Goal: Information Seeking & Learning: Check status

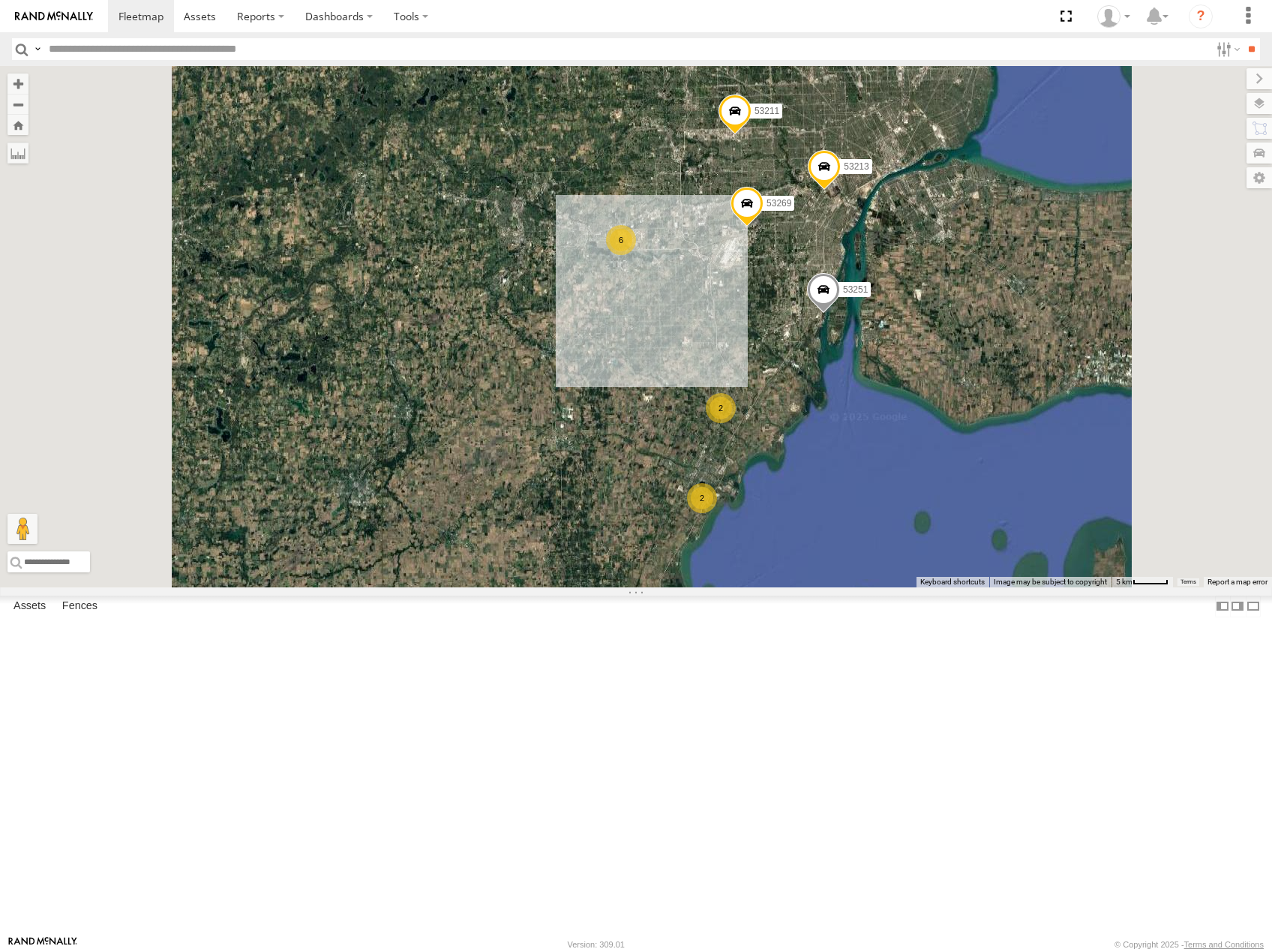
drag, startPoint x: 898, startPoint y: 582, endPoint x: 1005, endPoint y: 342, distance: 262.8
click at [735, 393] on div "2" at bounding box center [720, 408] width 30 height 30
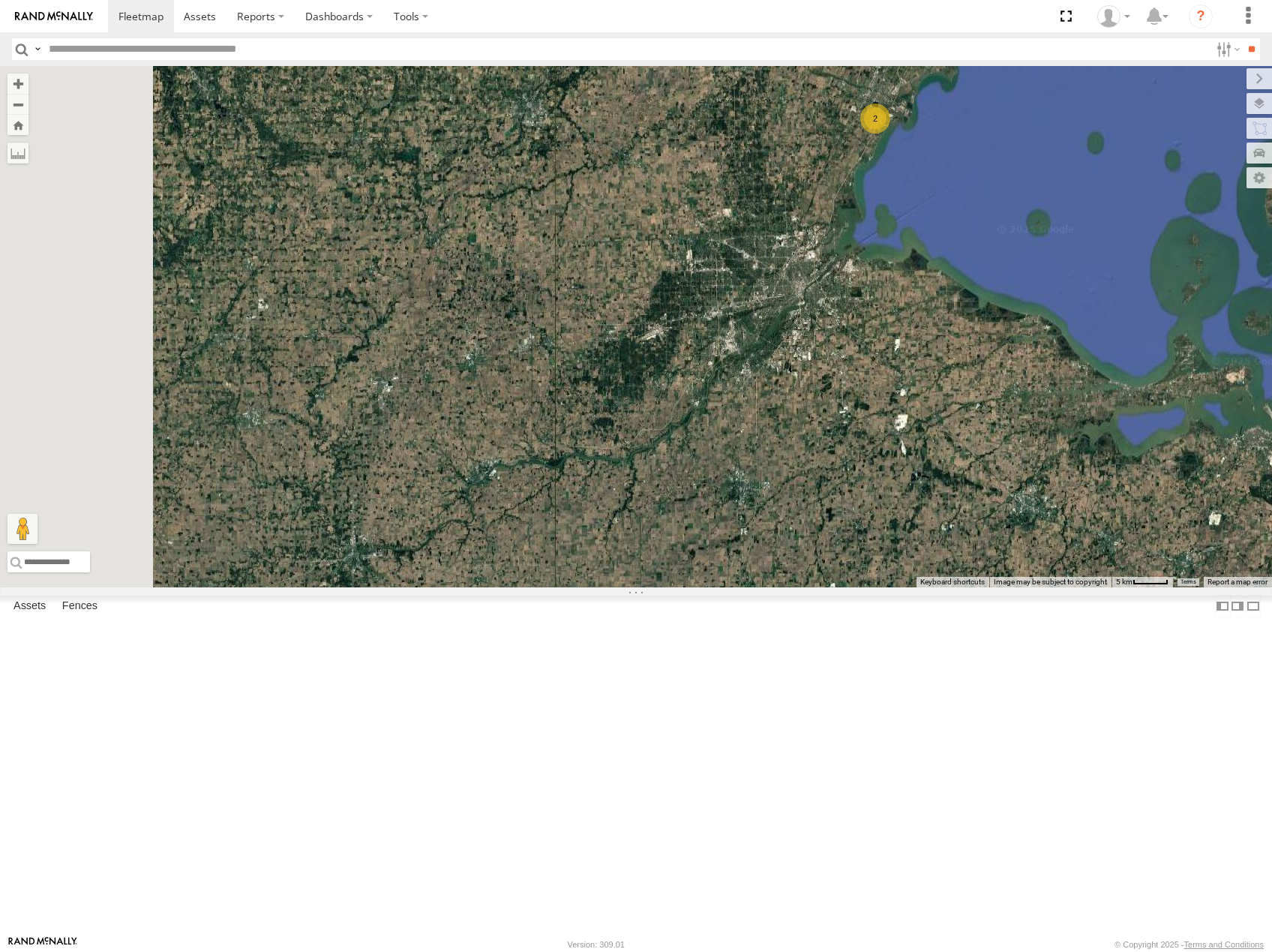
drag, startPoint x: 906, startPoint y: 459, endPoint x: 1182, endPoint y: 454, distance: 276.0
click at [1174, 452] on div "53269 2 5 2 53251 53213 6 53211" at bounding box center [636, 327] width 1272 height 521
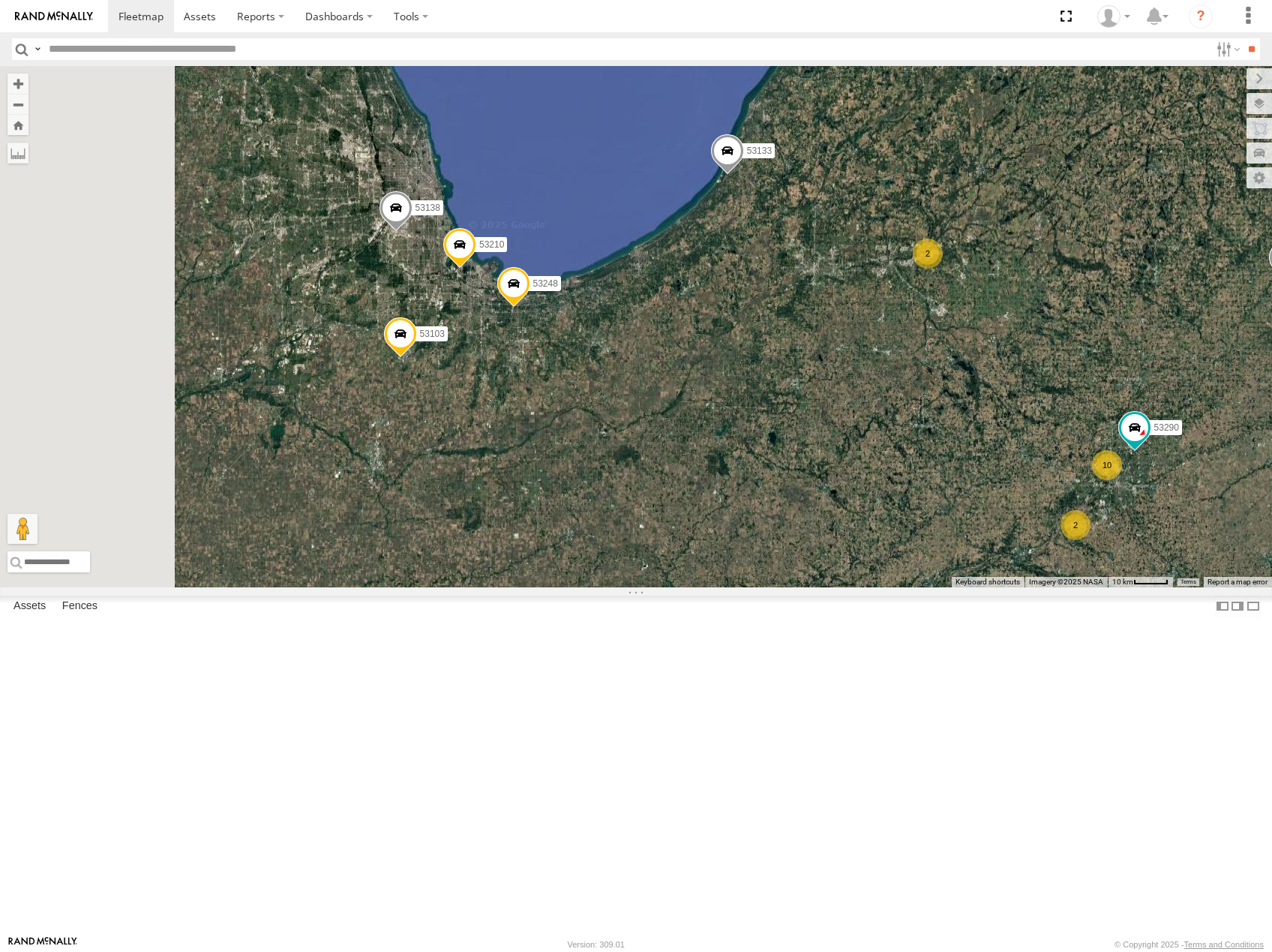
drag, startPoint x: 664, startPoint y: 469, endPoint x: 879, endPoint y: 514, distance: 219.7
click at [879, 514] on div "53269 53251 53213 53211 53231 53101 53142 10 53210 53103 53133 2 2 2 53138 5329…" at bounding box center [636, 327] width 1272 height 521
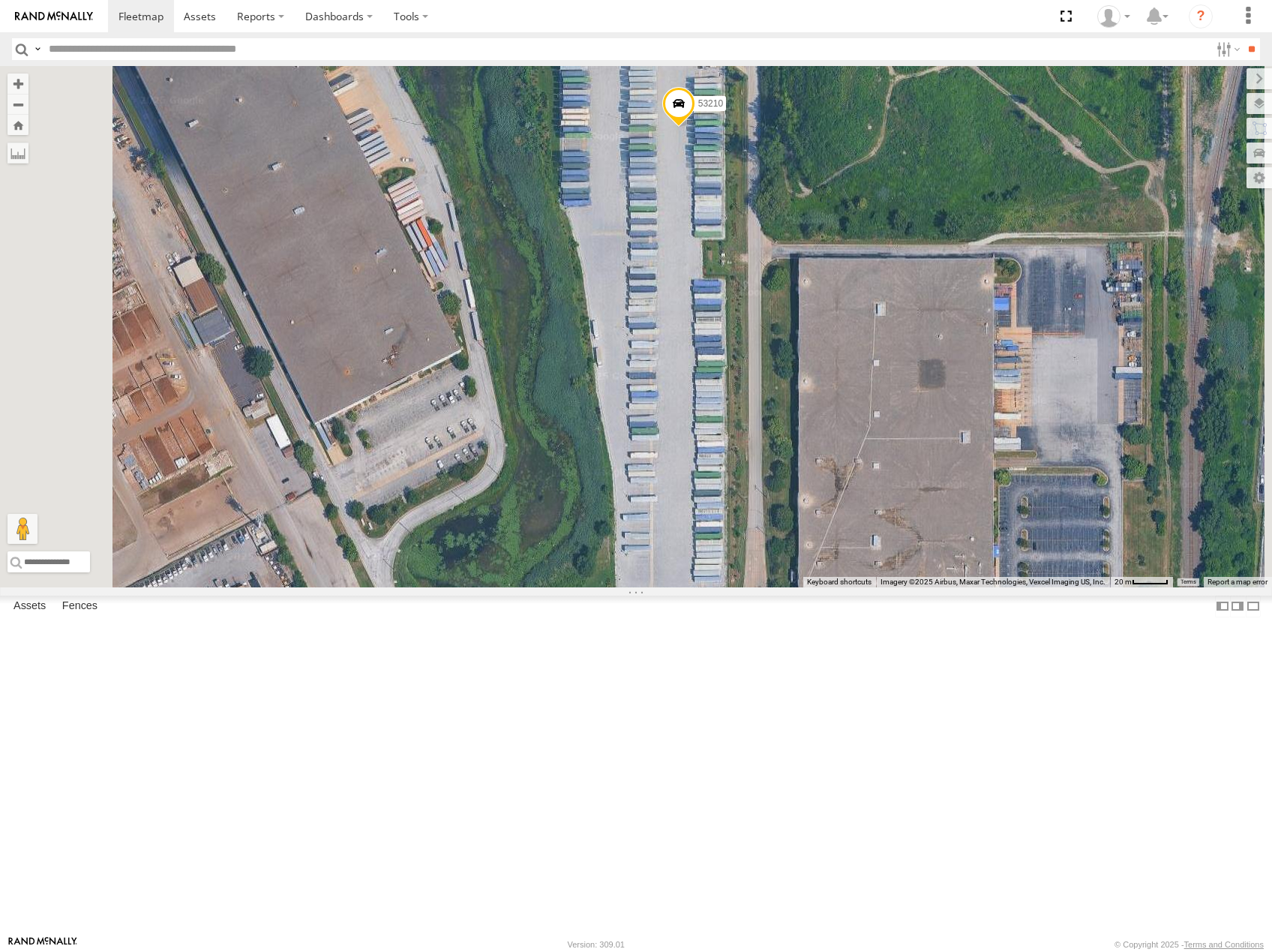
click at [695, 127] on span at bounding box center [679, 107] width 33 height 41
click at [699, 110] on label at bounding box center [684, 105] width 29 height 11
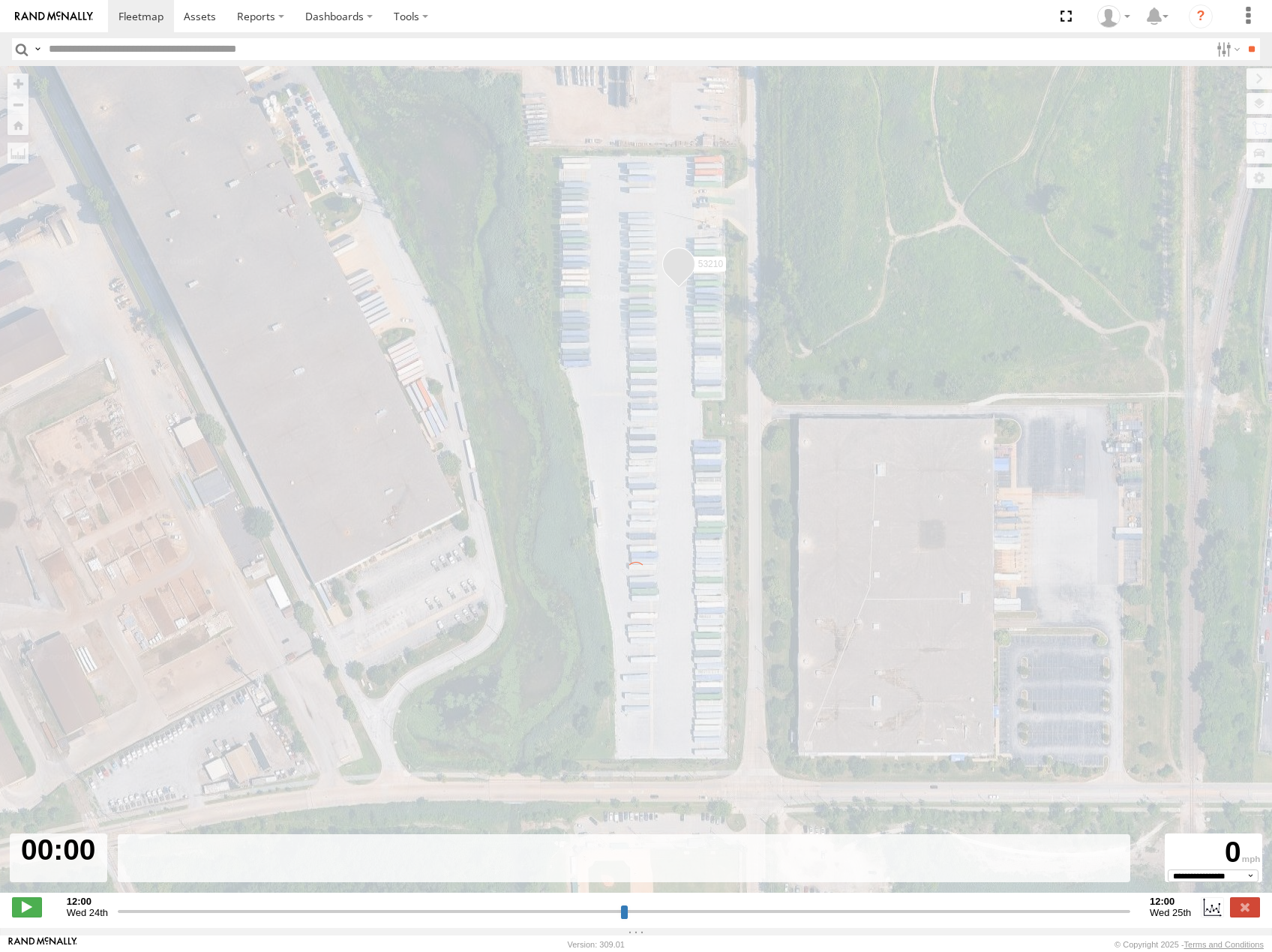
type input "**********"
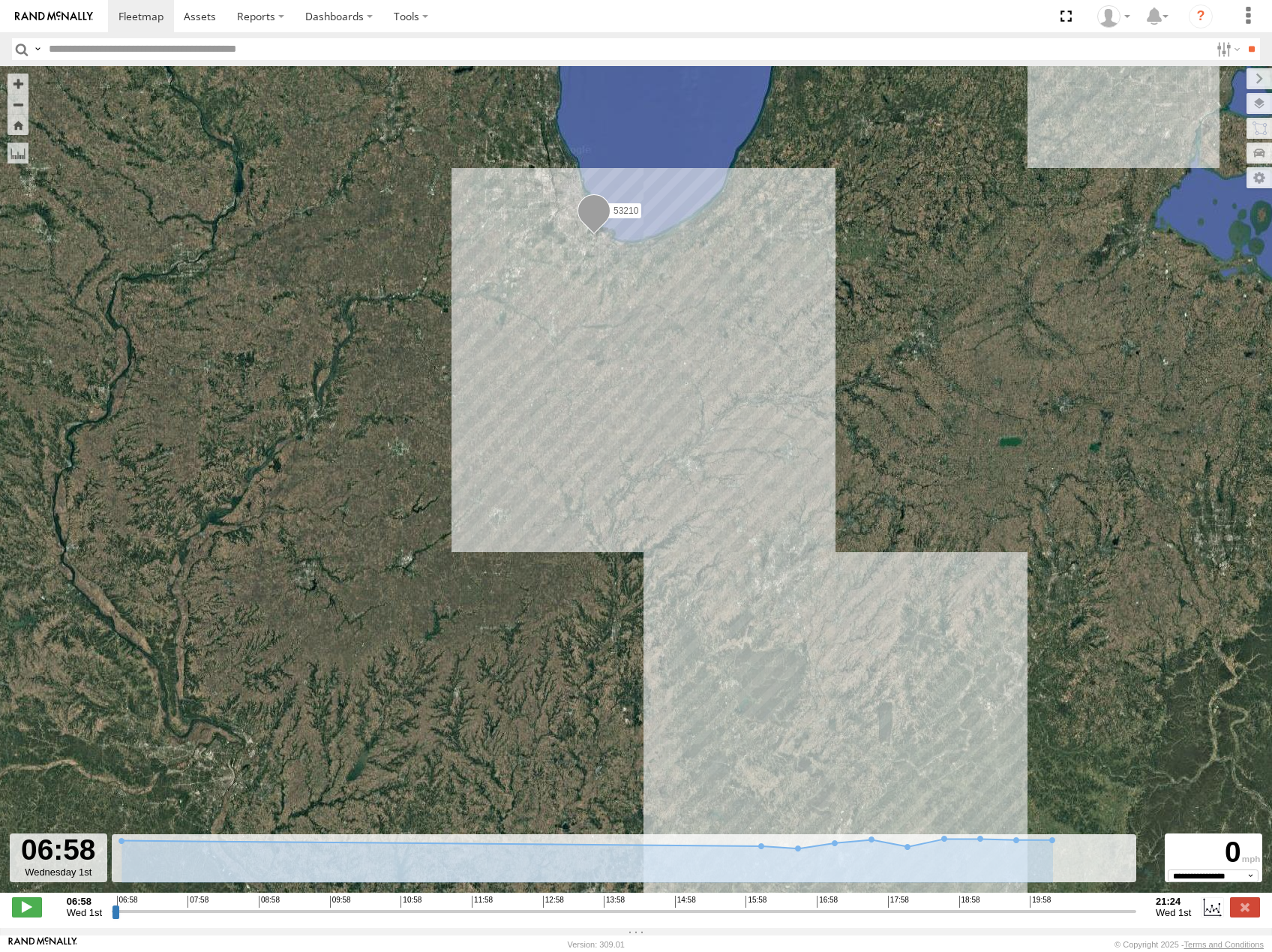
drag, startPoint x: 644, startPoint y: 283, endPoint x: 725, endPoint y: 353, distance: 107.1
click at [725, 352] on div "53210" at bounding box center [636, 487] width 1272 height 842
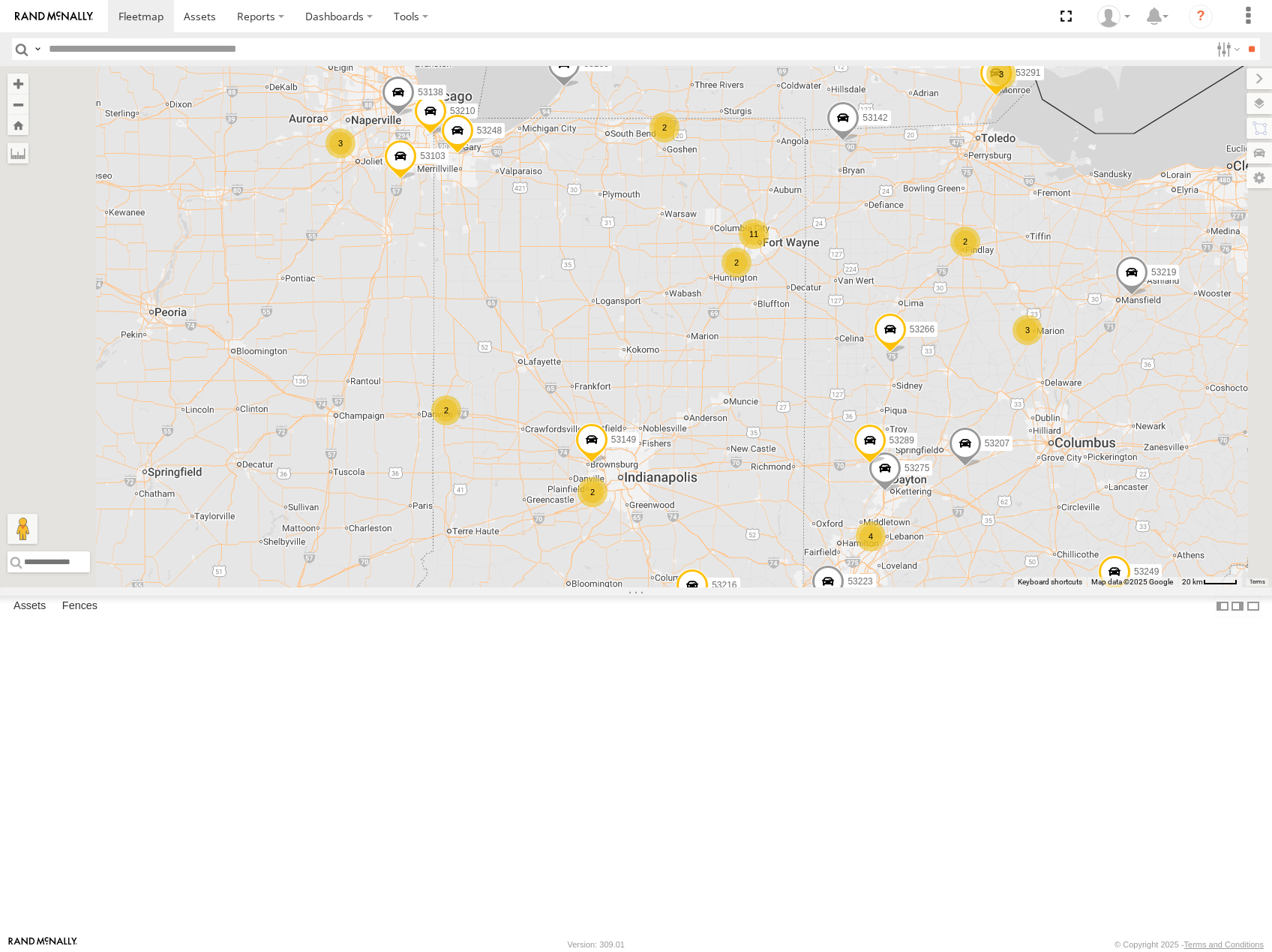
drag, startPoint x: 1019, startPoint y: 576, endPoint x: 899, endPoint y: 375, distance: 234.1
click at [900, 367] on div "53208 53216 53225 53207 53266 53133 53219 53142 53249 53245 53256 53224 26 3 11…" at bounding box center [636, 327] width 1272 height 521
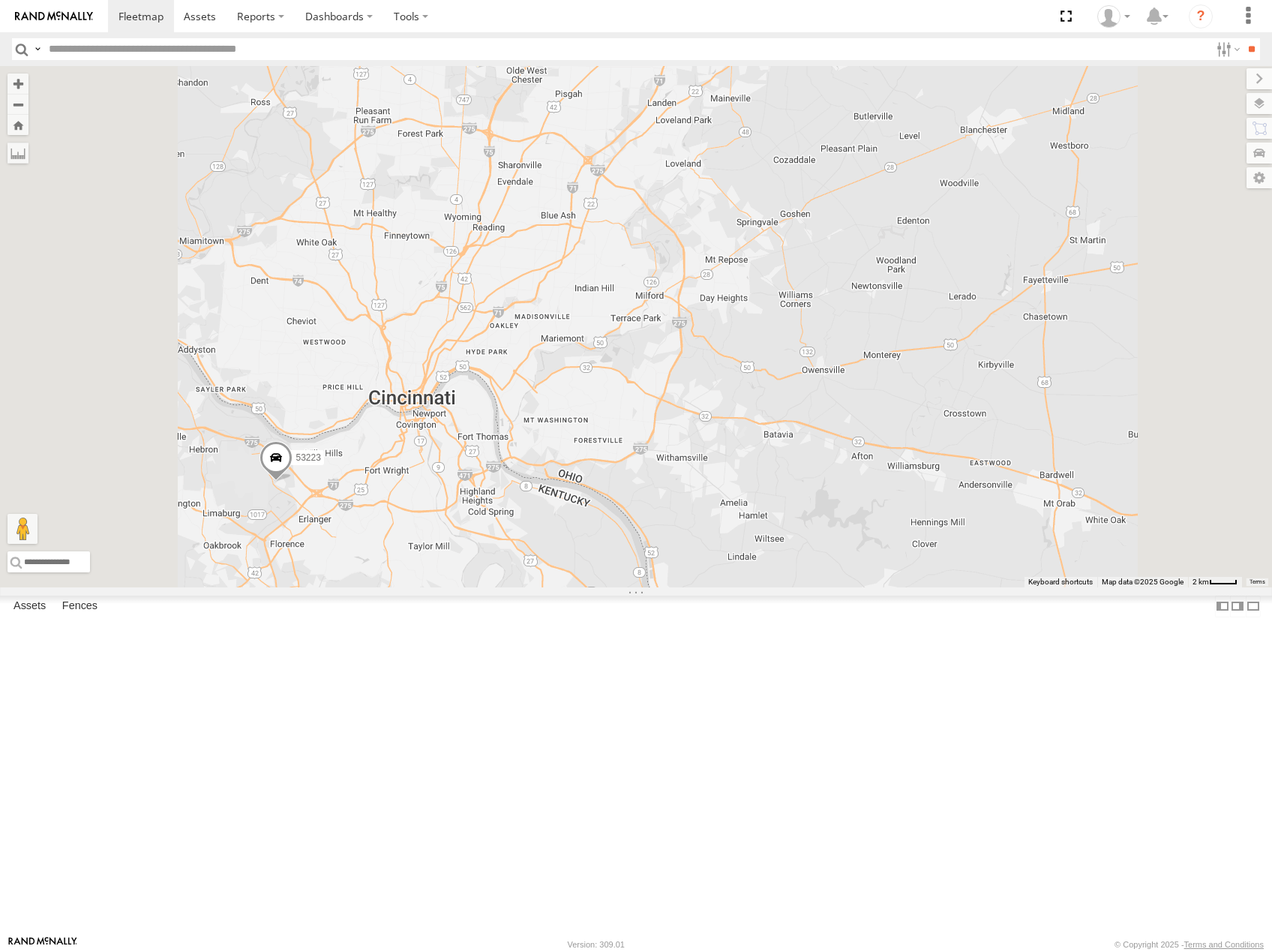
drag, startPoint x: 758, startPoint y: 282, endPoint x: 768, endPoint y: 286, distance: 10.8
click at [768, 286] on div "53208 53216 53225 53207 53266 53133 53219 53142 53249 53245 53256 53224 53280 5…" at bounding box center [636, 327] width 1272 height 521
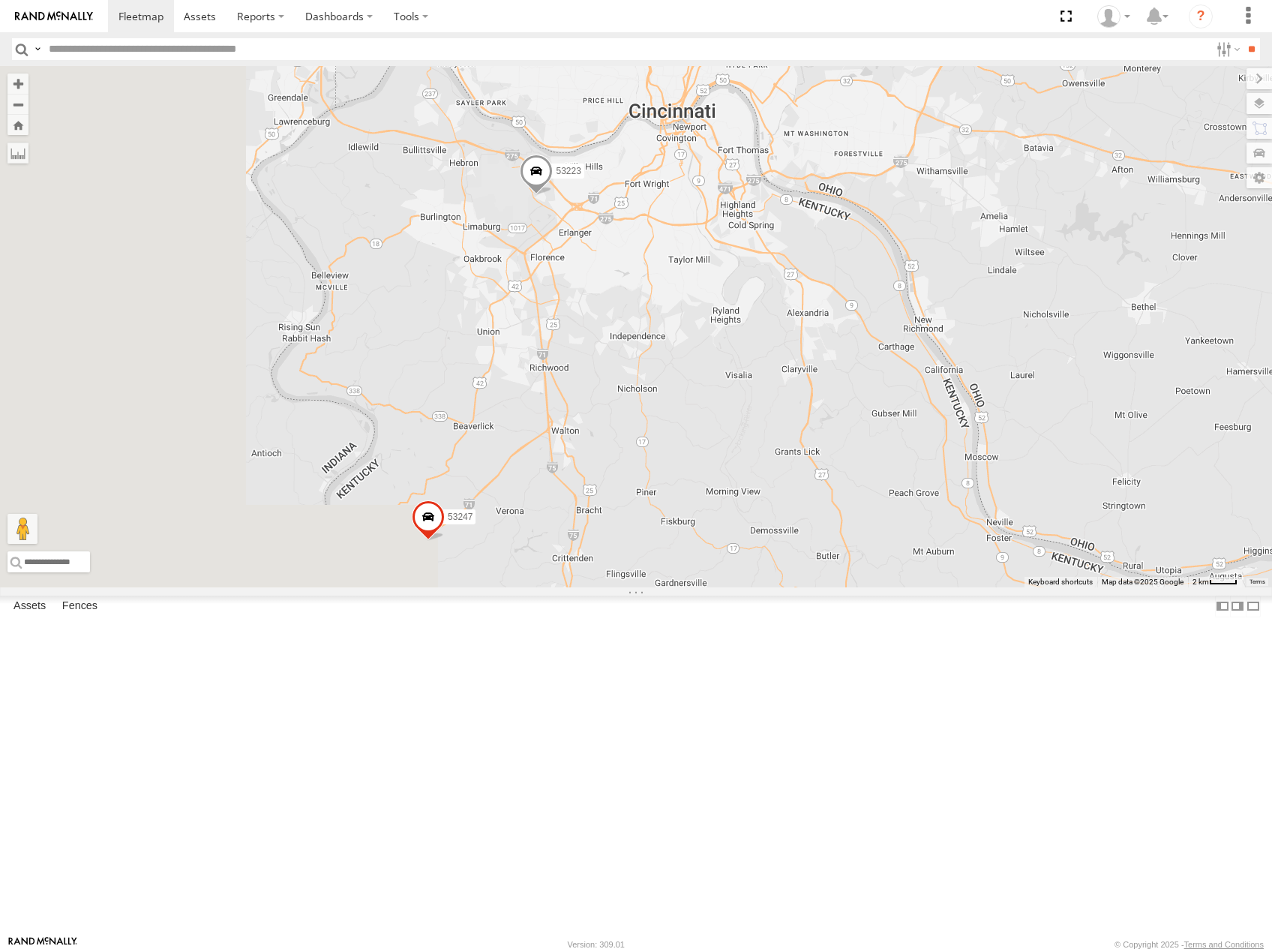
drag, startPoint x: 744, startPoint y: 335, endPoint x: 1017, endPoint y: -14, distance: 443.1
click at [1017, 0] on html at bounding box center [636, 476] width 1272 height 952
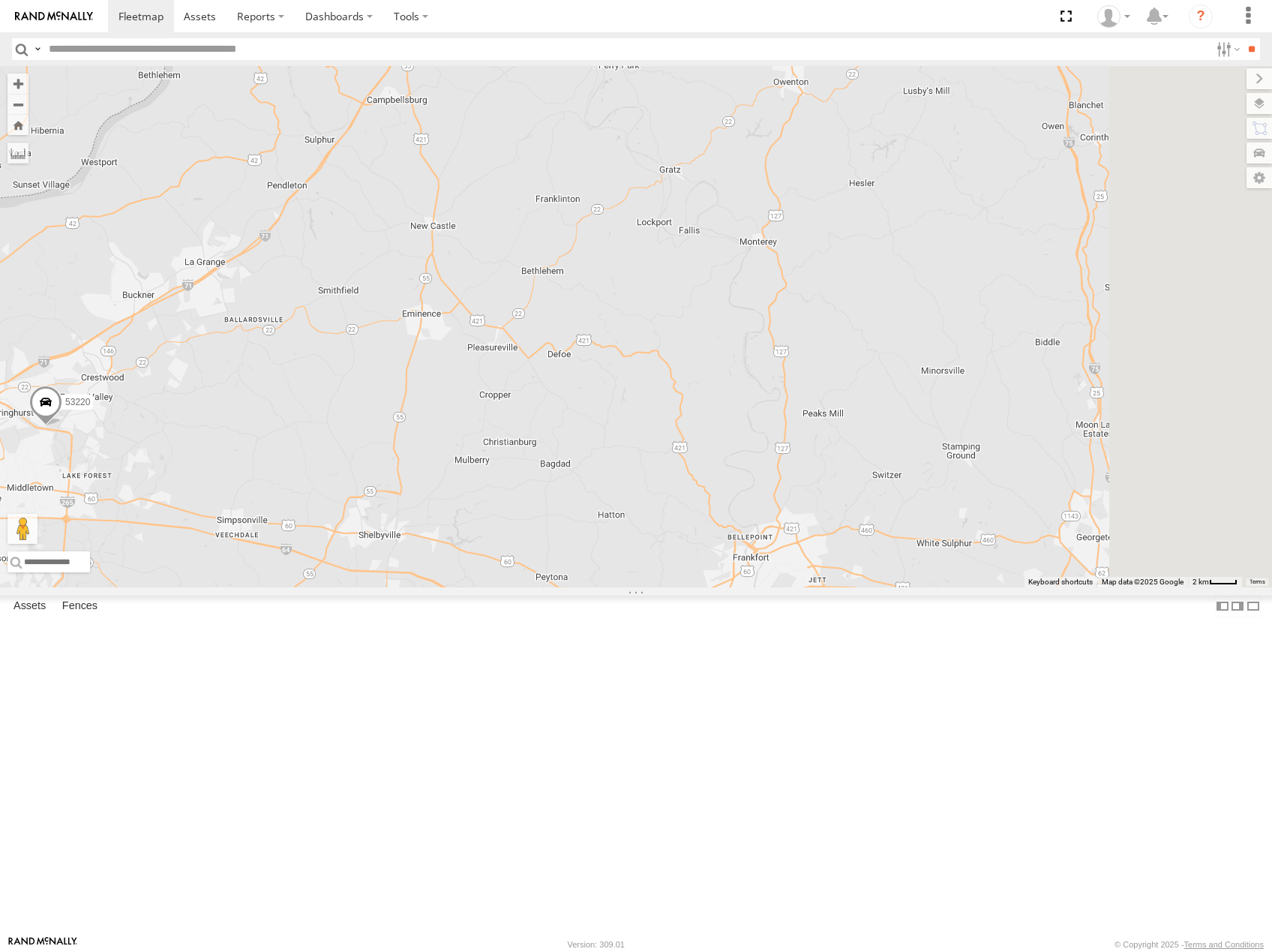
drag, startPoint x: 903, startPoint y: 261, endPoint x: 703, endPoint y: 603, distance: 396.2
click at [704, 587] on div "53208 53216 53225 53207 53266 53133 53219 53142 53249 53245 53256 53224 53280 5…" at bounding box center [636, 327] width 1272 height 521
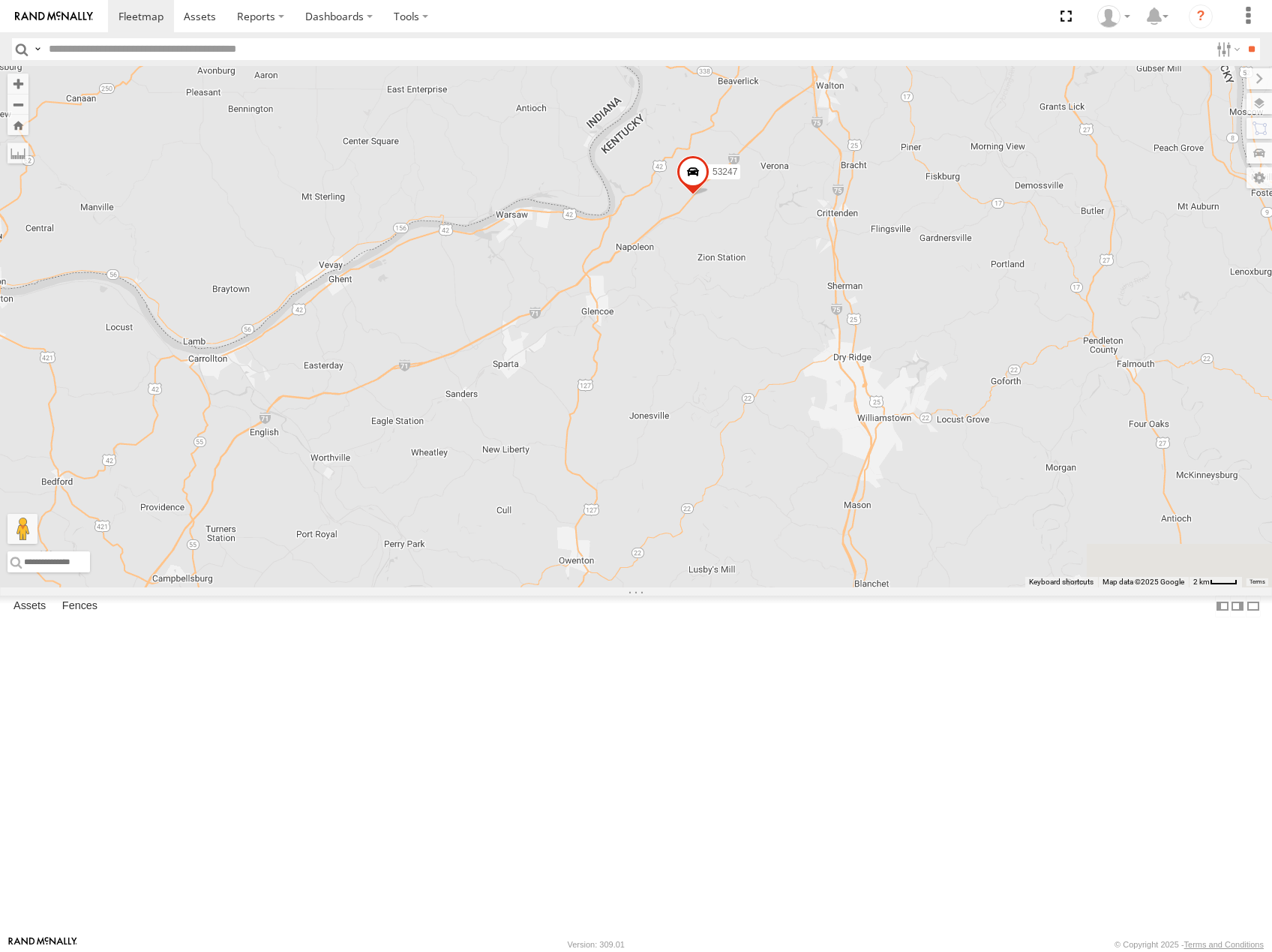
drag, startPoint x: 936, startPoint y: 270, endPoint x: 863, endPoint y: 505, distance: 246.1
click at [863, 517] on div "53208 53216 53225 53207 53266 53133 53219 53142 53249 53245 53256 53224 53280 5…" at bounding box center [636, 327] width 1272 height 521
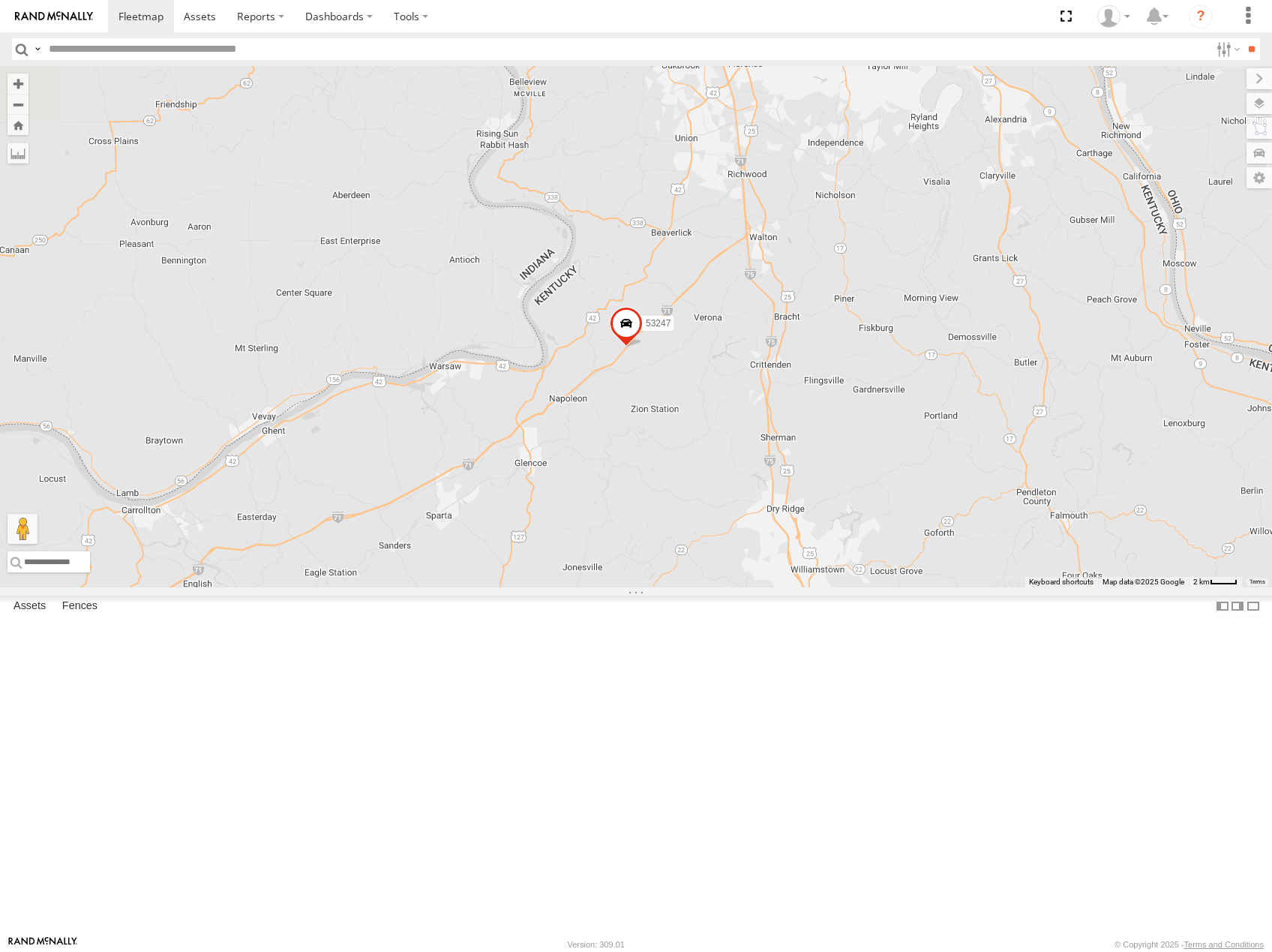
drag, startPoint x: 1020, startPoint y: 262, endPoint x: 952, endPoint y: 398, distance: 152.1
click at [953, 398] on div "53208 53216 53225 53207 53266 53133 53219 53142 53249 53245 53256 53224 53280 5…" at bounding box center [636, 327] width 1272 height 521
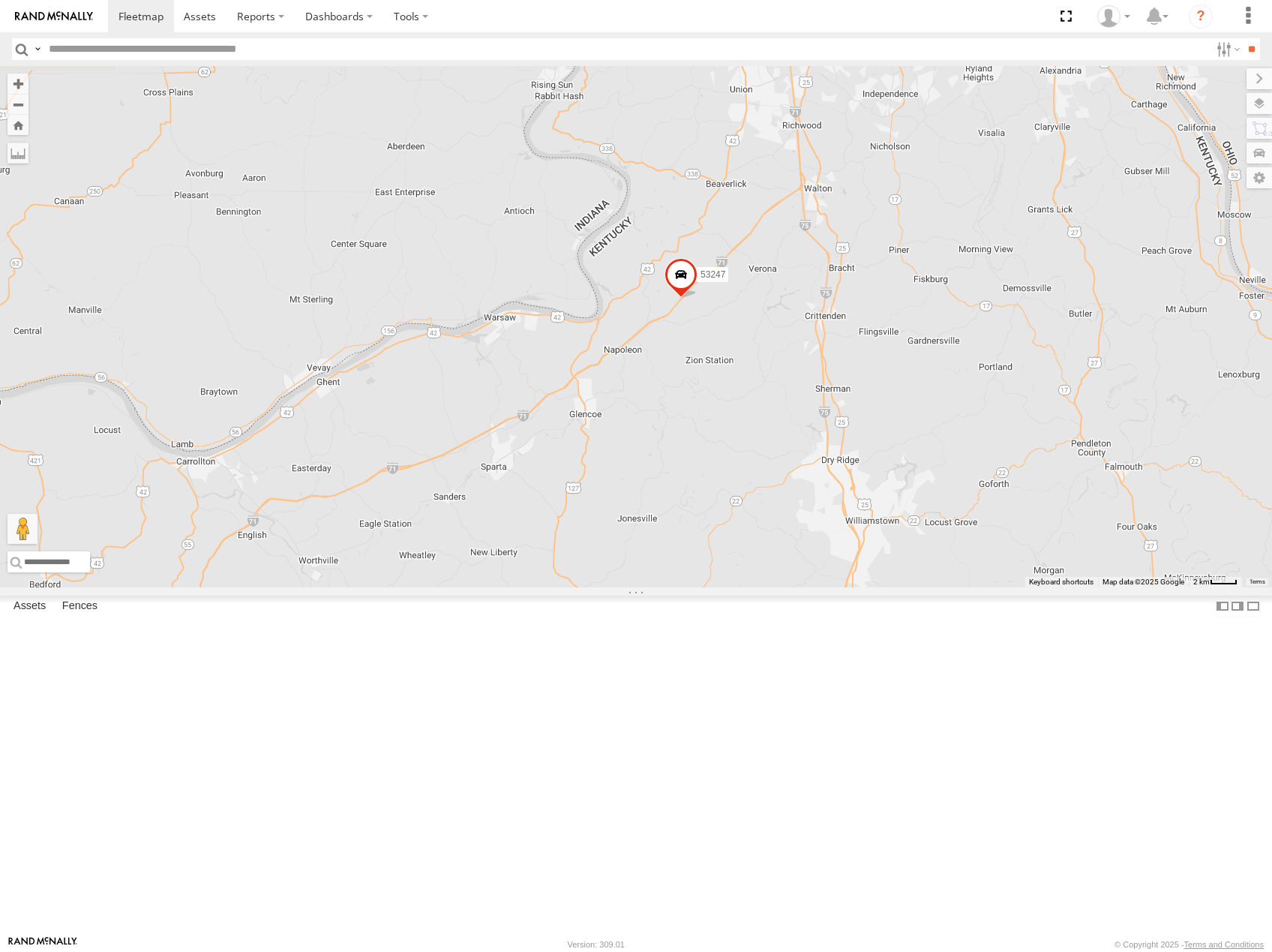
drag, startPoint x: 1036, startPoint y: 218, endPoint x: 1002, endPoint y: 232, distance: 36.8
click at [1067, 177] on div "53208 53216 53225 53207 53266 53133 53219 53142 53249 53245 53256 53224 53280 5…" at bounding box center [636, 327] width 1272 height 521
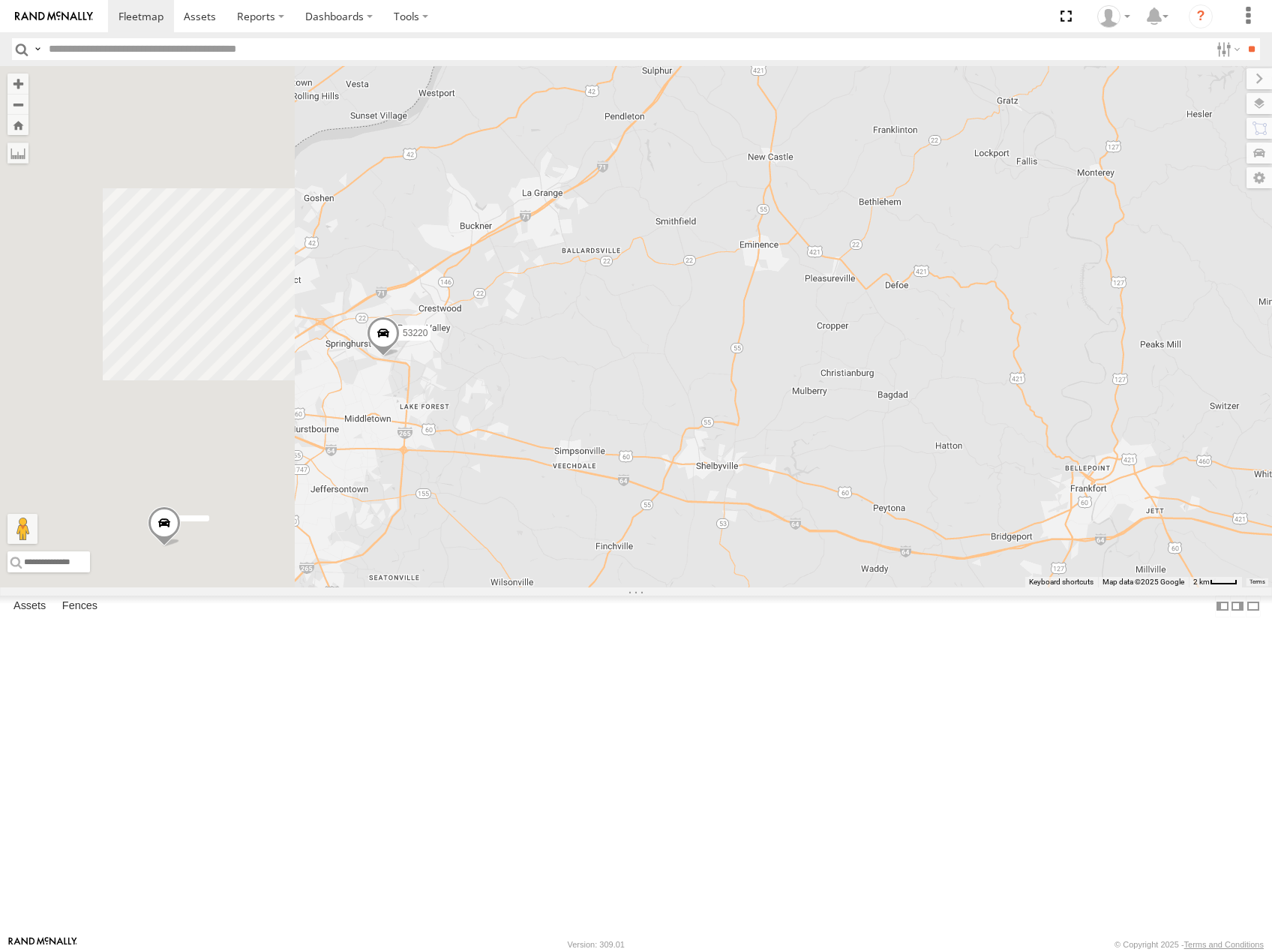
drag, startPoint x: 846, startPoint y: 434, endPoint x: 1019, endPoint y: 298, distance: 220.1
click at [1019, 298] on div "53208 53216 53225 53207 53266 53133 53219 53142 53249 53245 53256 53224 53280 5…" at bounding box center [636, 327] width 1272 height 521
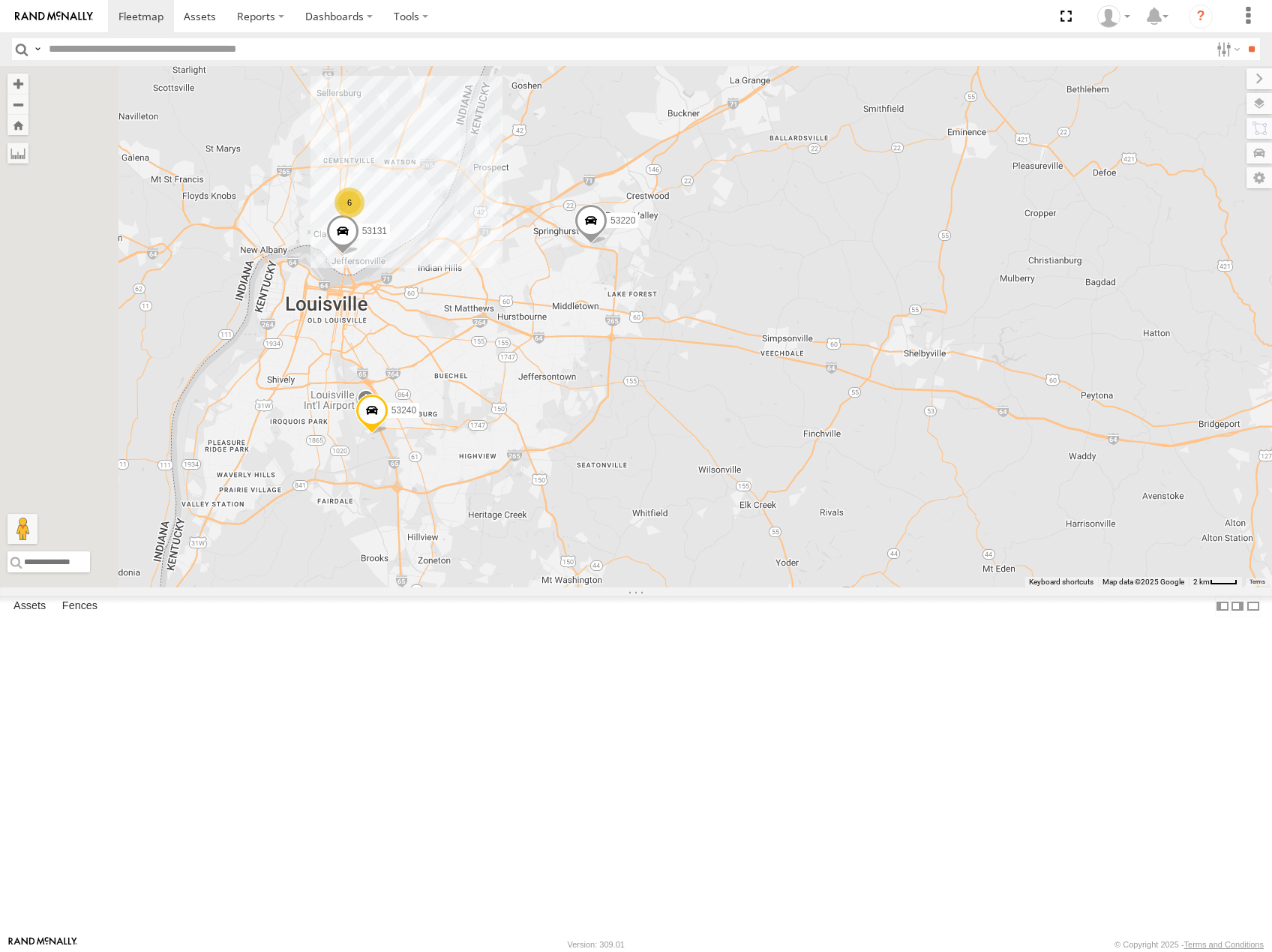
drag, startPoint x: 667, startPoint y: 523, endPoint x: 709, endPoint y: 514, distance: 43.0
click at [709, 514] on div "53208 53216 53225 53207 53266 53133 53219 53142 53249 53245 53256 53224 53280 5…" at bounding box center [636, 327] width 1272 height 521
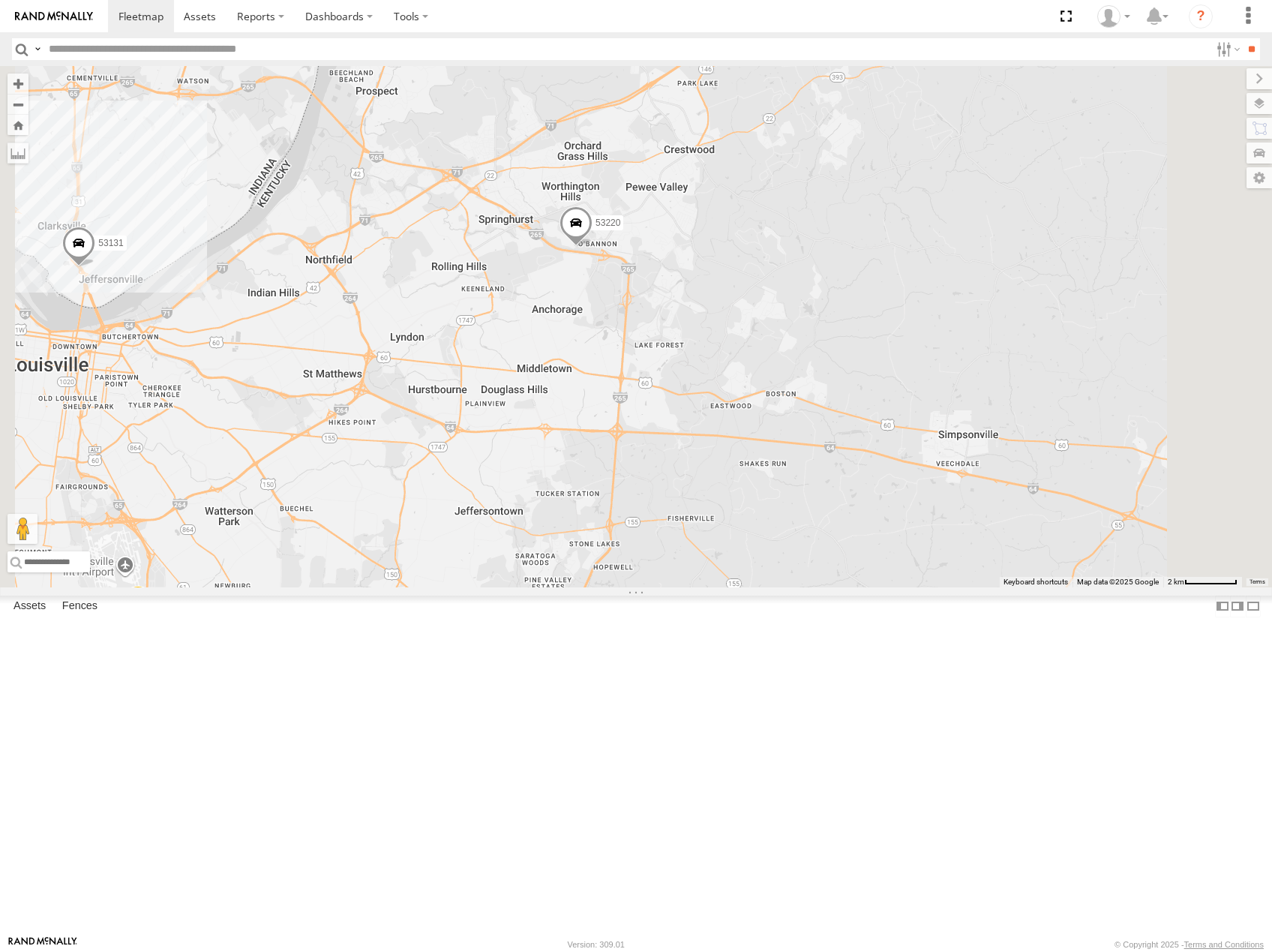
drag, startPoint x: 716, startPoint y: 494, endPoint x: 841, endPoint y: 458, distance: 130.1
click at [841, 458] on div "53208 53216 53225 53207 53266 53133 53219 53142 53249 53245 53256 53224 53280 5…" at bounding box center [636, 327] width 1272 height 521
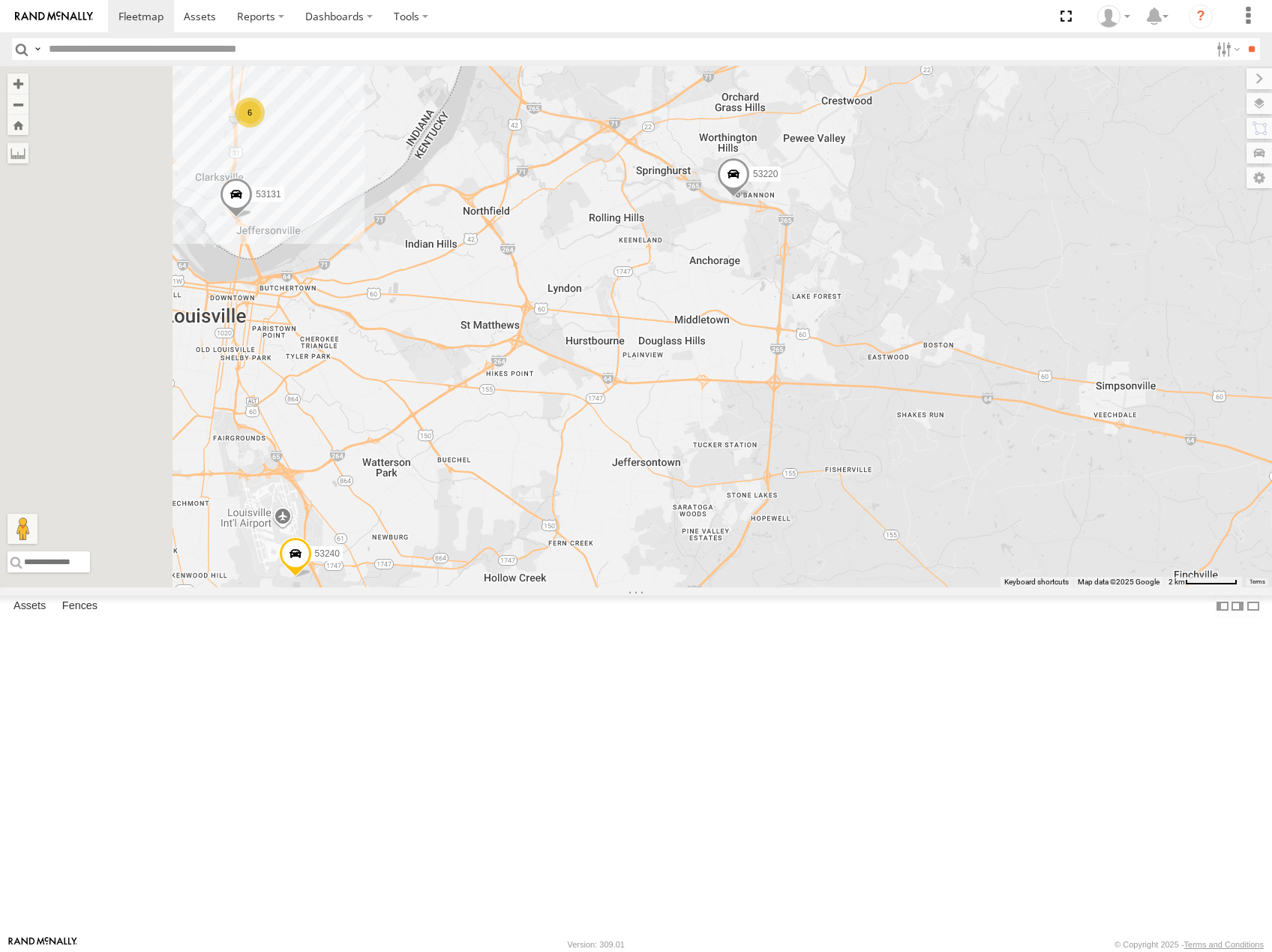
drag, startPoint x: 760, startPoint y: 514, endPoint x: 831, endPoint y: 468, distance: 84.6
click at [831, 468] on div "53208 53216 53225 53207 53266 53133 53219 53142 53249 53245 53256 53224 53280 5…" at bounding box center [636, 327] width 1272 height 521
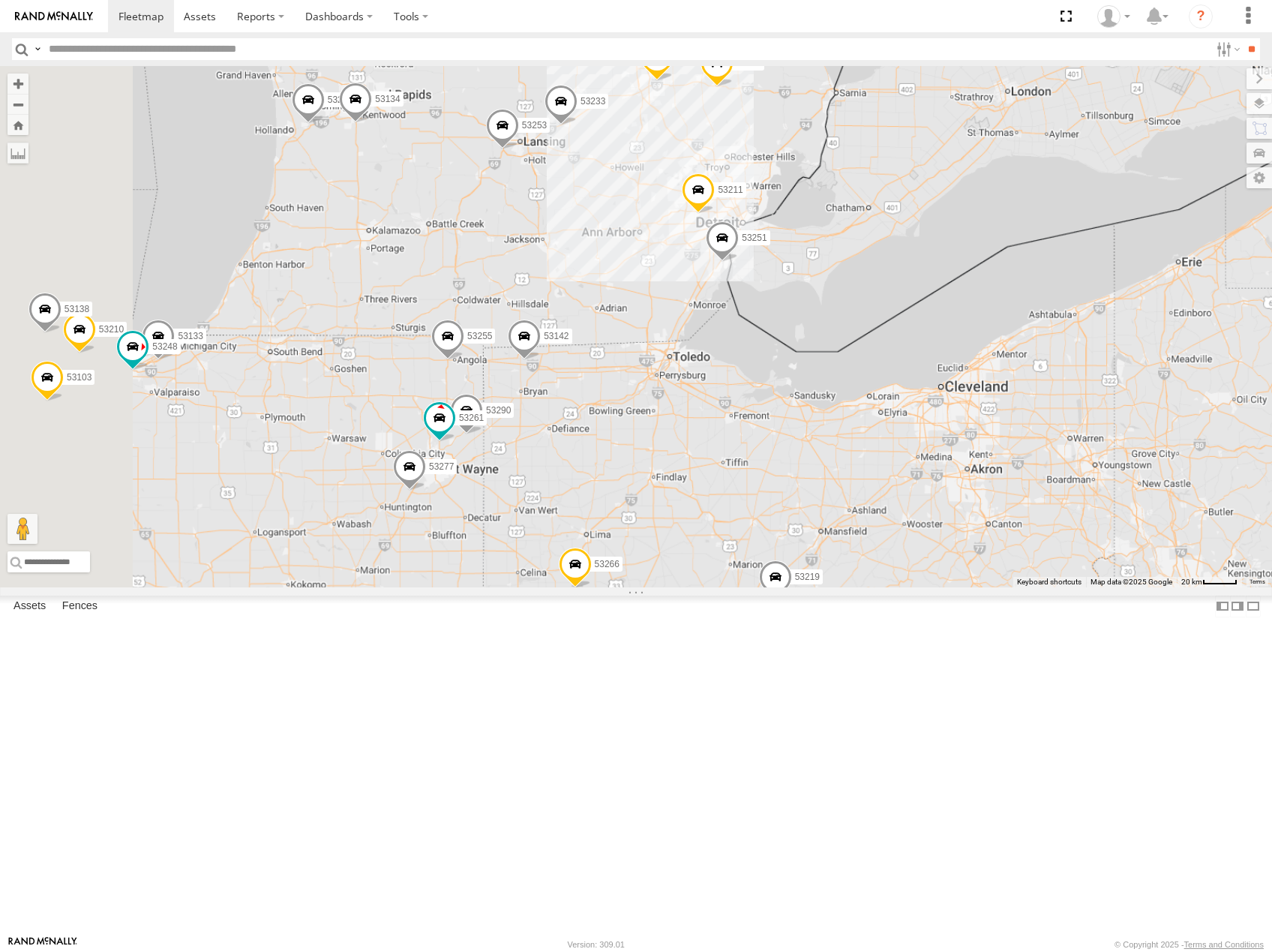
drag, startPoint x: 704, startPoint y: 458, endPoint x: 913, endPoint y: 460, distance: 209.0
click at [935, 456] on div "53216 53225 53266 53208 53253 53249 53245 53280 53255 53233 53219 53142 53224 5…" at bounding box center [636, 327] width 1272 height 521
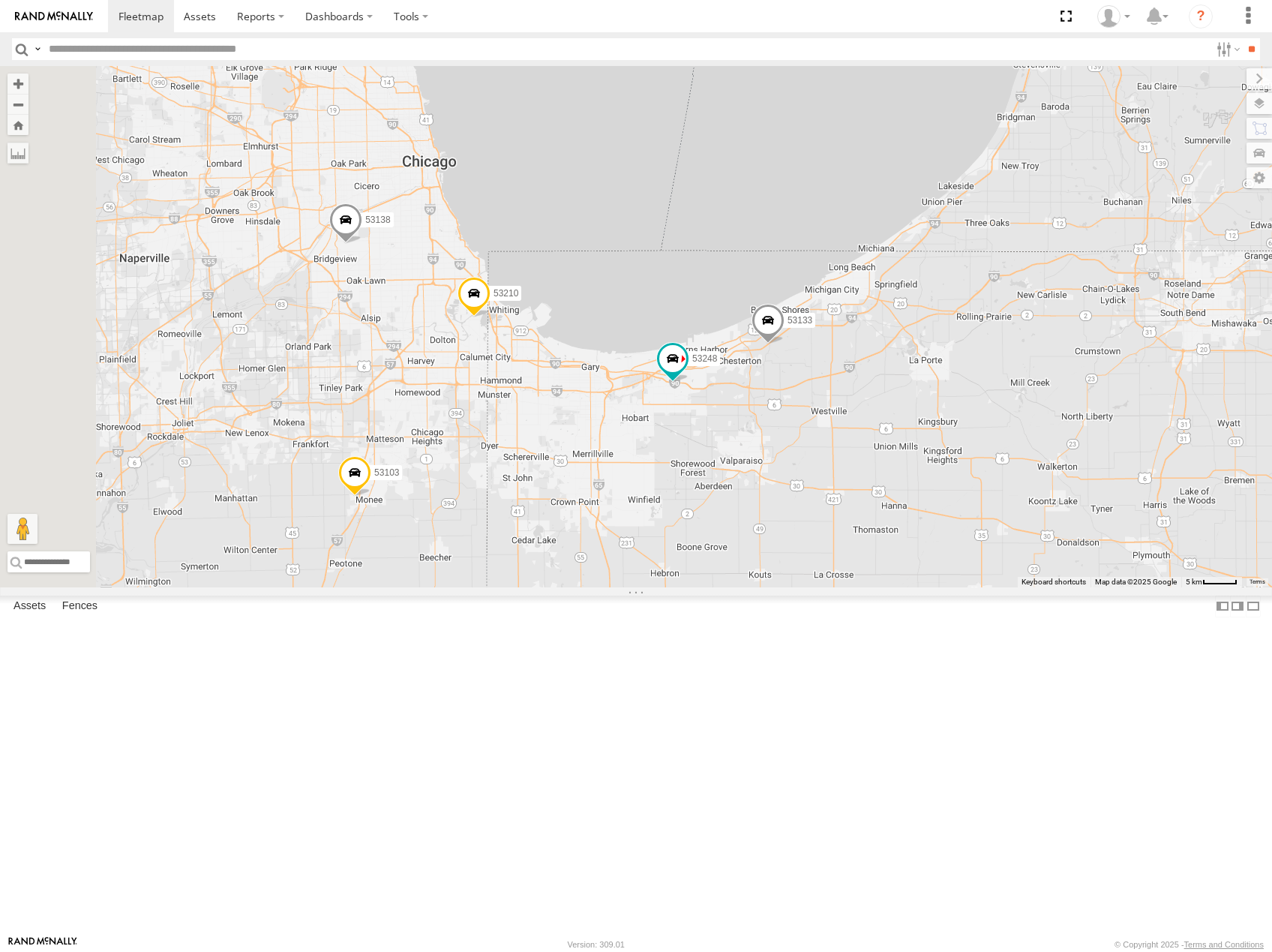
drag, startPoint x: 517, startPoint y: 578, endPoint x: 703, endPoint y: 562, distance: 186.7
click at [703, 562] on div "53216 53225 53266 53208 53253 53249 53245 53280 53255 53233 53219 53142 53224 5…" at bounding box center [636, 327] width 1272 height 521
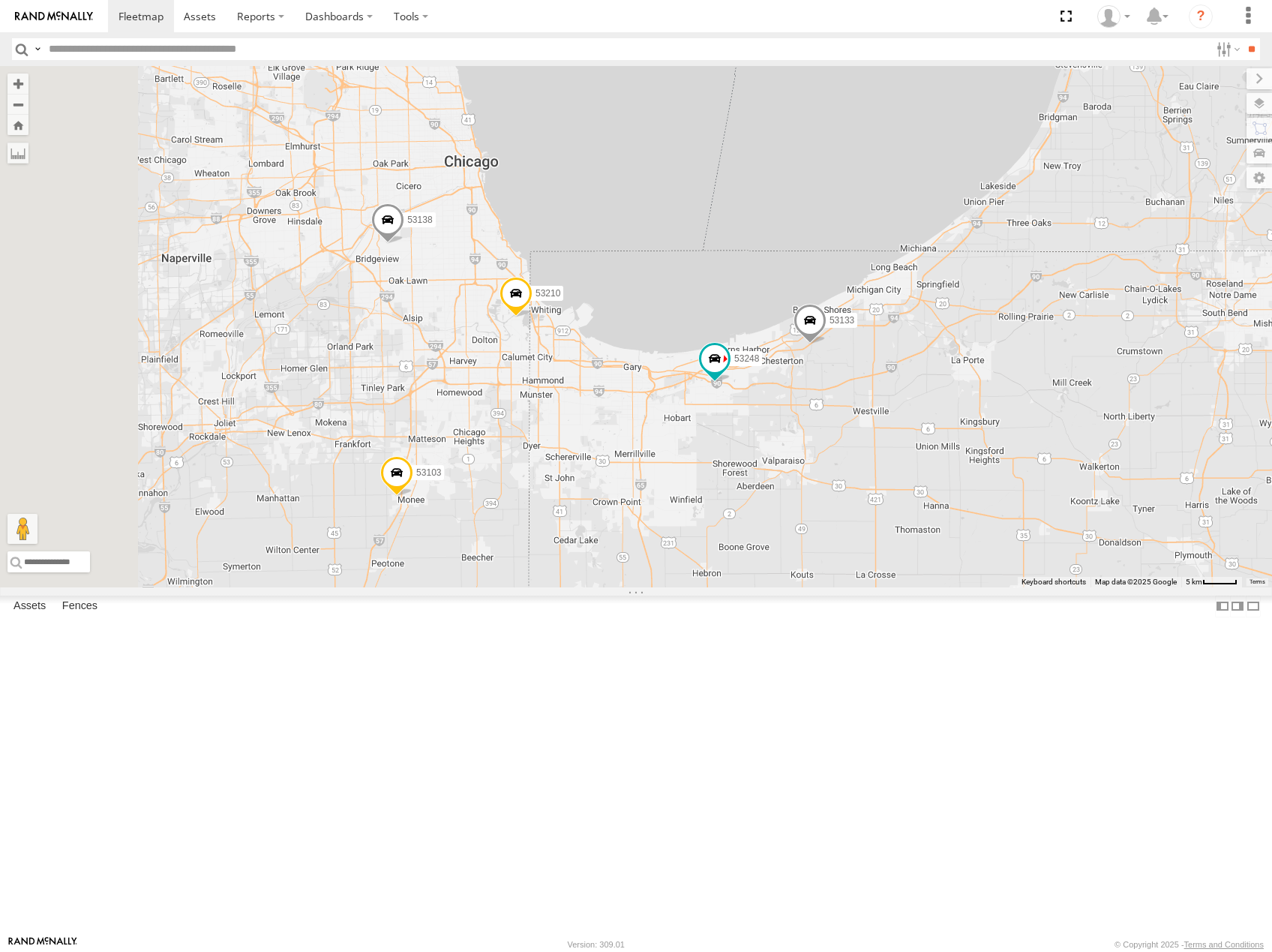
drag, startPoint x: 672, startPoint y: 607, endPoint x: 760, endPoint y: 583, distance: 91.2
click at [760, 583] on div "53216 53225 53266 53208 53253 53249 53245 53280 53255 53233 53219 53142 53224 5…" at bounding box center [636, 327] width 1272 height 521
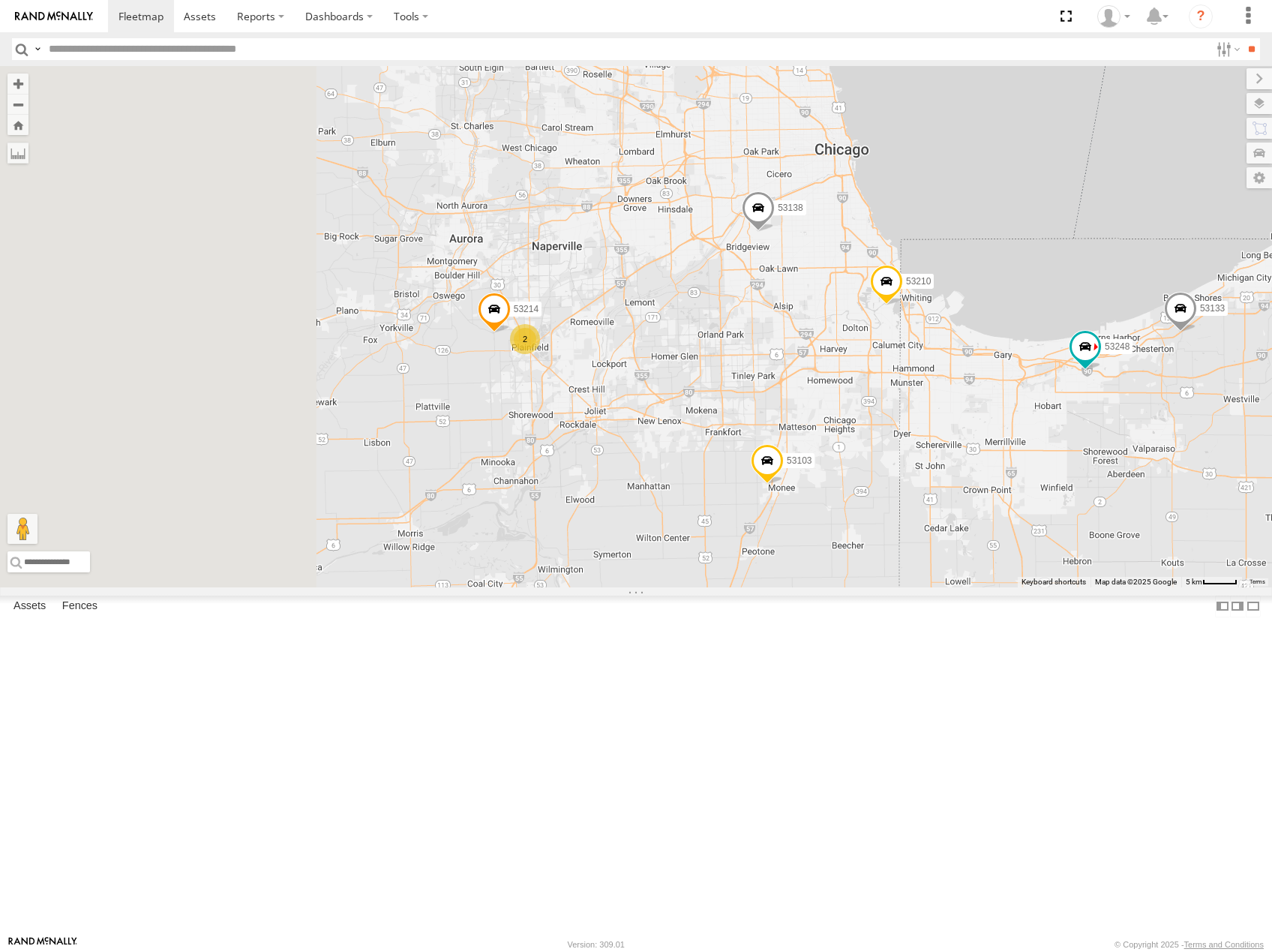
click at [935, 527] on div "53216 53225 53266 53208 53253 53249 53245 53280 53255 53233 53219 53142 53224 5…" at bounding box center [636, 327] width 1272 height 521
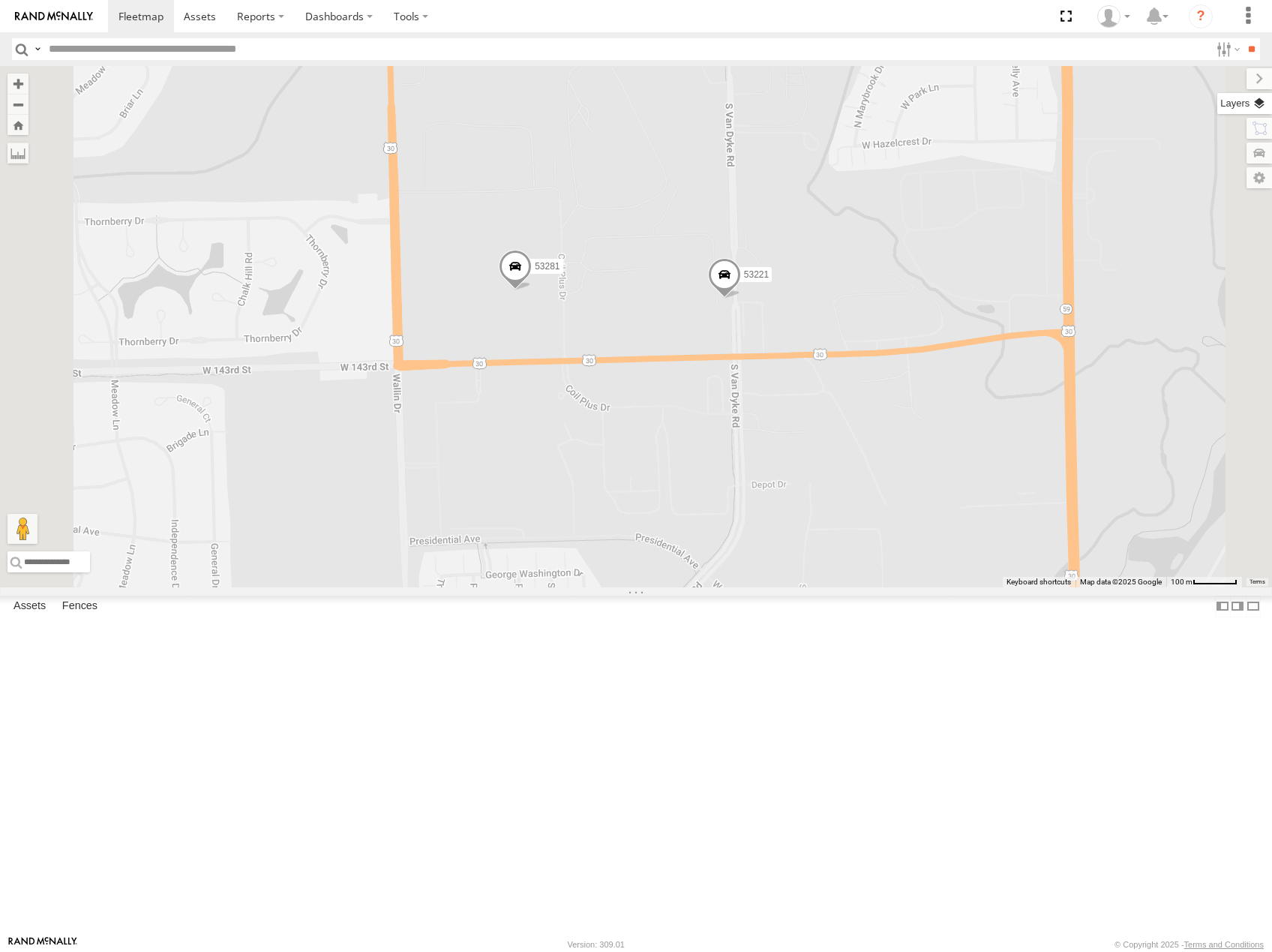
click at [1260, 102] on label at bounding box center [1244, 103] width 55 height 21
click at [0, 0] on span "Basemaps" at bounding box center [0, 0] width 0 height 0
click at [0, 0] on span "Satellite" at bounding box center [0, 0] width 0 height 0
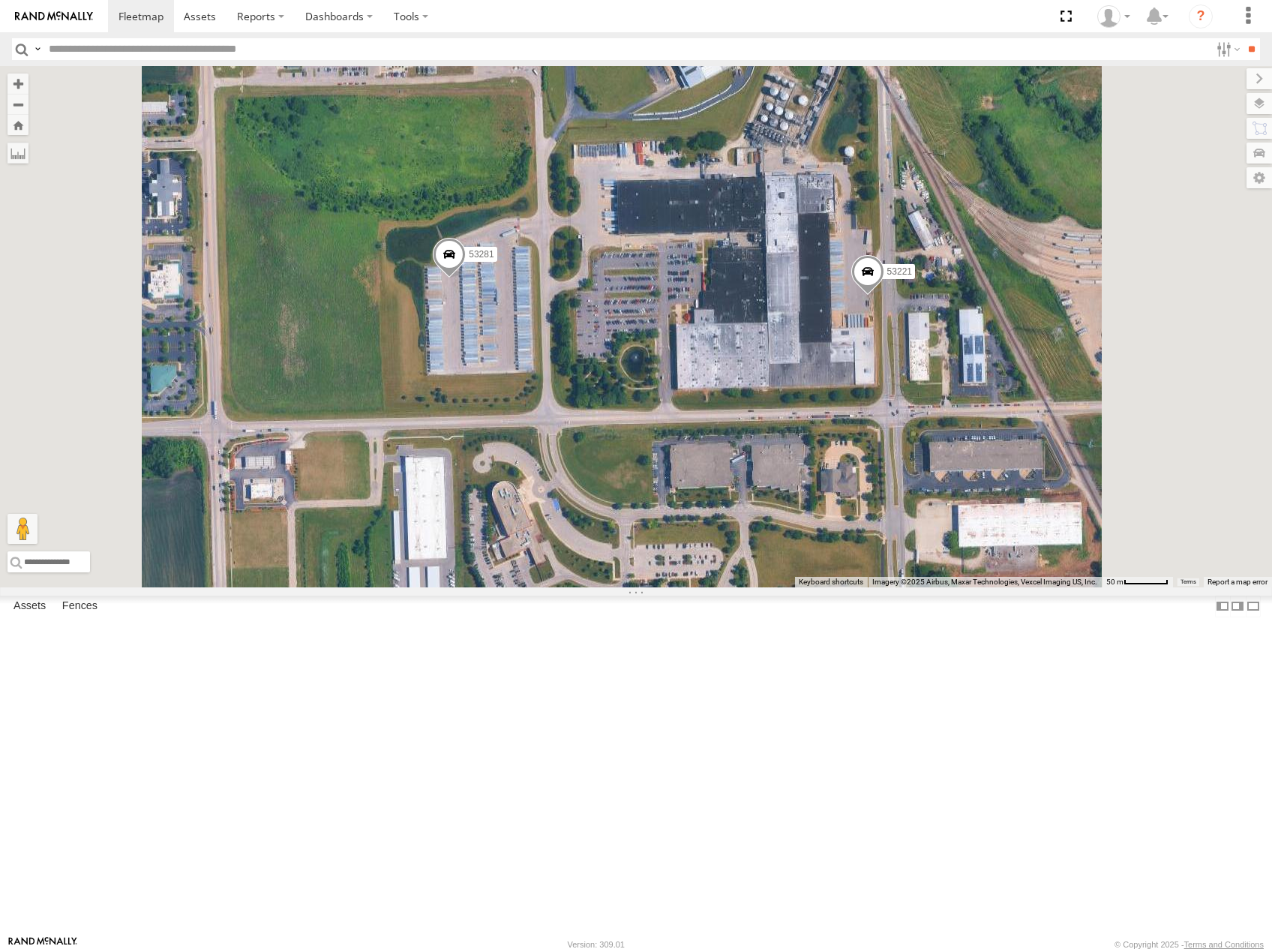
drag, startPoint x: 831, startPoint y: 502, endPoint x: 778, endPoint y: 511, distance: 53.8
click at [785, 511] on div "53216 53225 53266 53208 53253 53249 53245 53280 53255 53233 53219 53142 53224 5…" at bounding box center [636, 327] width 1272 height 521
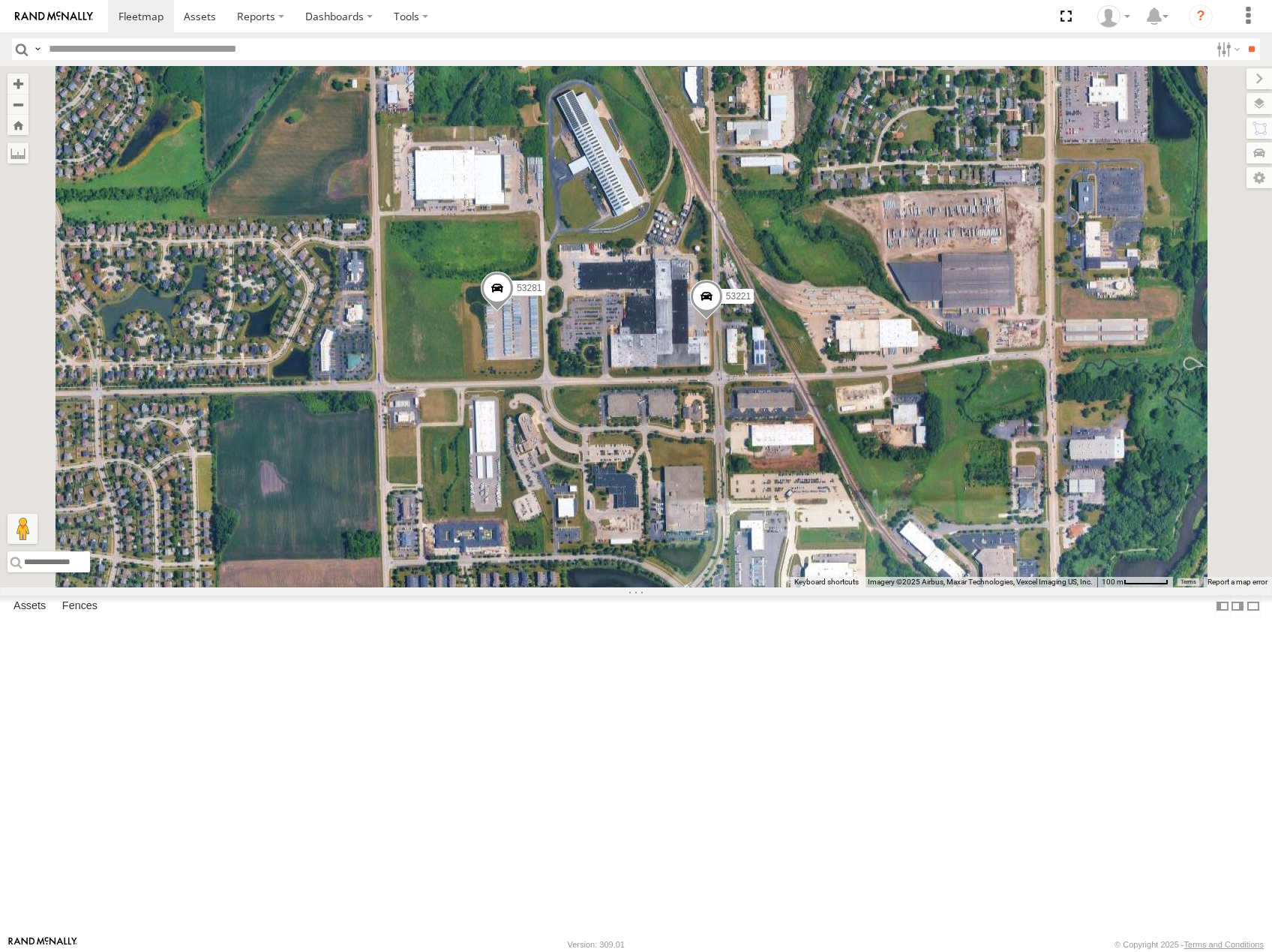
click at [514, 311] on span at bounding box center [497, 290] width 33 height 41
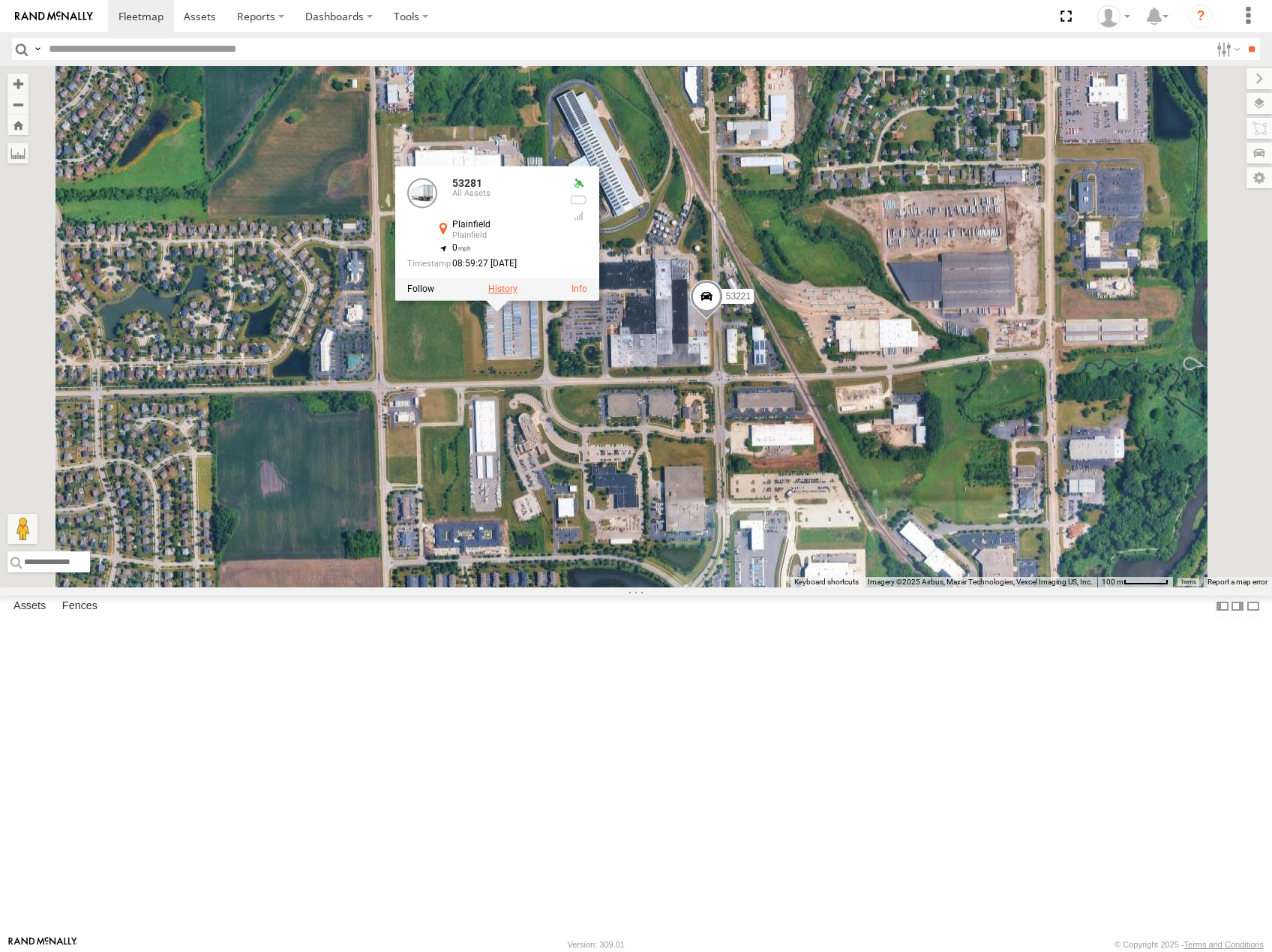
click at [518, 294] on label at bounding box center [502, 289] width 29 height 11
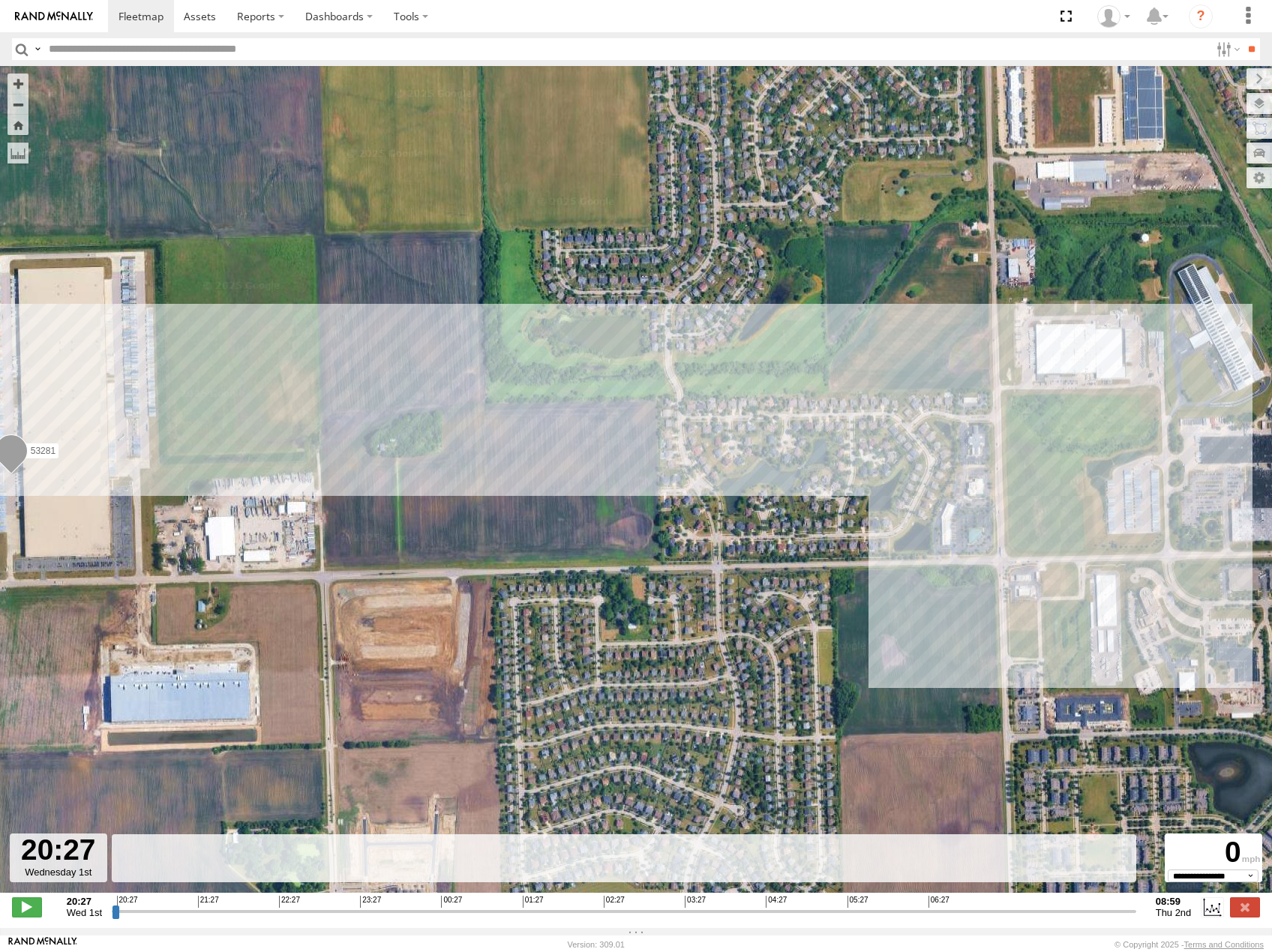
drag, startPoint x: 831, startPoint y: 581, endPoint x: 652, endPoint y: 552, distance: 181.3
click at [662, 555] on div "53281" at bounding box center [636, 487] width 1272 height 842
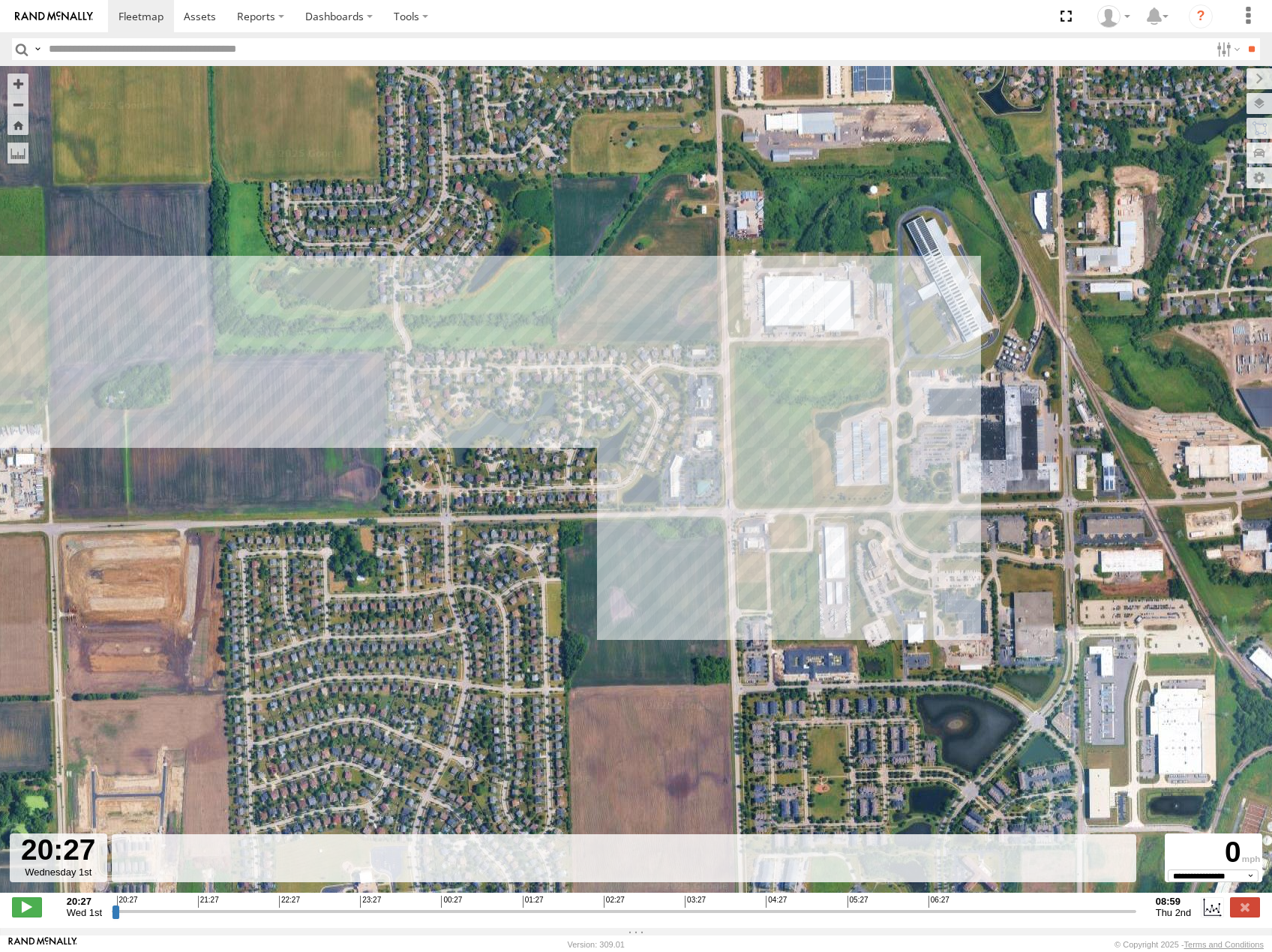
drag, startPoint x: 796, startPoint y: 585, endPoint x: 728, endPoint y: 575, distance: 68.7
click at [729, 575] on div "53281" at bounding box center [636, 487] width 1272 height 842
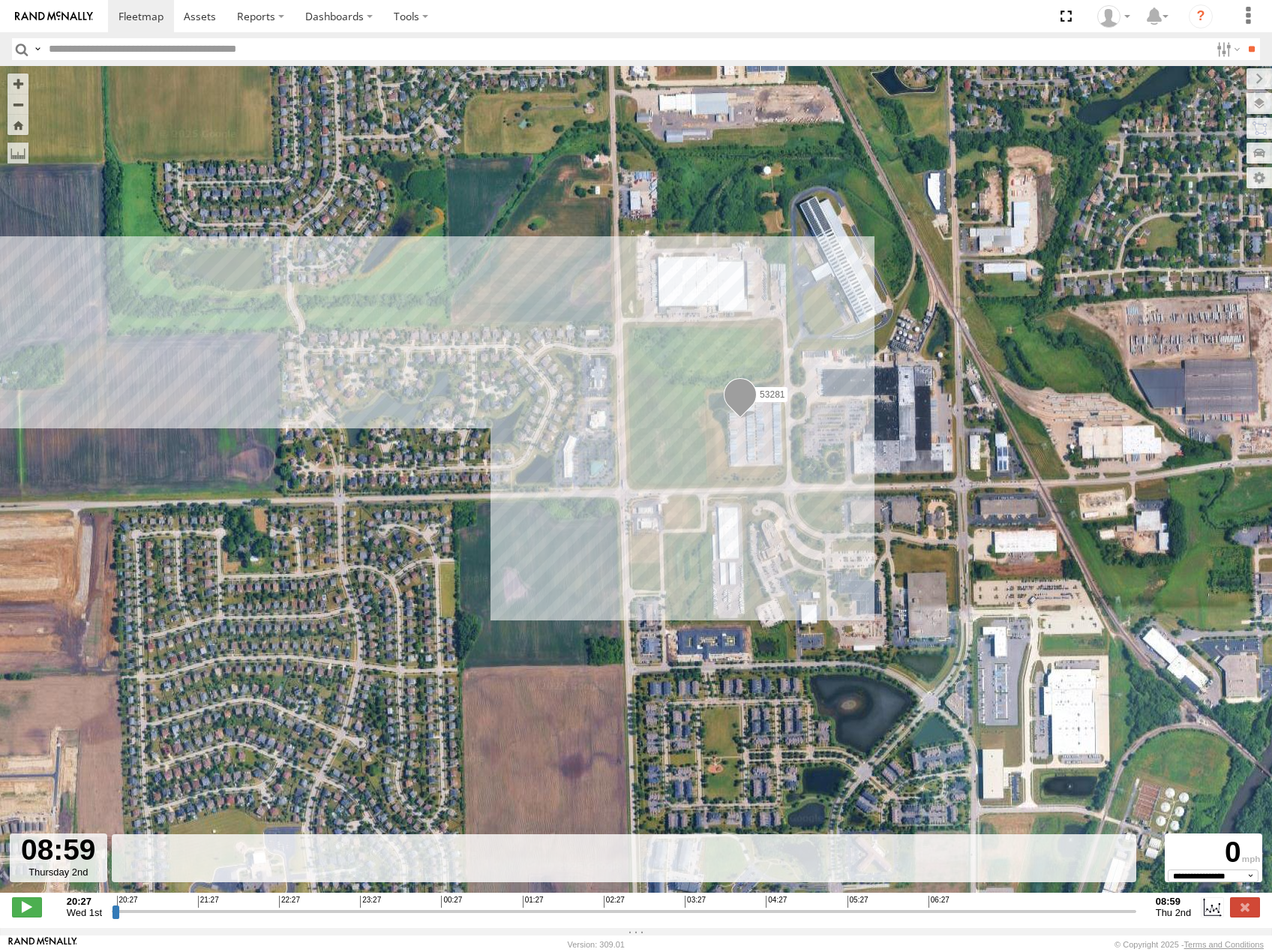
drag, startPoint x: 117, startPoint y: 916, endPoint x: 1139, endPoint y: 900, distance: 1022.1
type input "**********"
click at [1136, 903] on input "range" at bounding box center [624, 910] width 1024 height 14
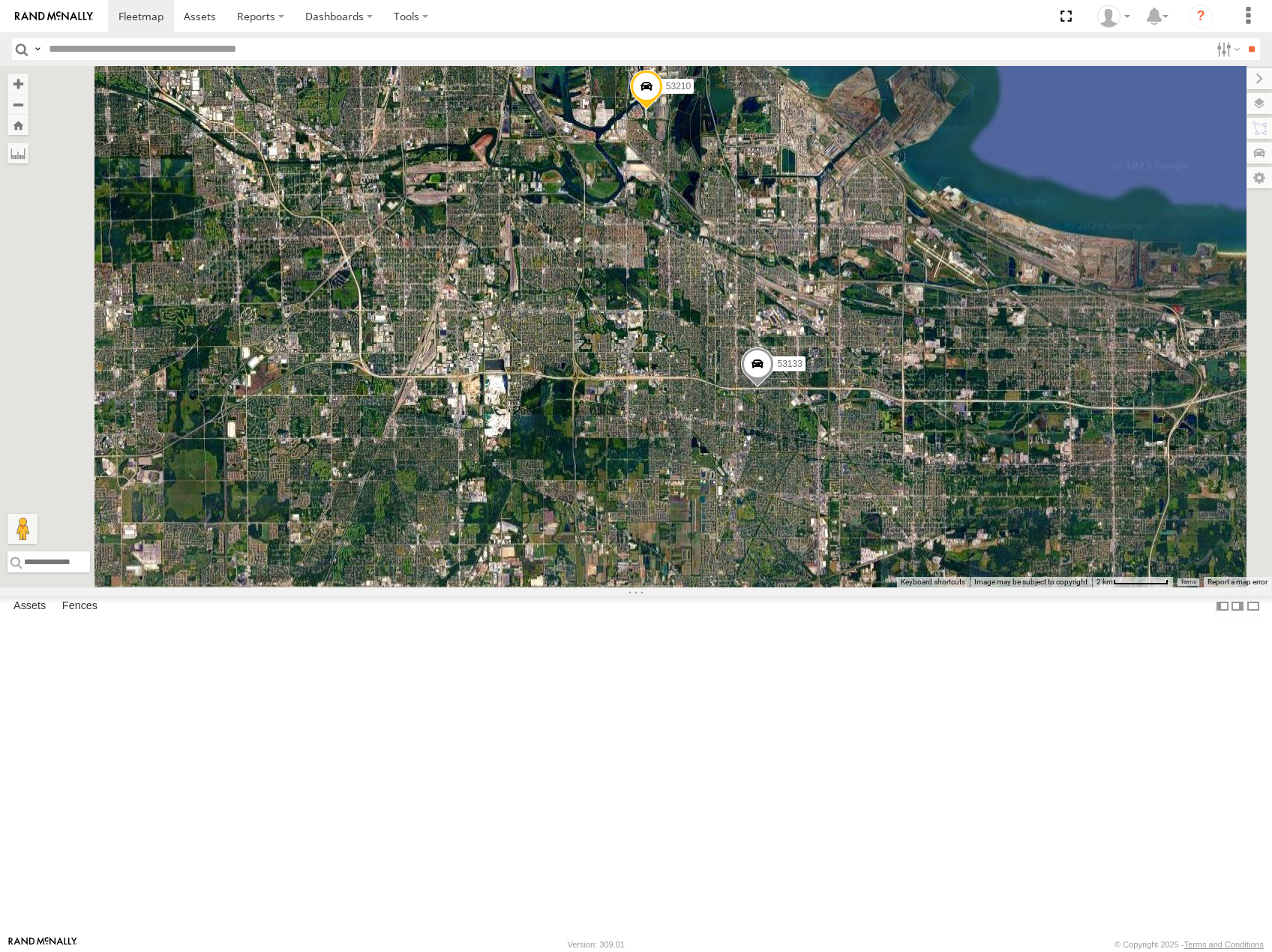
drag, startPoint x: 853, startPoint y: 363, endPoint x: 882, endPoint y: 394, distance: 42.4
click at [884, 393] on div "53208 53216 53225 53266 53219 53253 53249 53245 53280 53255 53256 53142 53224 5…" at bounding box center [636, 327] width 1272 height 521
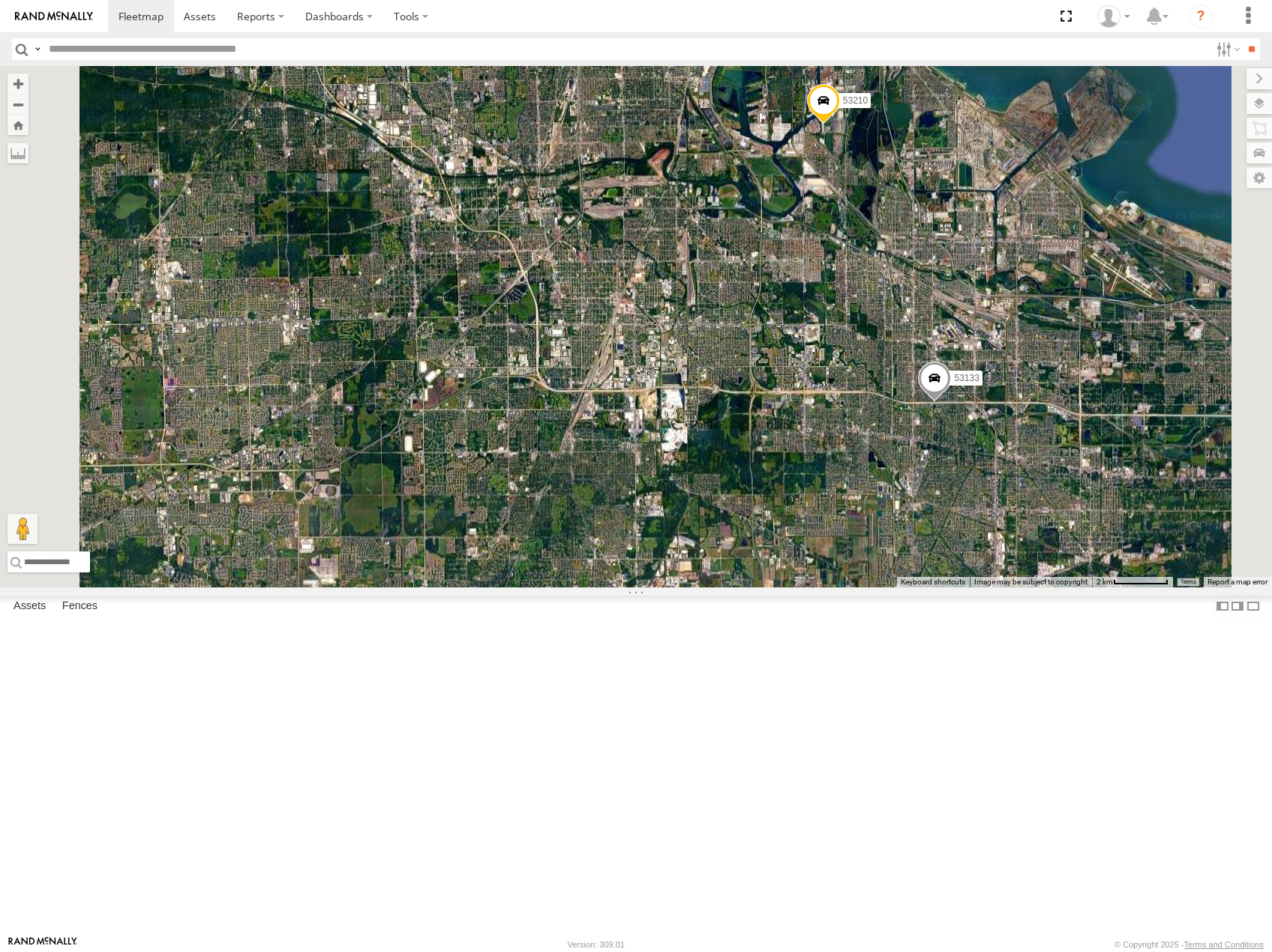
drag, startPoint x: 952, startPoint y: 457, endPoint x: 984, endPoint y: 387, distance: 77.0
click at [984, 393] on div "53208 53216 53225 53266 53219 53253 53249 53245 53280 53255 53256 53142 53224 5…" at bounding box center [636, 327] width 1272 height 521
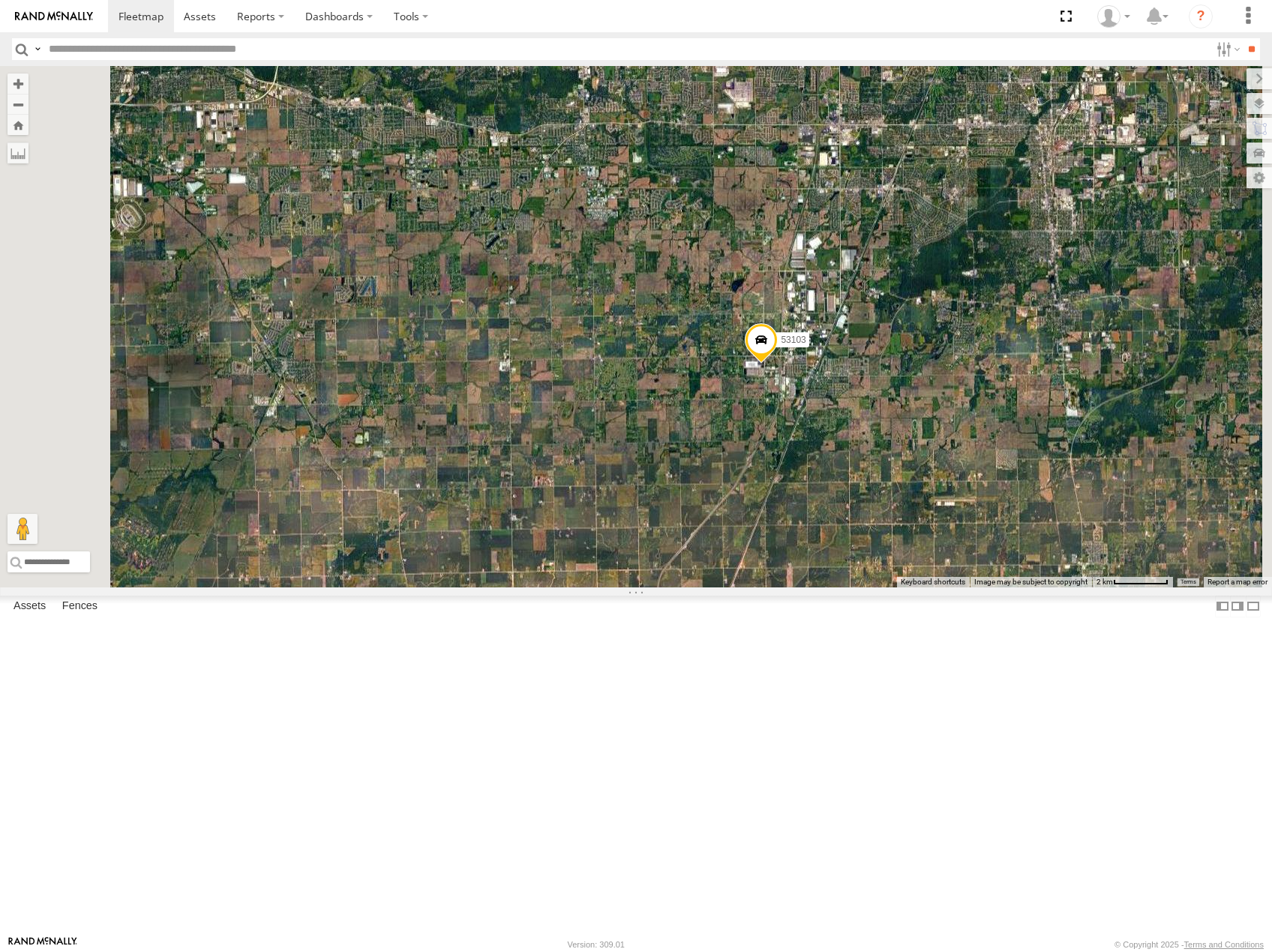
drag, startPoint x: 789, startPoint y: 394, endPoint x: 821, endPoint y: 400, distance: 32.6
click at [823, 407] on div "53208 53216 53225 53266 53219 53253 53249 53245 53280 53255 53256 53142 53224 5…" at bounding box center [636, 327] width 1272 height 521
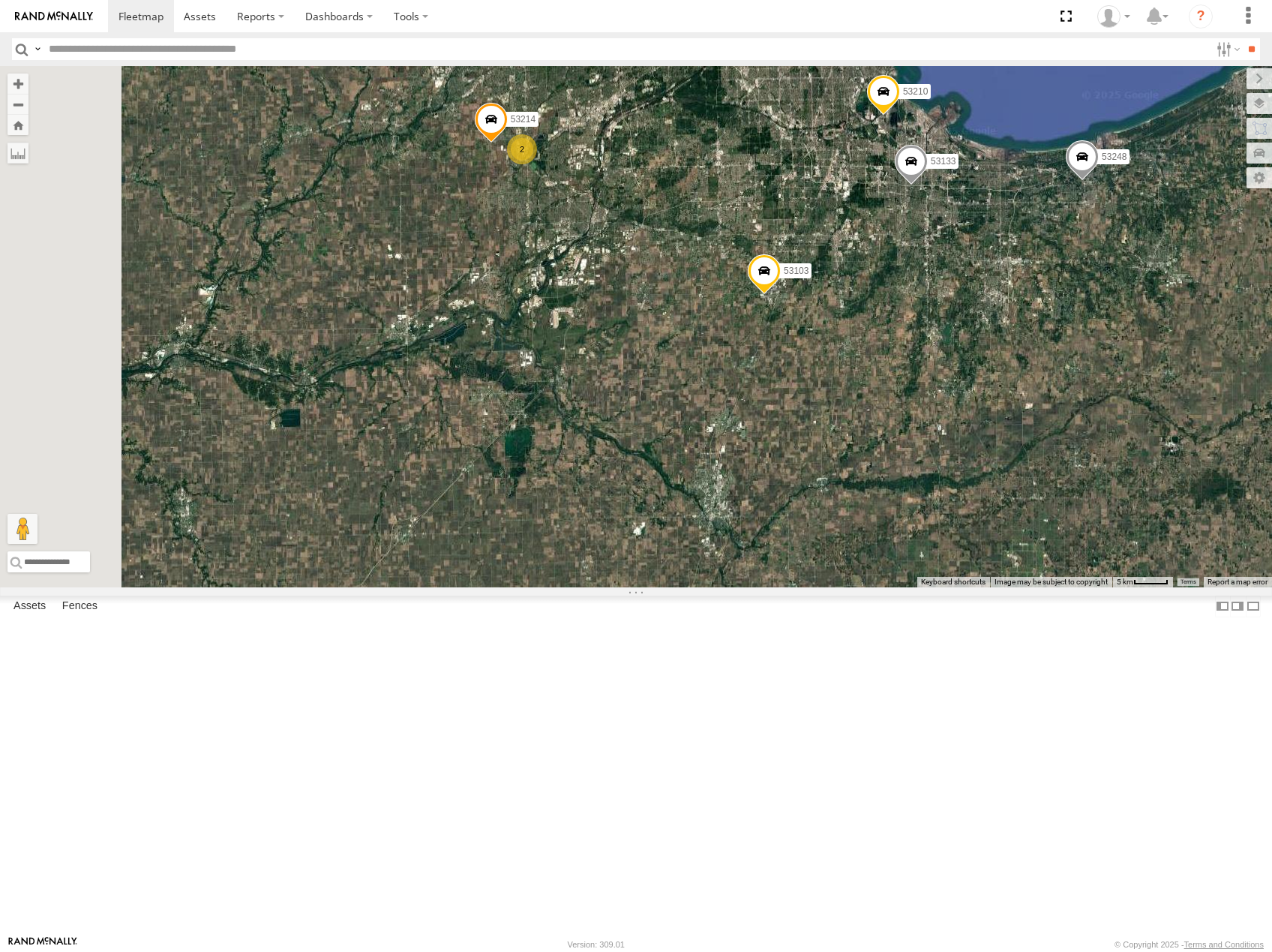
drag, startPoint x: 865, startPoint y: 337, endPoint x: 875, endPoint y: 367, distance: 31.6
click at [877, 367] on div "53208 53216 53225 53266 53219 53253 53249 53245 53280 53255 53256 53142 53224 5…" at bounding box center [636, 327] width 1272 height 521
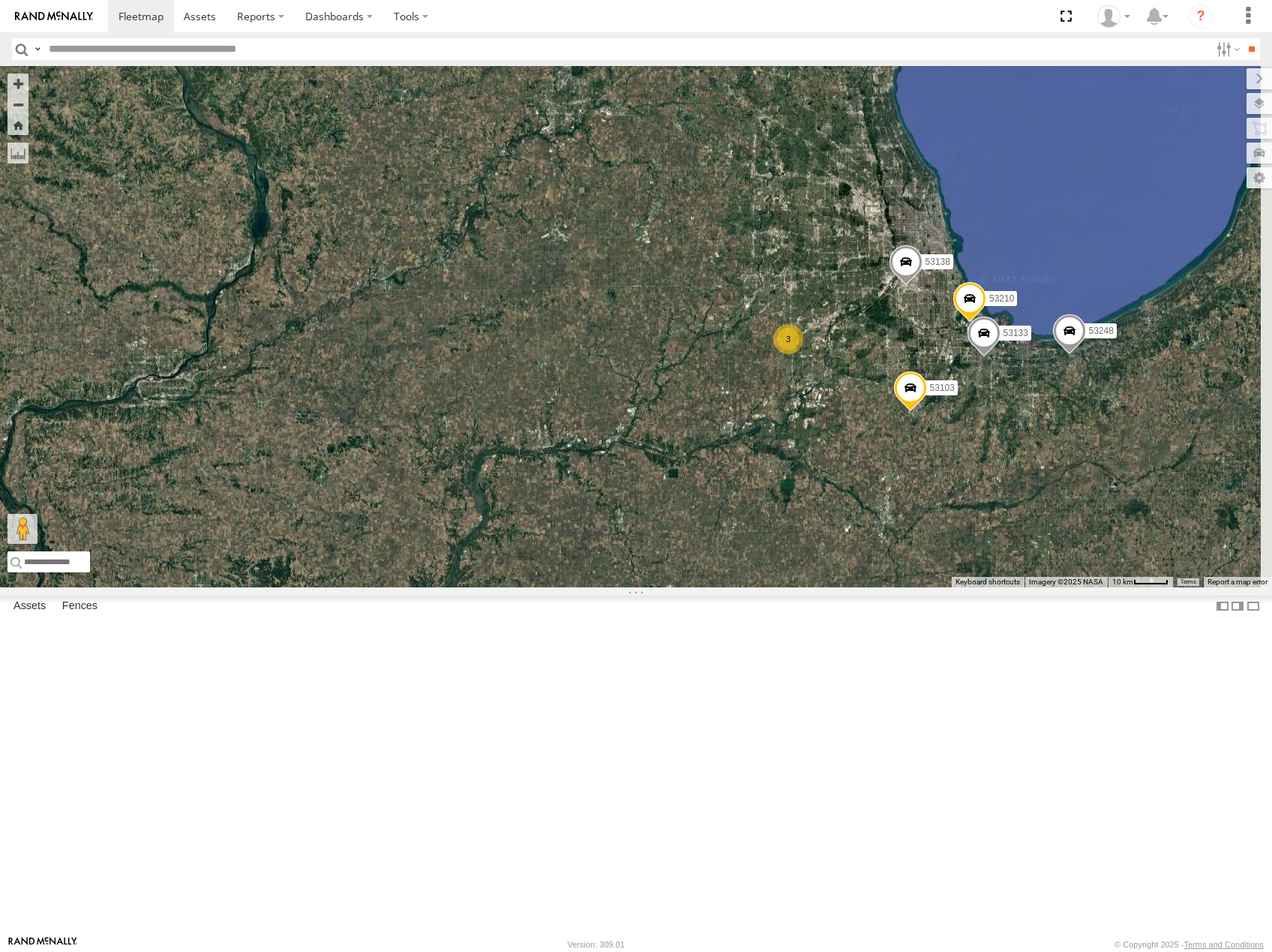
drag, startPoint x: 1047, startPoint y: 422, endPoint x: 1038, endPoint y: 423, distance: 9.1
click at [1038, 423] on div "53208 53216 53225 53266 53219 53253 53249 53245 53280 53255 53256 53142 53224 5…" at bounding box center [636, 327] width 1272 height 521
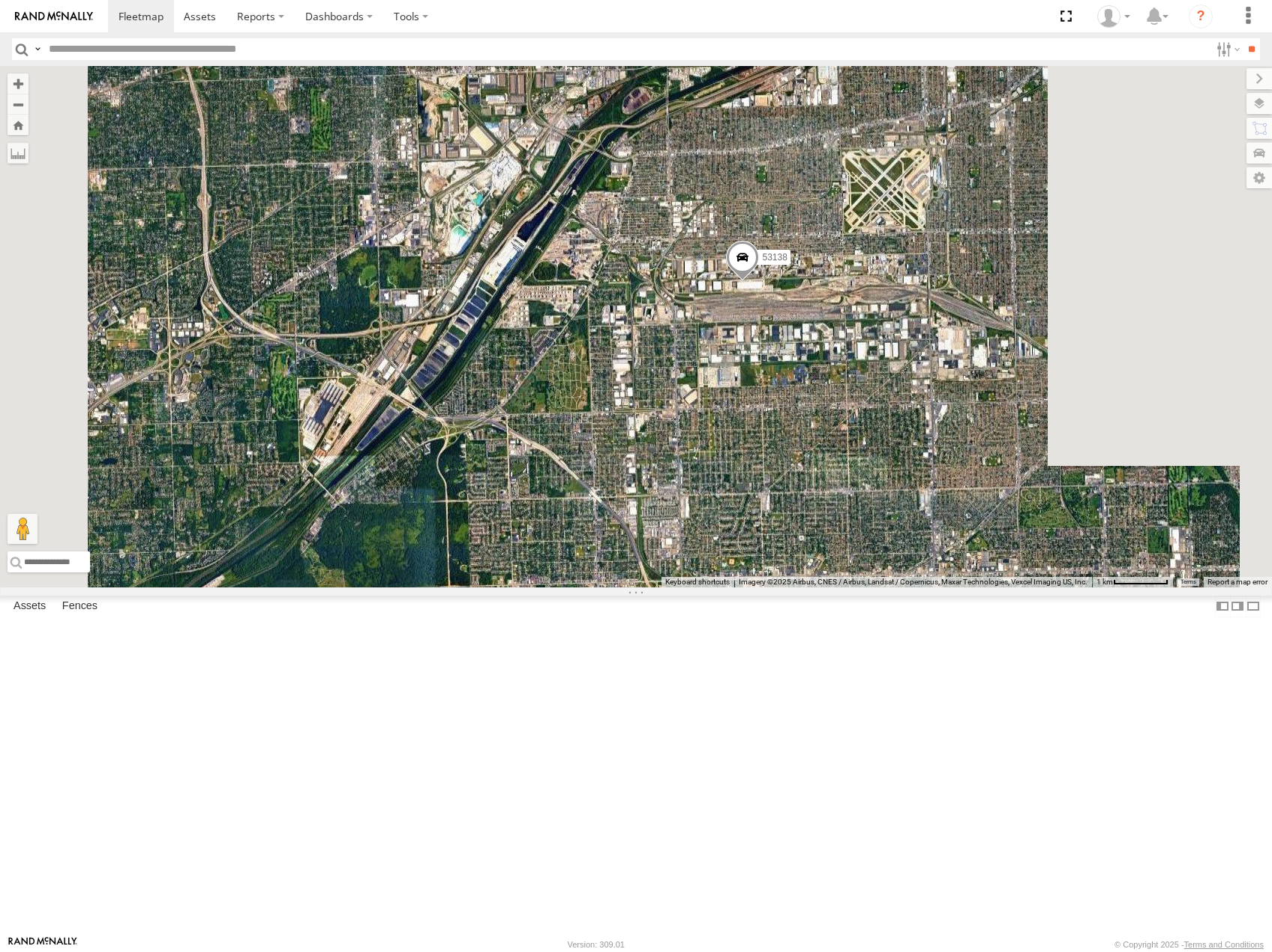
drag, startPoint x: 1098, startPoint y: 583, endPoint x: 992, endPoint y: 539, distance: 114.8
click at [997, 541] on div "53208 53216 53225 53266 53219 53253 53249 53245 53280 53255 53256 53142 53224 5…" at bounding box center [636, 327] width 1272 height 521
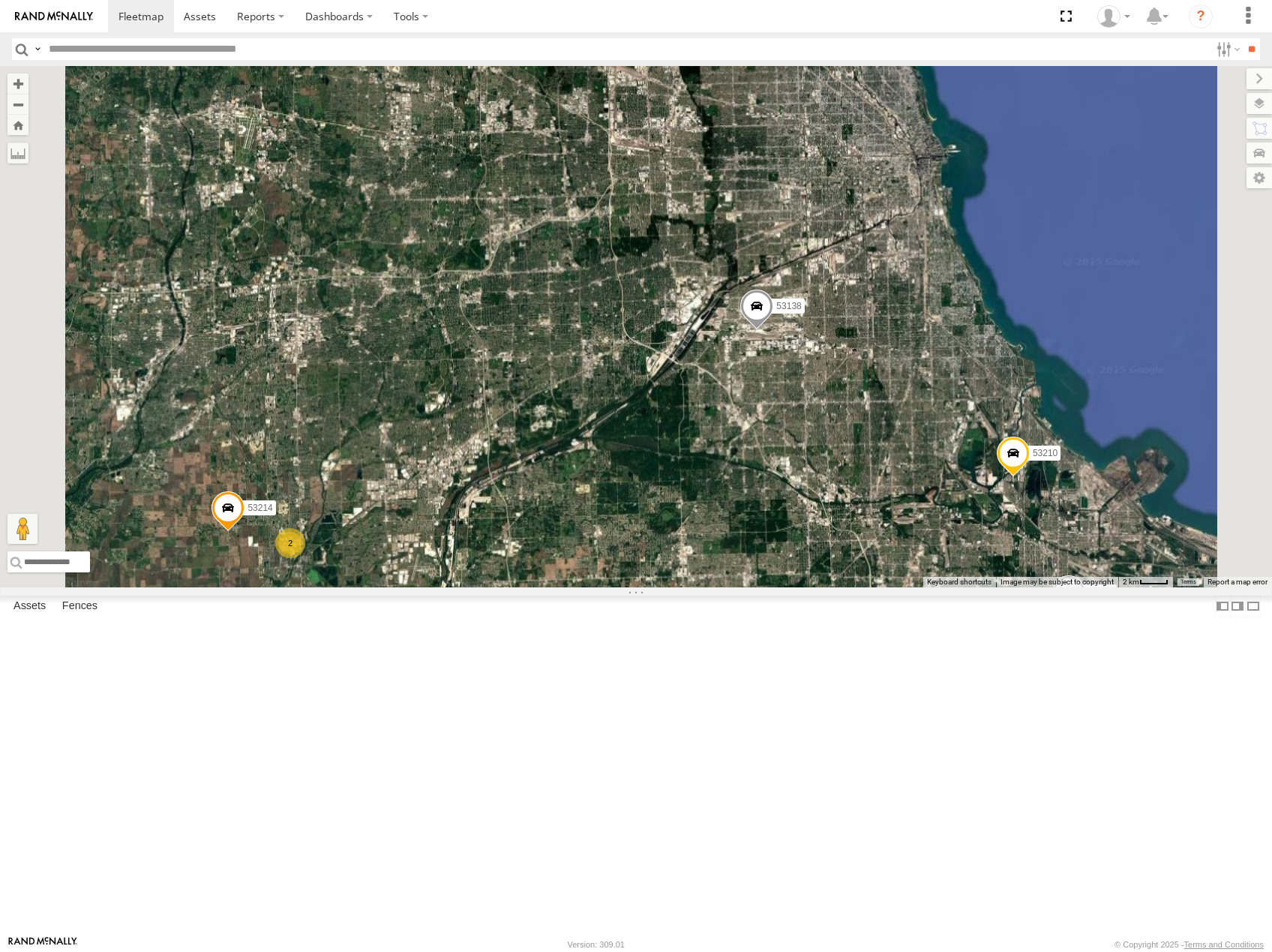
drag, startPoint x: 1097, startPoint y: 610, endPoint x: 999, endPoint y: 521, distance: 132.4
click at [999, 521] on div "53208 53216 53225 53266 53219 53253 53249 53245 53280 53255 53256 53142 53224 5…" at bounding box center [636, 327] width 1272 height 521
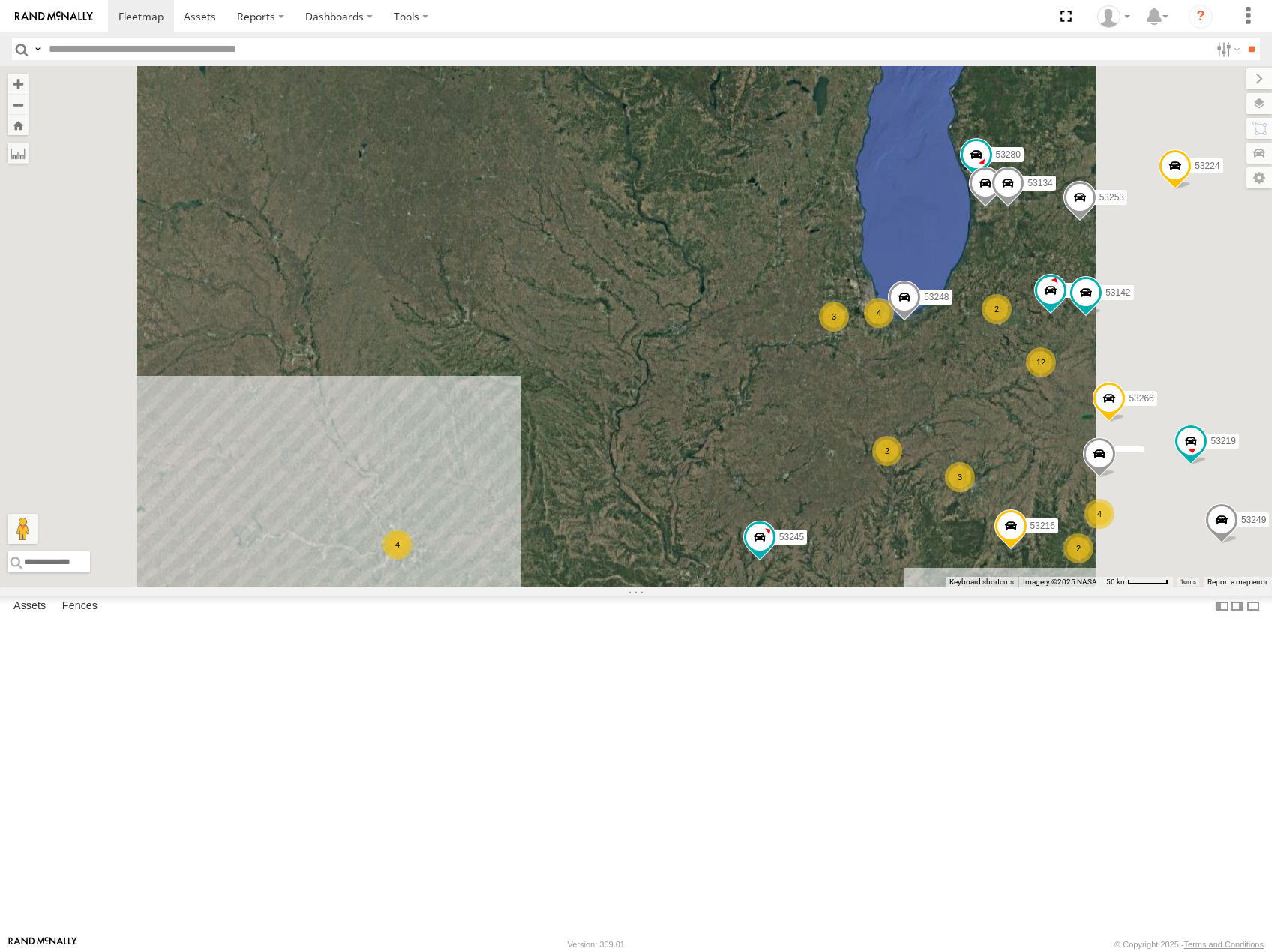
click at [902, 436] on div "2" at bounding box center [887, 451] width 30 height 30
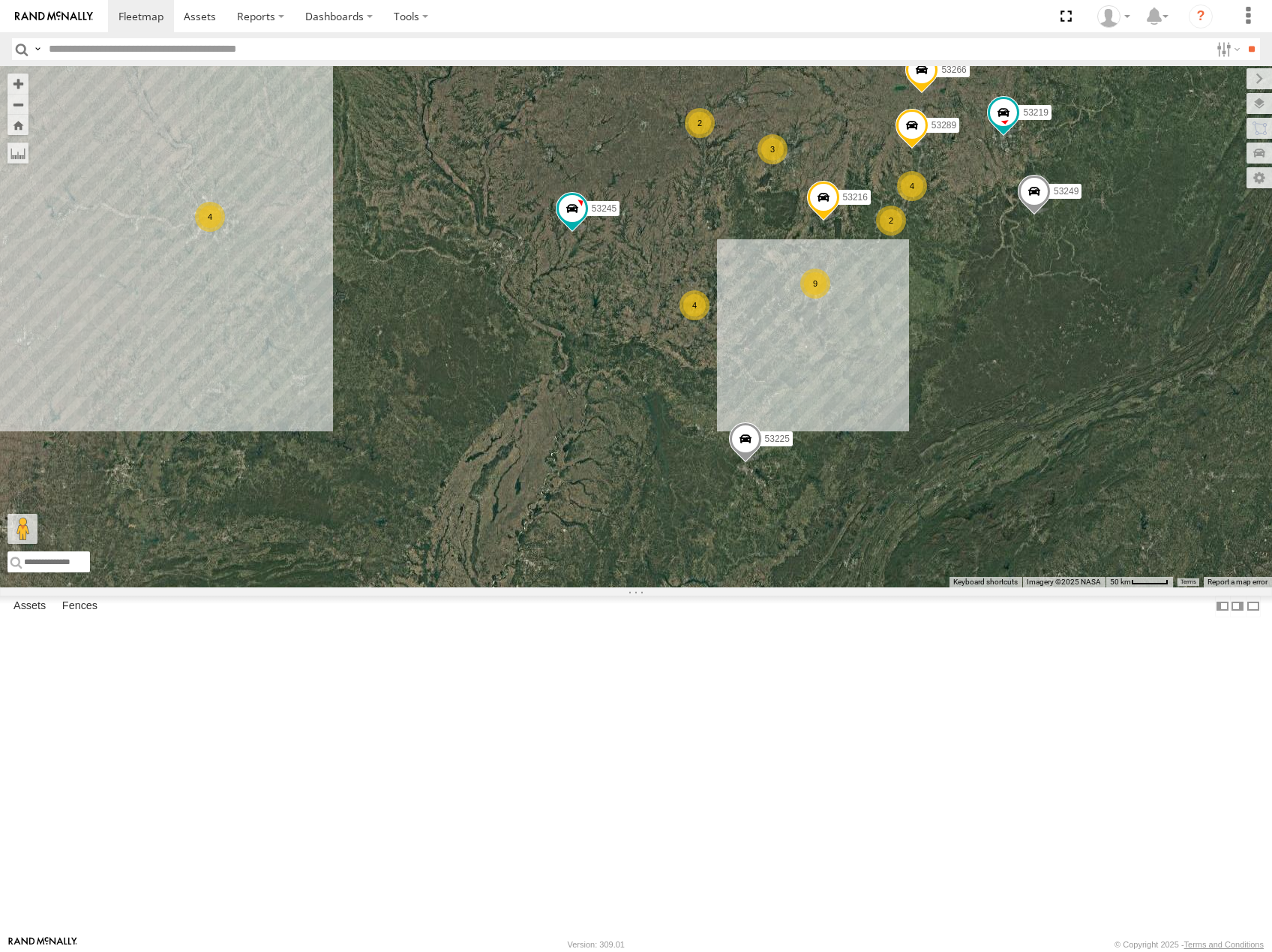
drag, startPoint x: 1008, startPoint y: 403, endPoint x: 1024, endPoint y: 688, distance: 285.4
click at [1024, 587] on div "53208 53216 53225 53266 53219 53253 53249 53245 53280 53255 53256 53142 53224 5…" at bounding box center [636, 327] width 1272 height 521
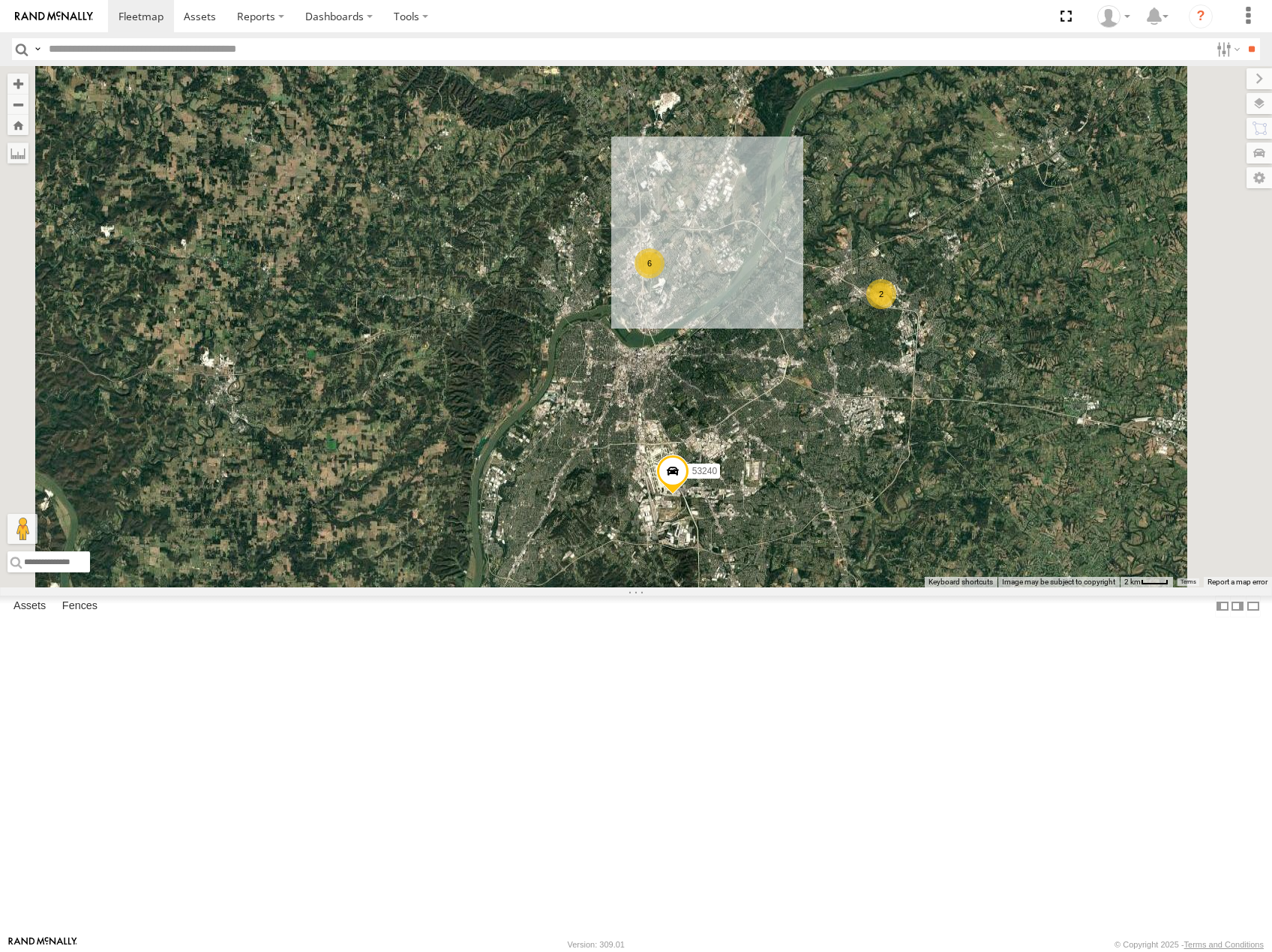
drag, startPoint x: 974, startPoint y: 519, endPoint x: 967, endPoint y: 526, distance: 9.9
click at [967, 527] on div "53208 53216 53225 53266 53219 53253 53249 53245 53280 53255 53256 53142 53224 5…" at bounding box center [636, 327] width 1272 height 521
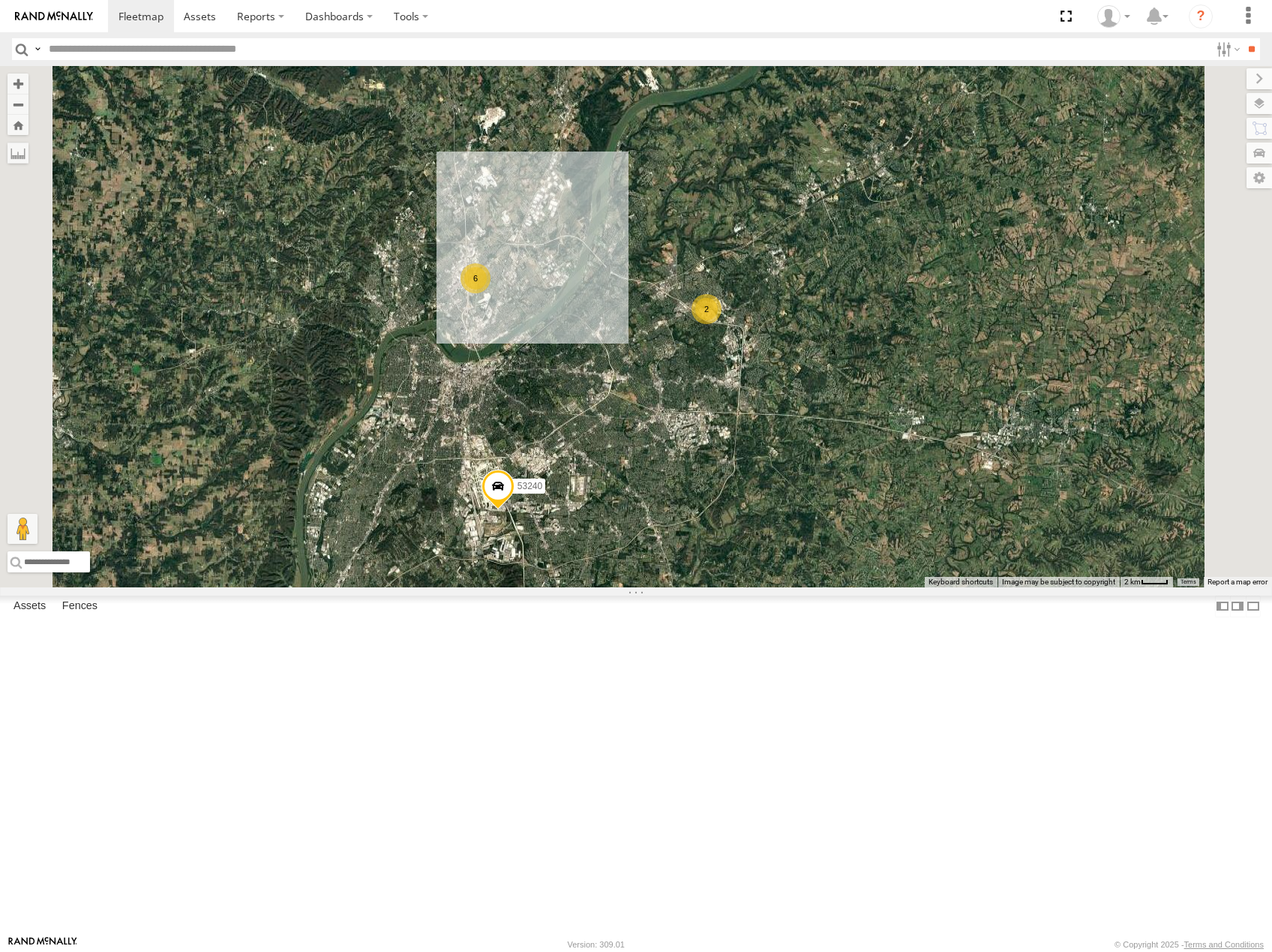
drag, startPoint x: 855, startPoint y: 350, endPoint x: 782, endPoint y: 481, distance: 150.0
click at [782, 481] on div "53208 53216 53225 53266 53219 53253 53249 53245 53280 53255 53256 53142 53224 5…" at bounding box center [636, 327] width 1272 height 521
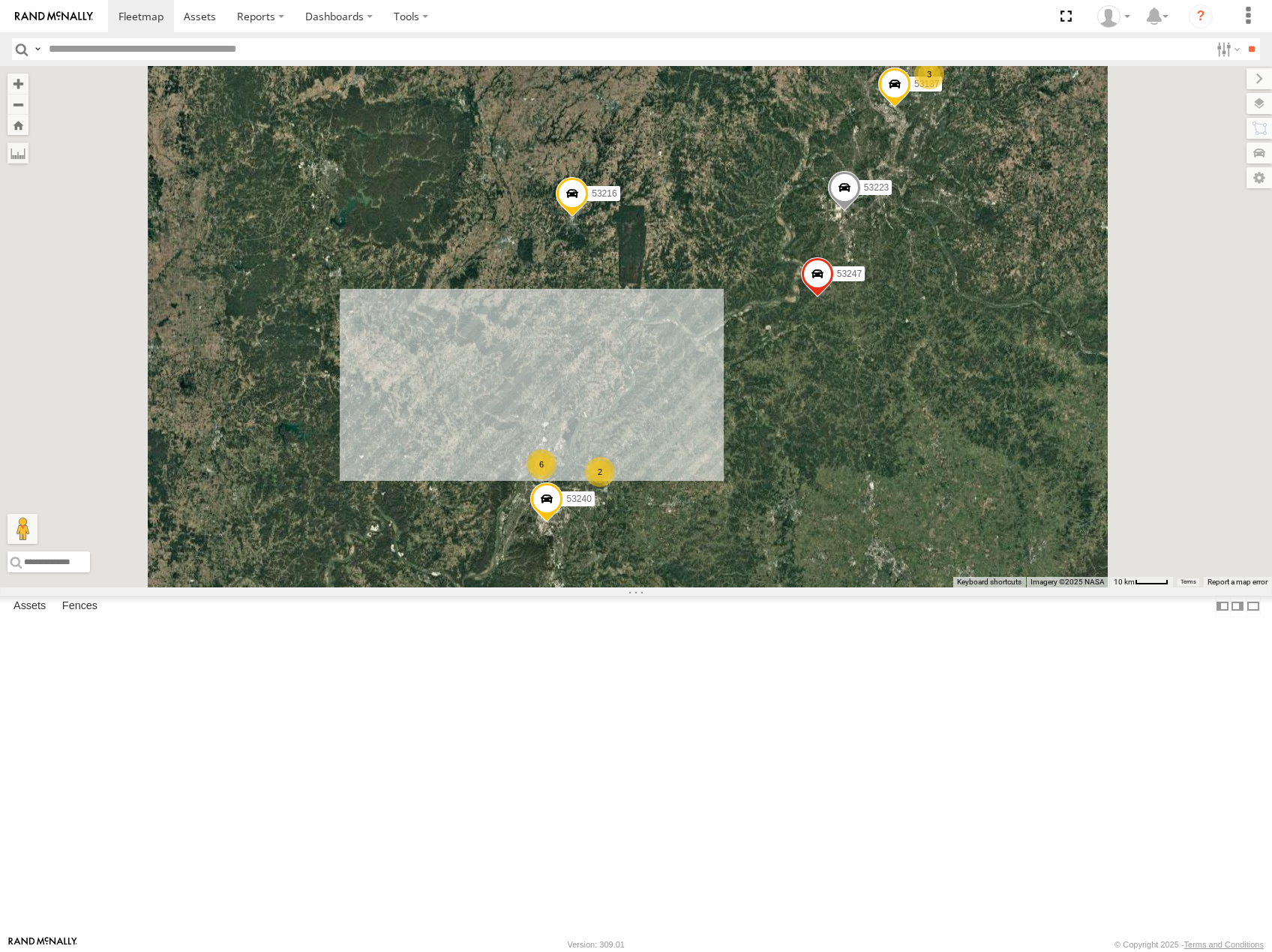
drag, startPoint x: 868, startPoint y: 476, endPoint x: 865, endPoint y: 486, distance: 10.4
click at [865, 486] on div "53208 53216 53225 53266 53219 53253 53249 53245 53280 53255 53256 53142 53224 5…" at bounding box center [636, 327] width 1272 height 521
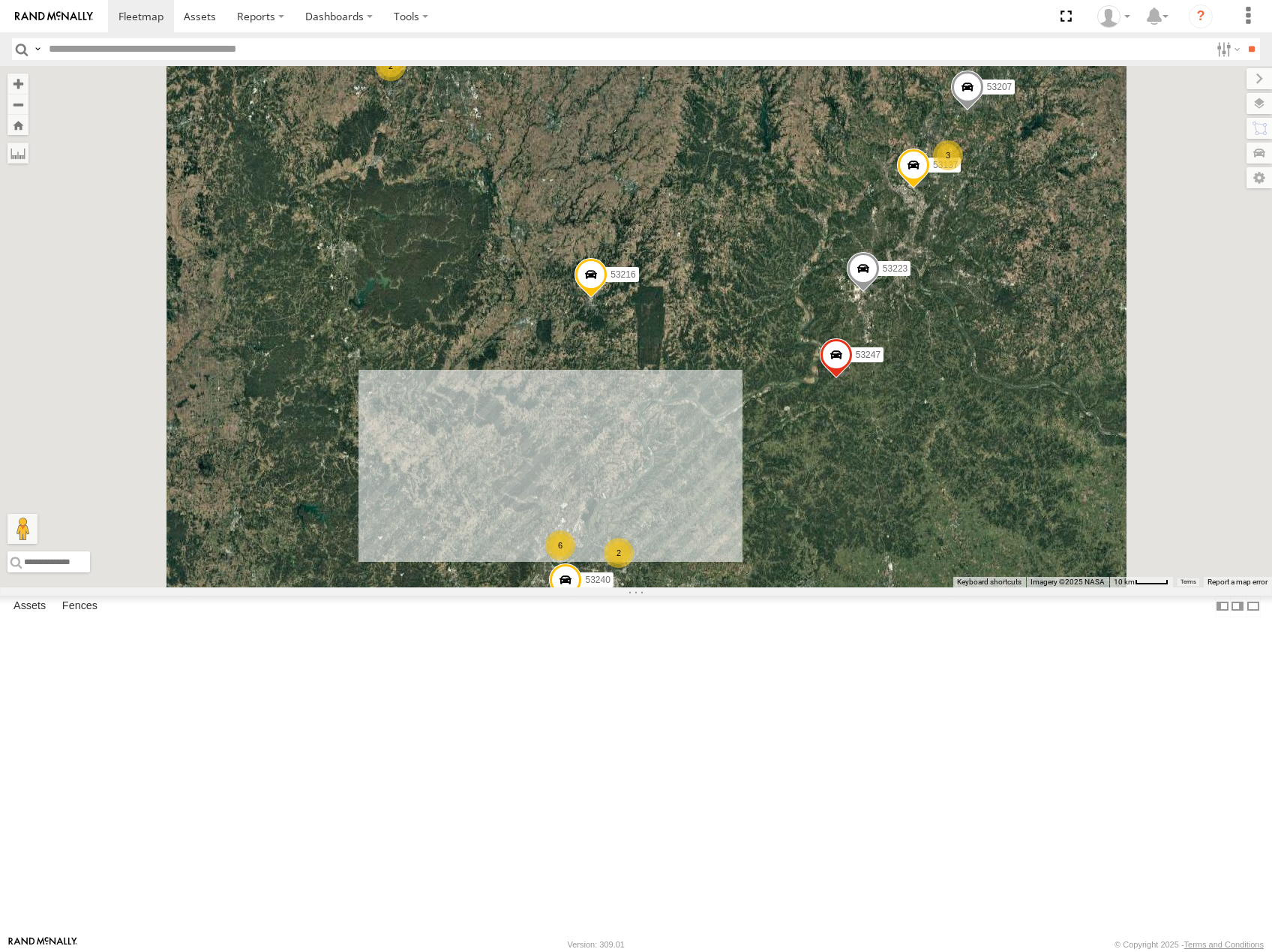
drag, startPoint x: 863, startPoint y: 362, endPoint x: 888, endPoint y: 414, distance: 57.7
click at [888, 414] on div "53208 53216 53225 53266 53219 53253 53249 53245 53280 53255 53256 53142 53224 5…" at bounding box center [636, 327] width 1272 height 521
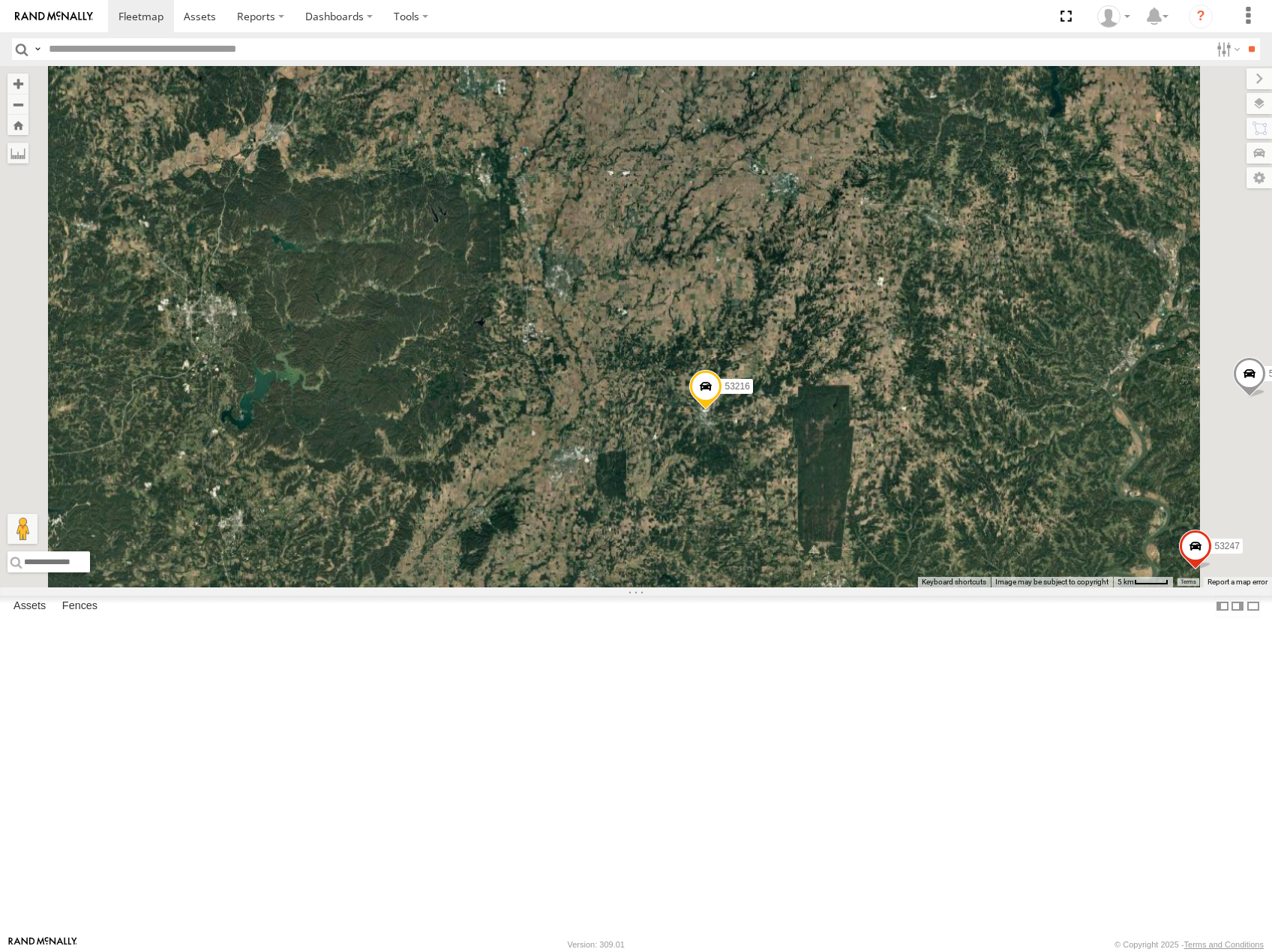
drag, startPoint x: 775, startPoint y: 311, endPoint x: 867, endPoint y: 414, distance: 138.1
click at [867, 414] on div "53208 53216 53225 53266 53219 53253 53249 53245 53280 53255 53256 53142 53224 5…" at bounding box center [636, 327] width 1272 height 521
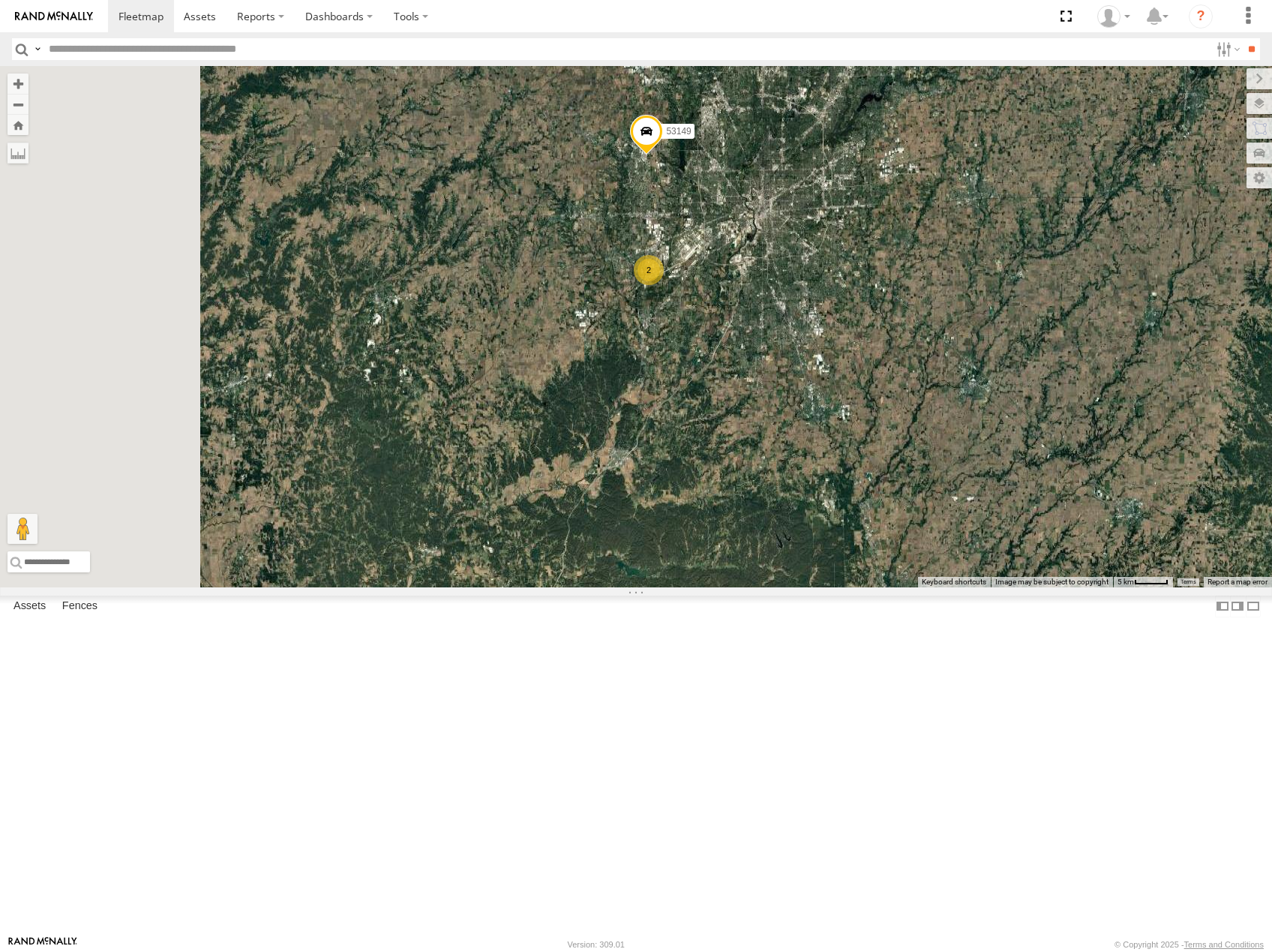
drag, startPoint x: 866, startPoint y: 311, endPoint x: 963, endPoint y: 371, distance: 114.1
click at [959, 366] on div "53208 53216 53225 53266 53219 53253 53249 53245 53280 53255 53256 53142 53224 5…" at bounding box center [636, 327] width 1272 height 521
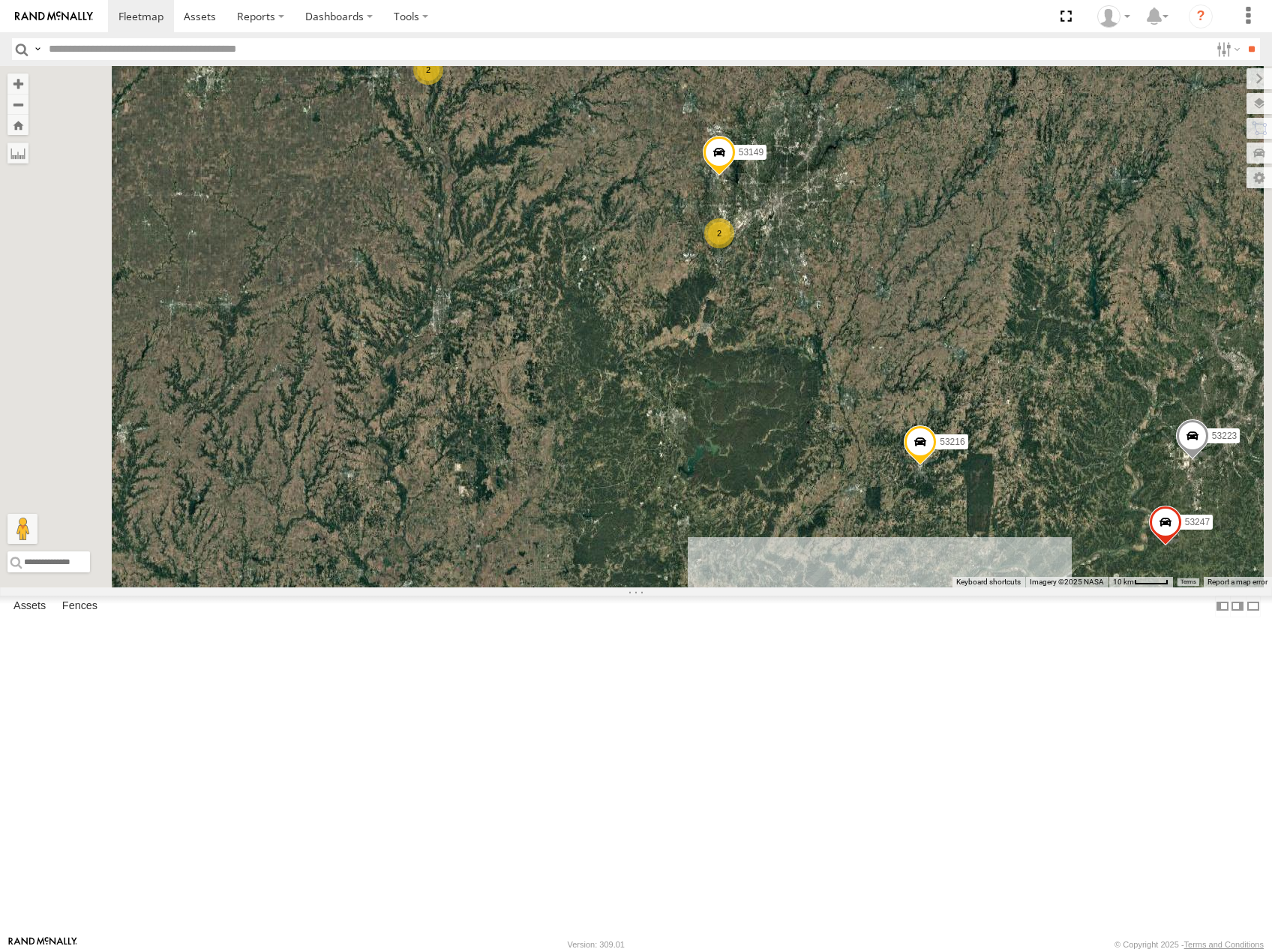
click at [995, 482] on div "53208 53216 53225 53266 53219 53253 53249 53245 53280 53255 53256 53142 53224 5…" at bounding box center [636, 327] width 1272 height 521
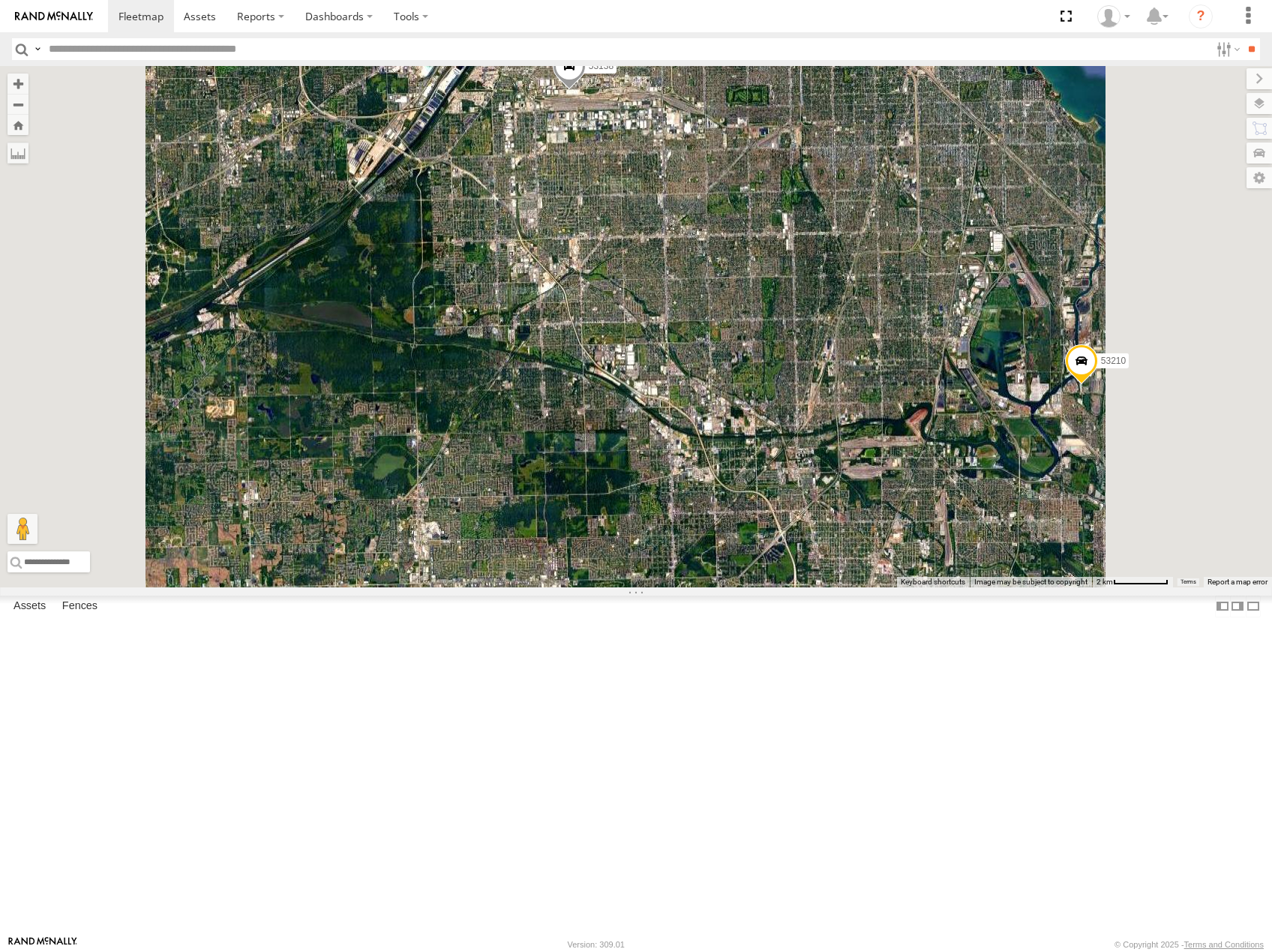
drag, startPoint x: 905, startPoint y: 428, endPoint x: 686, endPoint y: 220, distance: 302.0
click at [686, 221] on div "53208 53216 53225 53266 53219 53253 53249 53245 53280 53255 53256 53142 53224 5…" at bounding box center [636, 327] width 1272 height 521
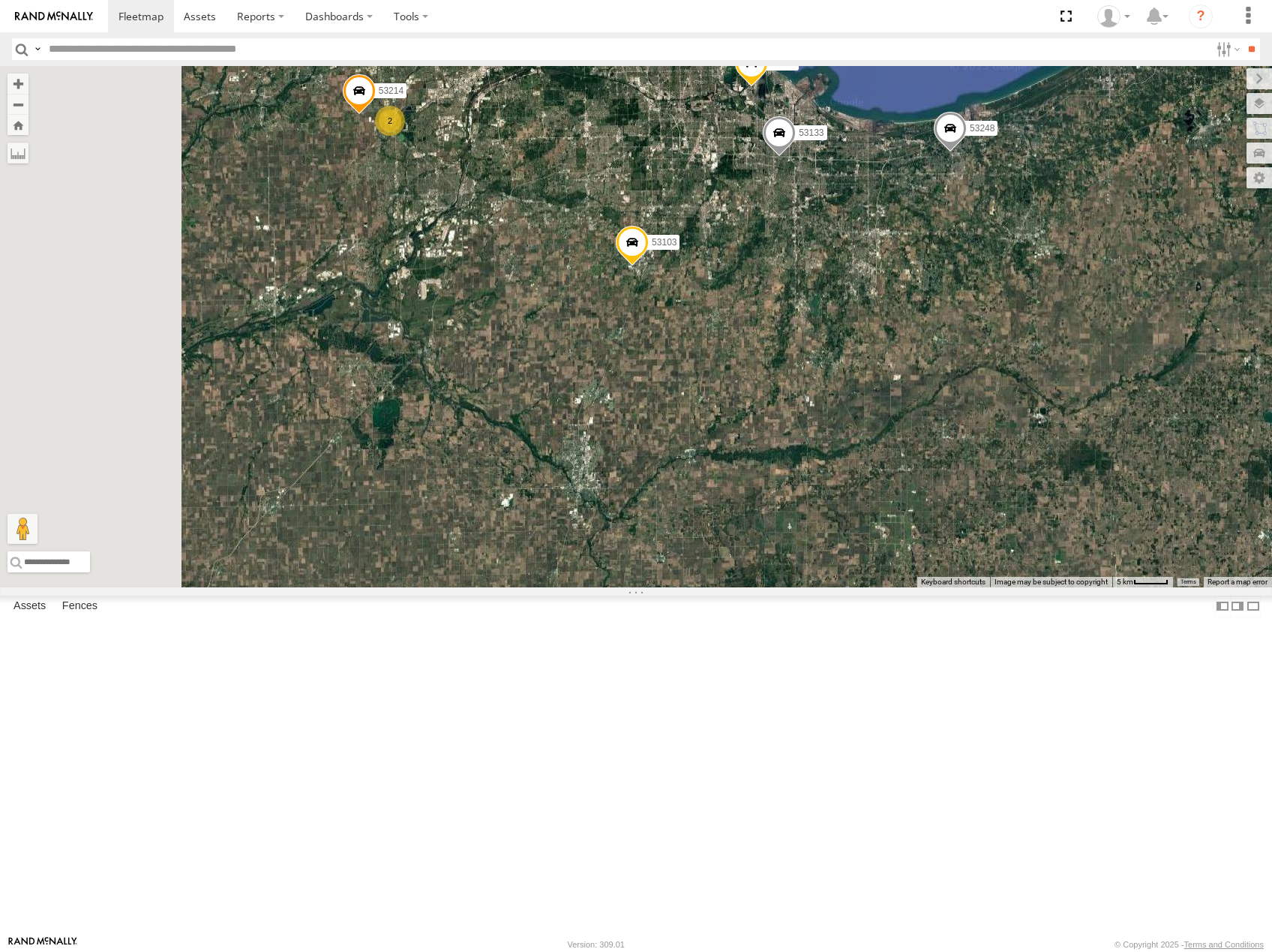
drag, startPoint x: 667, startPoint y: 352, endPoint x: 723, endPoint y: 362, distance: 56.9
click at [723, 363] on div "53208 53216 53225 53266 53219 53253 53249 53245 53280 53255 53256 53142 53224 5…" at bounding box center [636, 327] width 1272 height 521
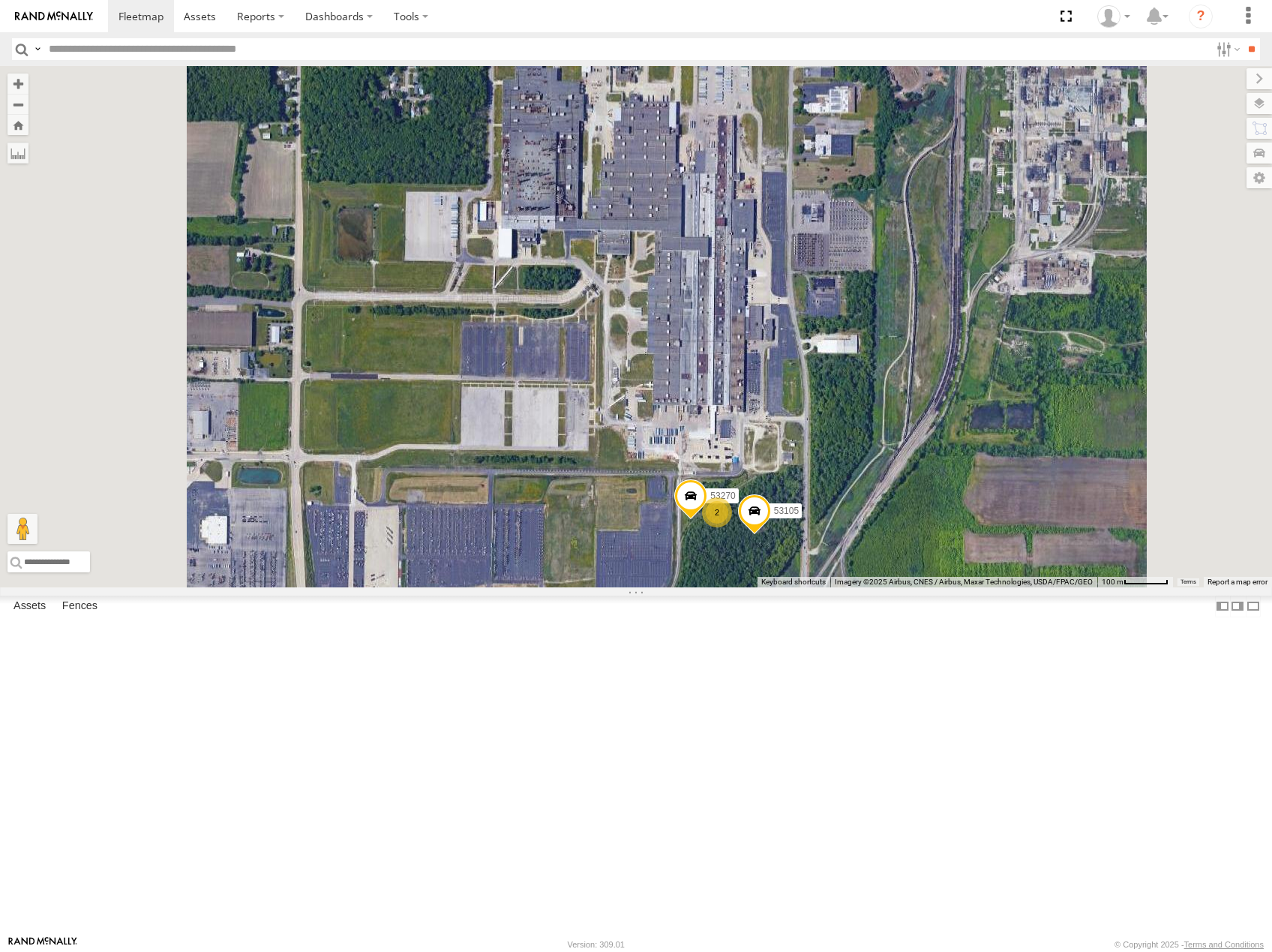
drag, startPoint x: 930, startPoint y: 421, endPoint x: 936, endPoint y: 389, distance: 32.6
click at [936, 390] on div "53208 53216 53225 53266 53219 53253 53249 53245 53248 53280 53256 53142 53224 5…" at bounding box center [636, 327] width 1272 height 521
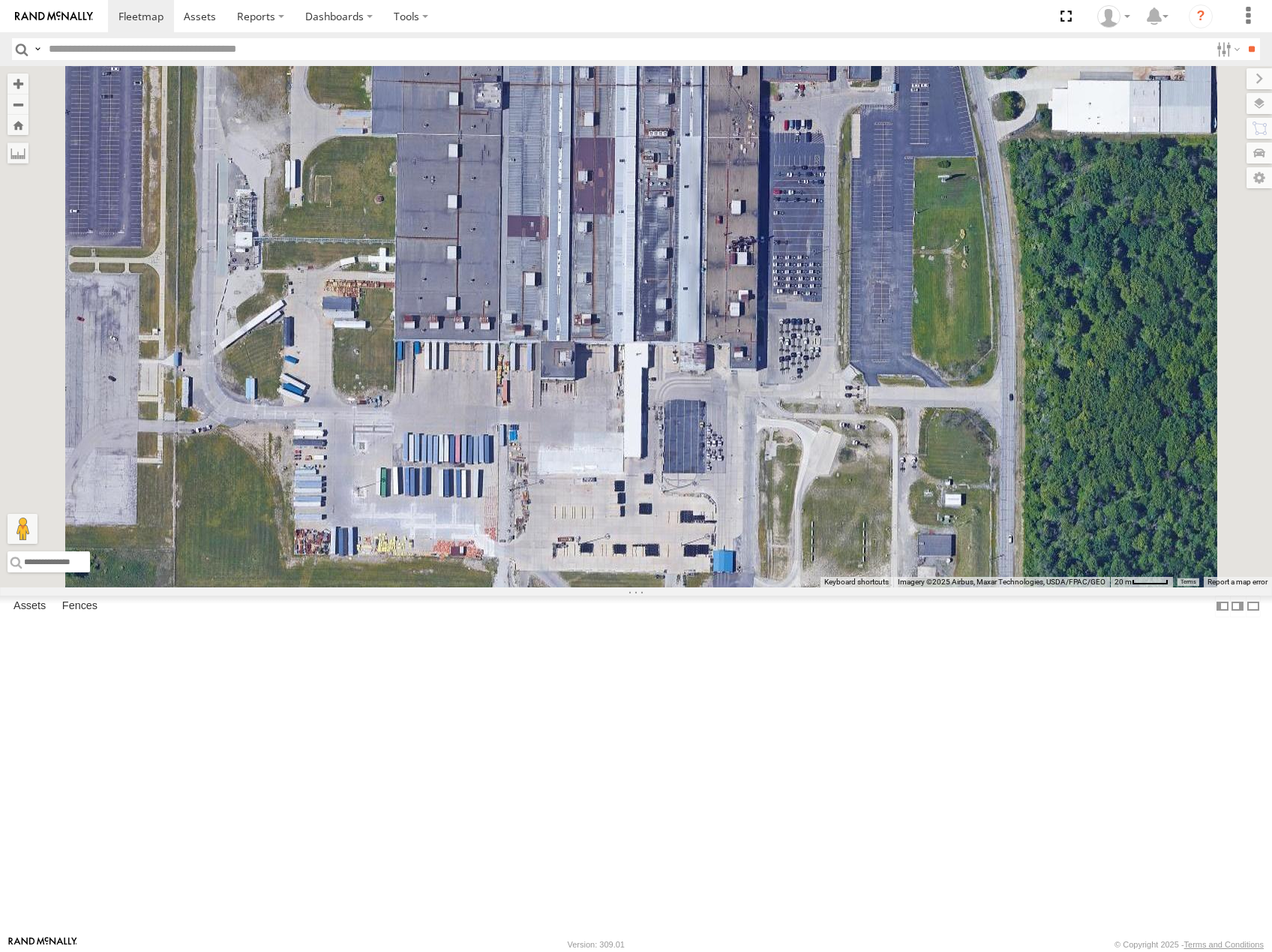
drag, startPoint x: 967, startPoint y: 547, endPoint x: 983, endPoint y: 434, distance: 114.1
click at [983, 434] on div "53208 53216 53225 53266 53219 53253 53249 53245 53248 53280 53256 53142 53224 5…" at bounding box center [636, 327] width 1272 height 521
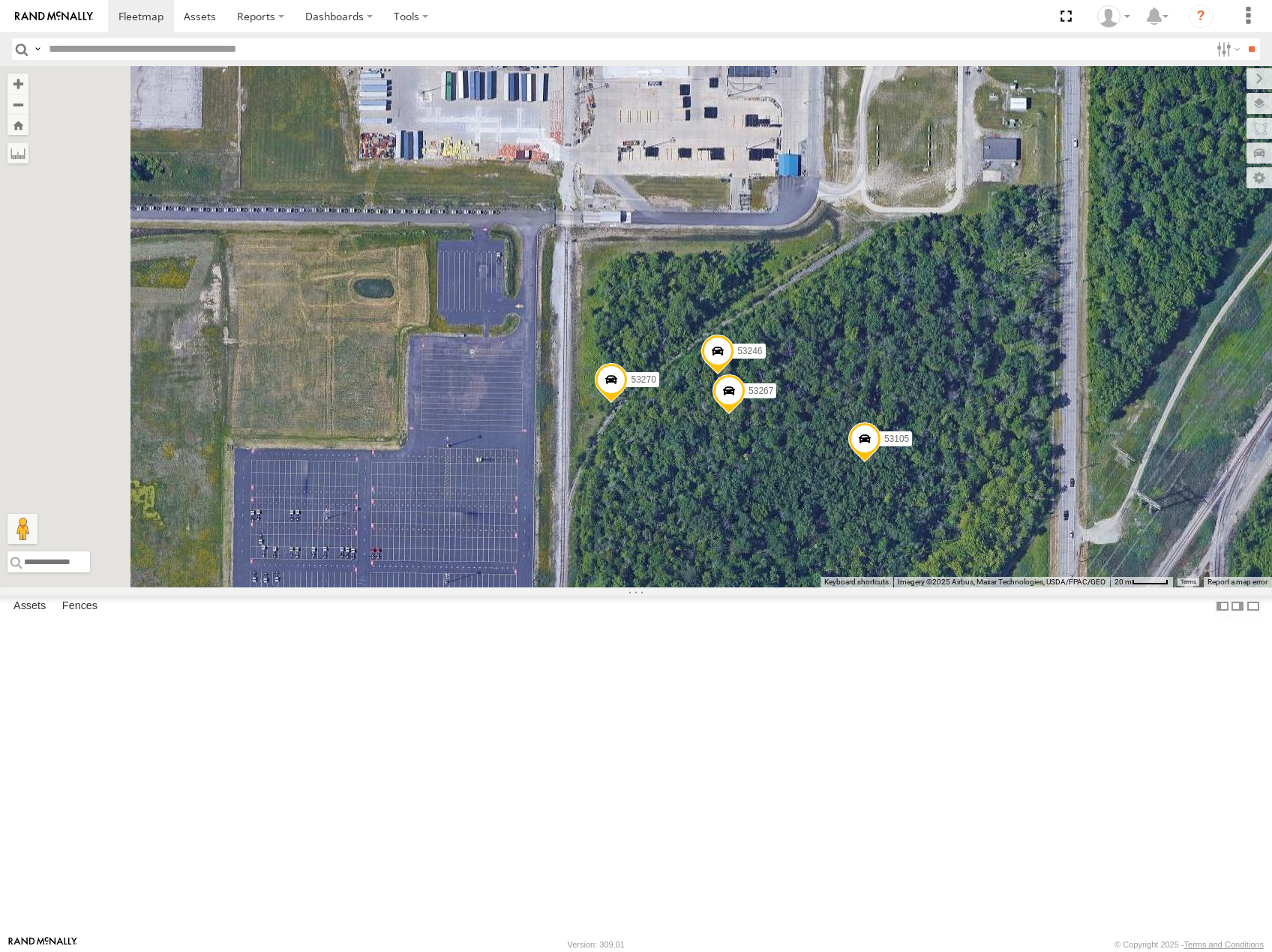
click at [734, 375] on span at bounding box center [718, 354] width 33 height 41
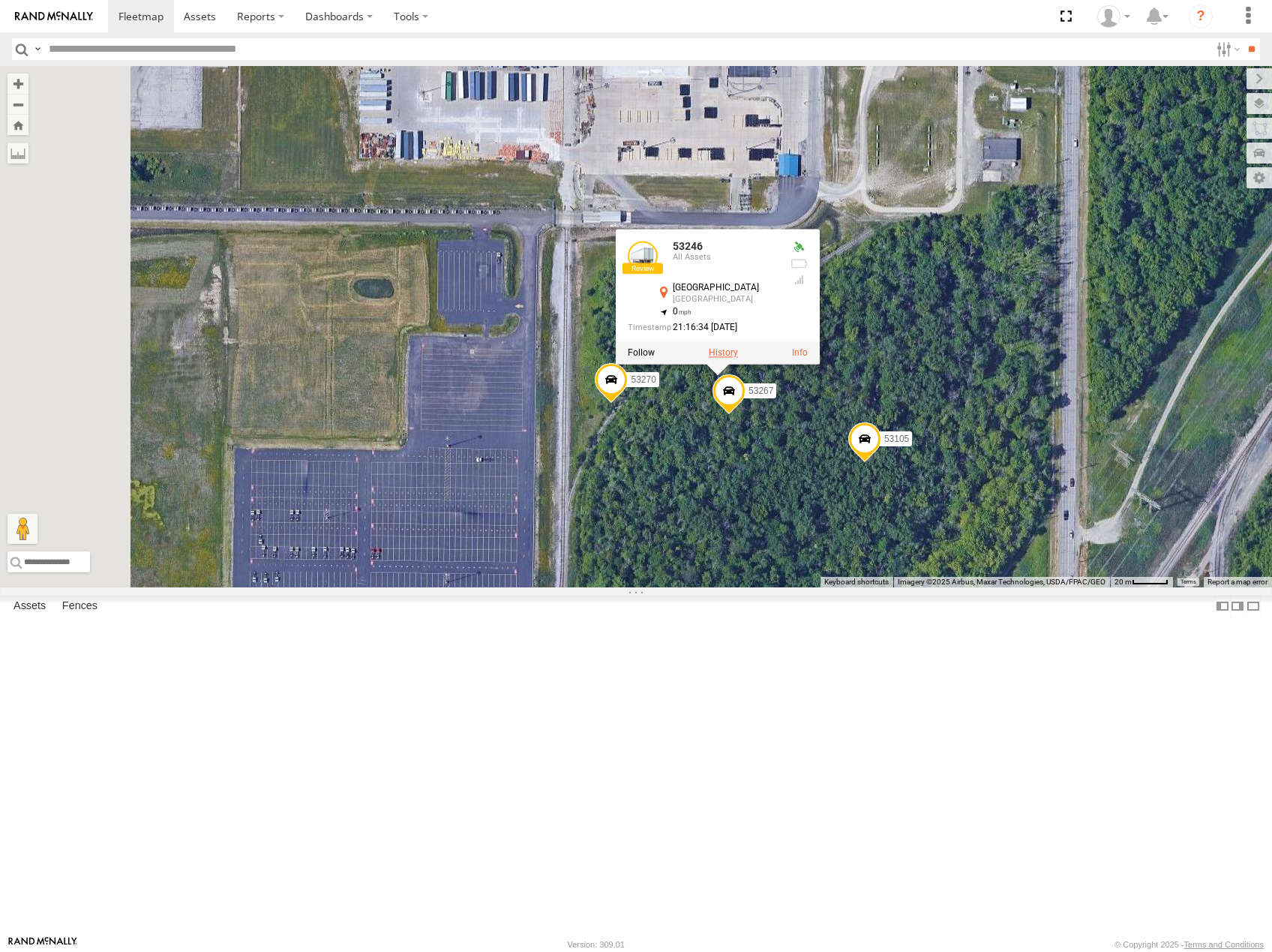
click at [738, 357] on label at bounding box center [723, 352] width 29 height 11
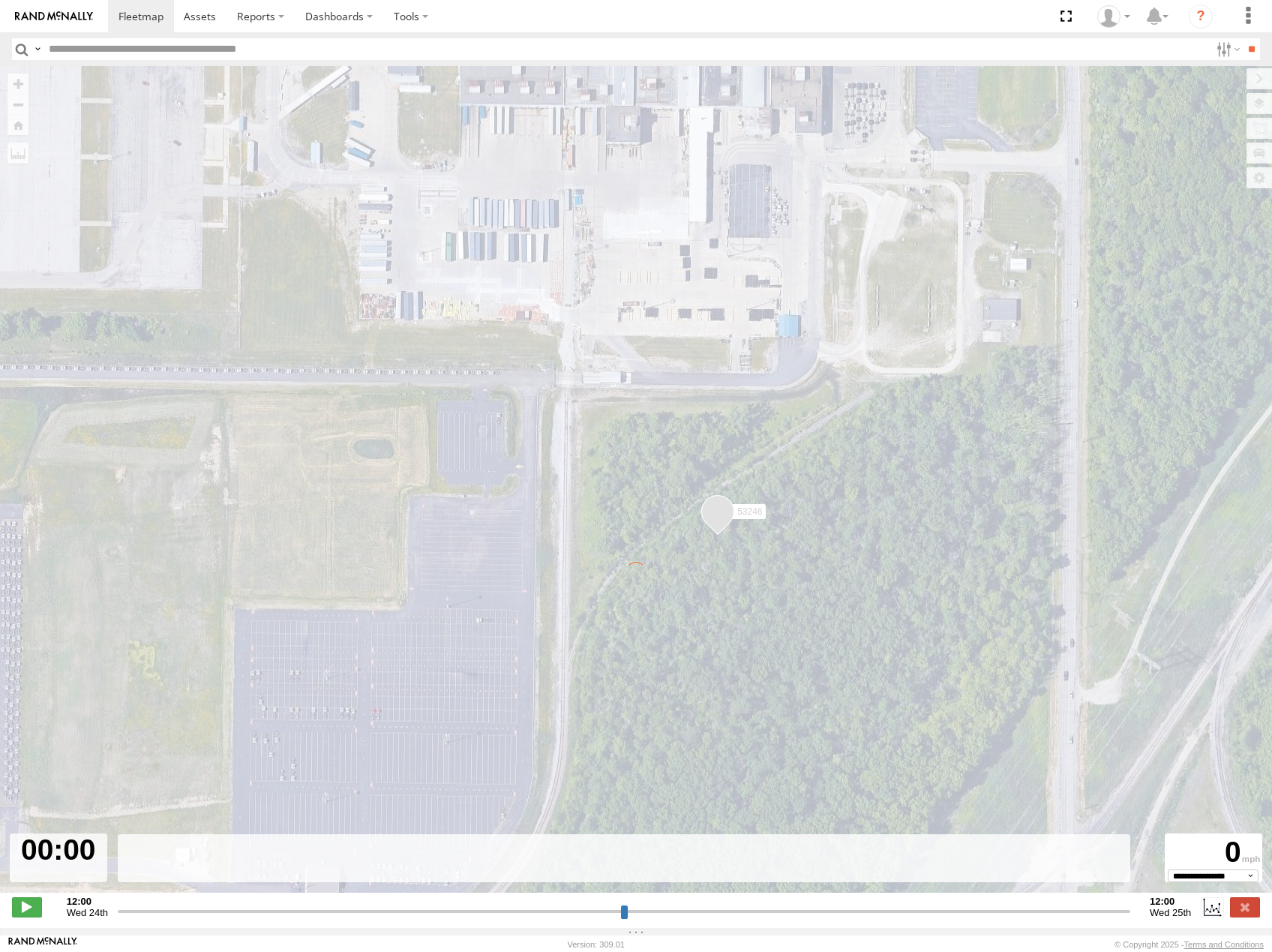
type input "**********"
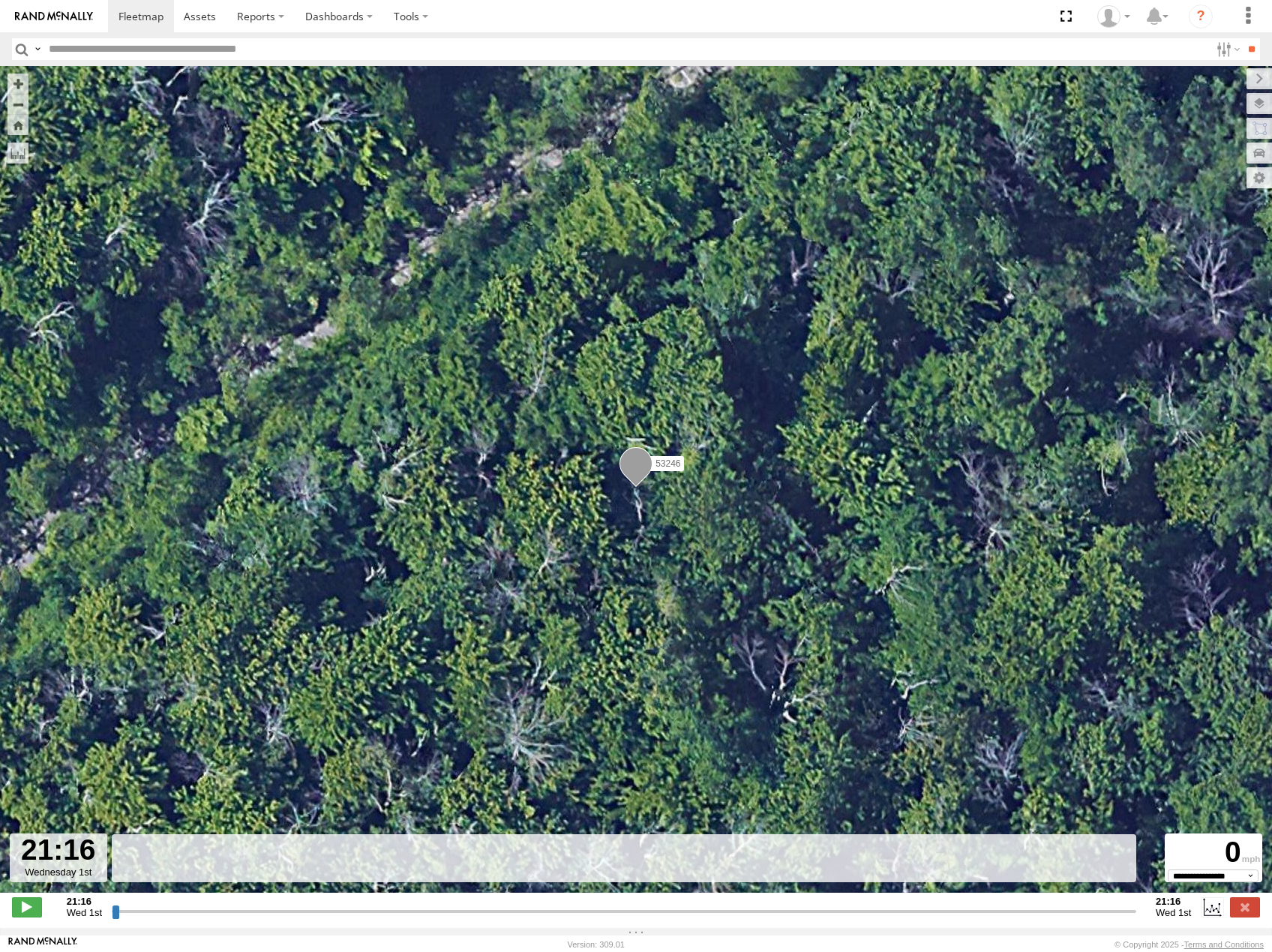
drag, startPoint x: 116, startPoint y: 925, endPoint x: 279, endPoint y: 794, distance: 209.1
click at [285, 903] on input "range" at bounding box center [624, 910] width 1024 height 14
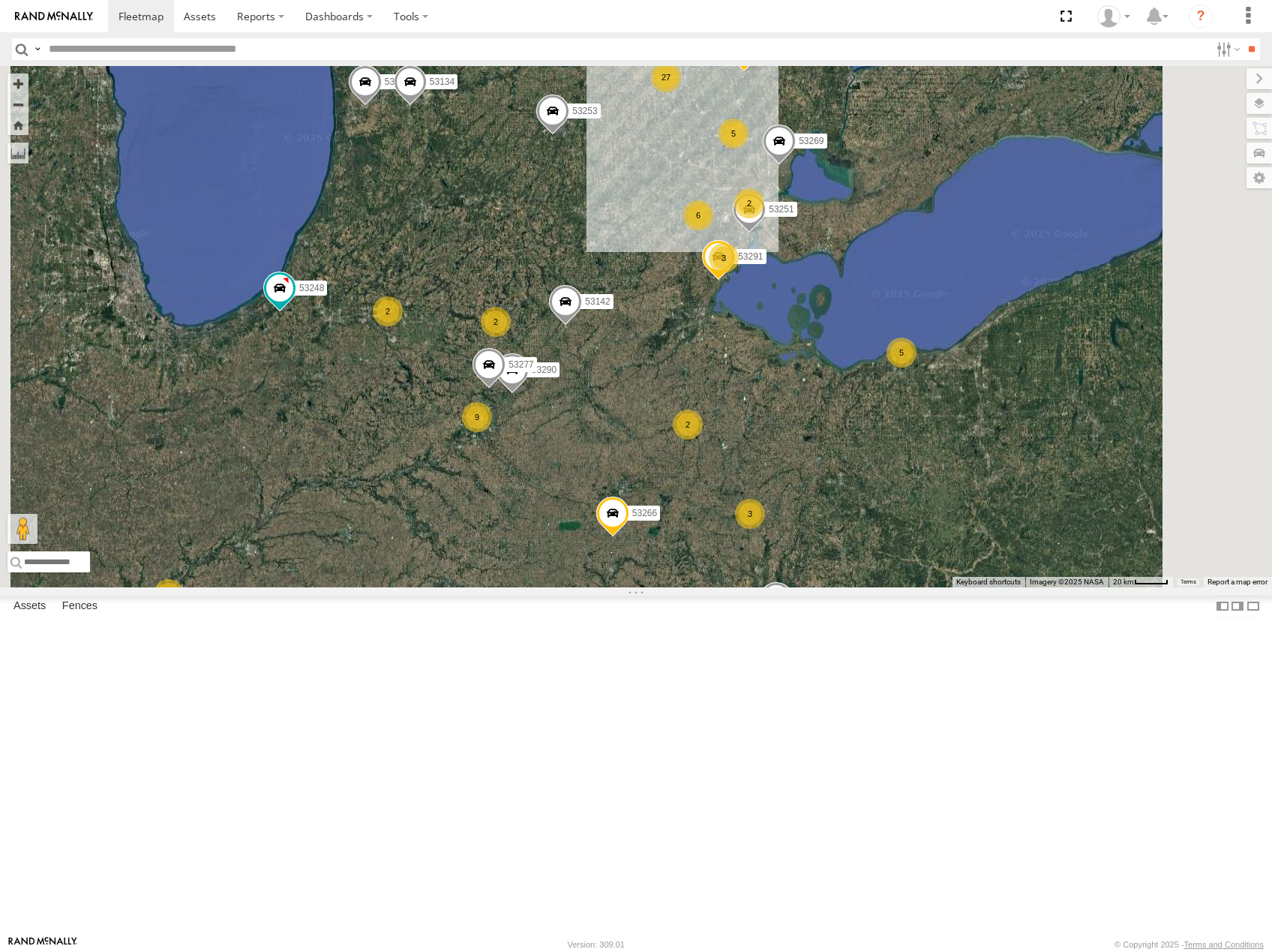
drag, startPoint x: 1161, startPoint y: 443, endPoint x: 1034, endPoint y: 434, distance: 127.3
click at [1050, 424] on div "53208 53216 53225 53266 53219 53253 53249 53245 53248 53280 53256 53142 53224 5…" at bounding box center [636, 327] width 1272 height 521
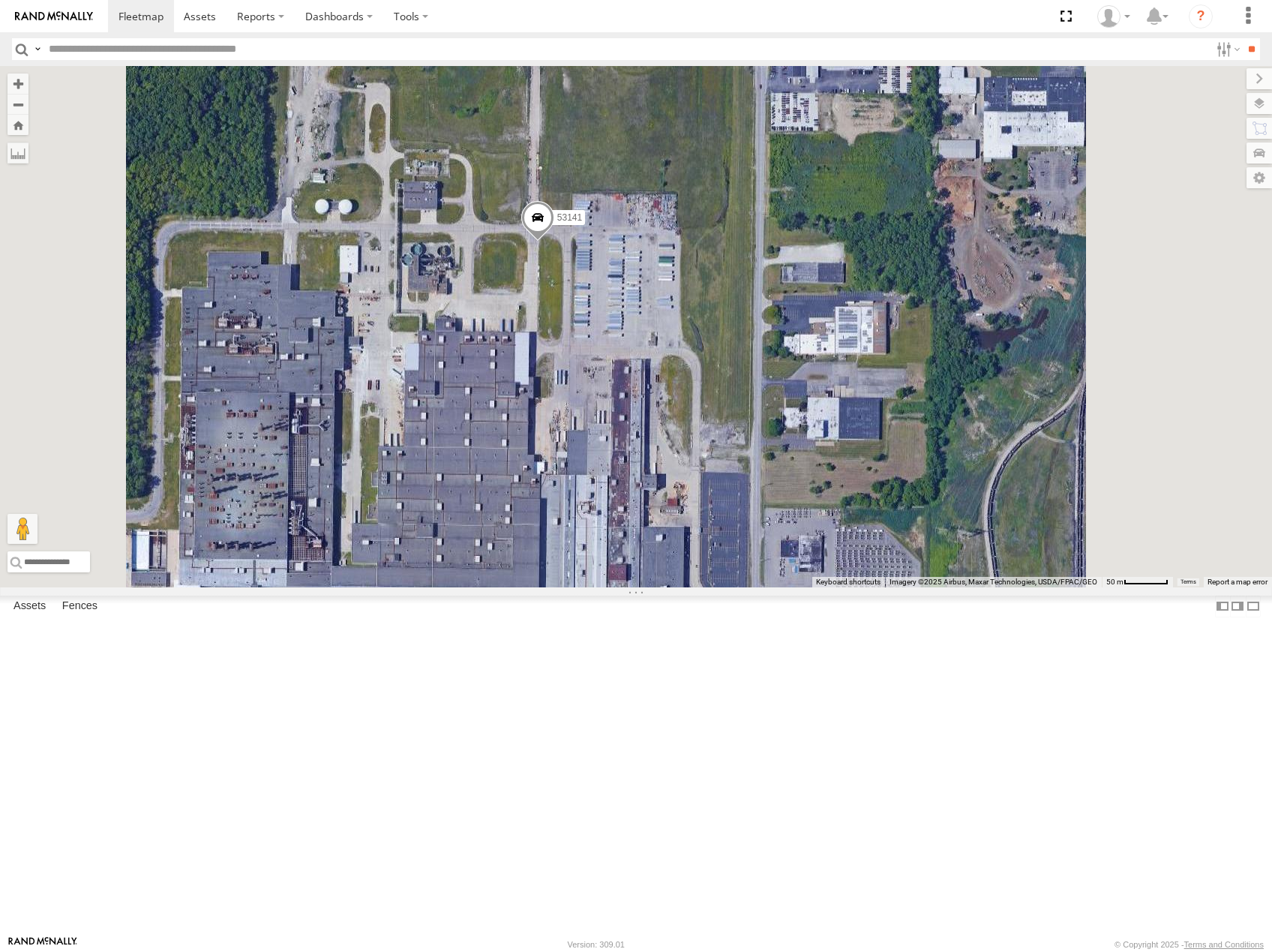
click at [554, 242] on span at bounding box center [538, 221] width 33 height 41
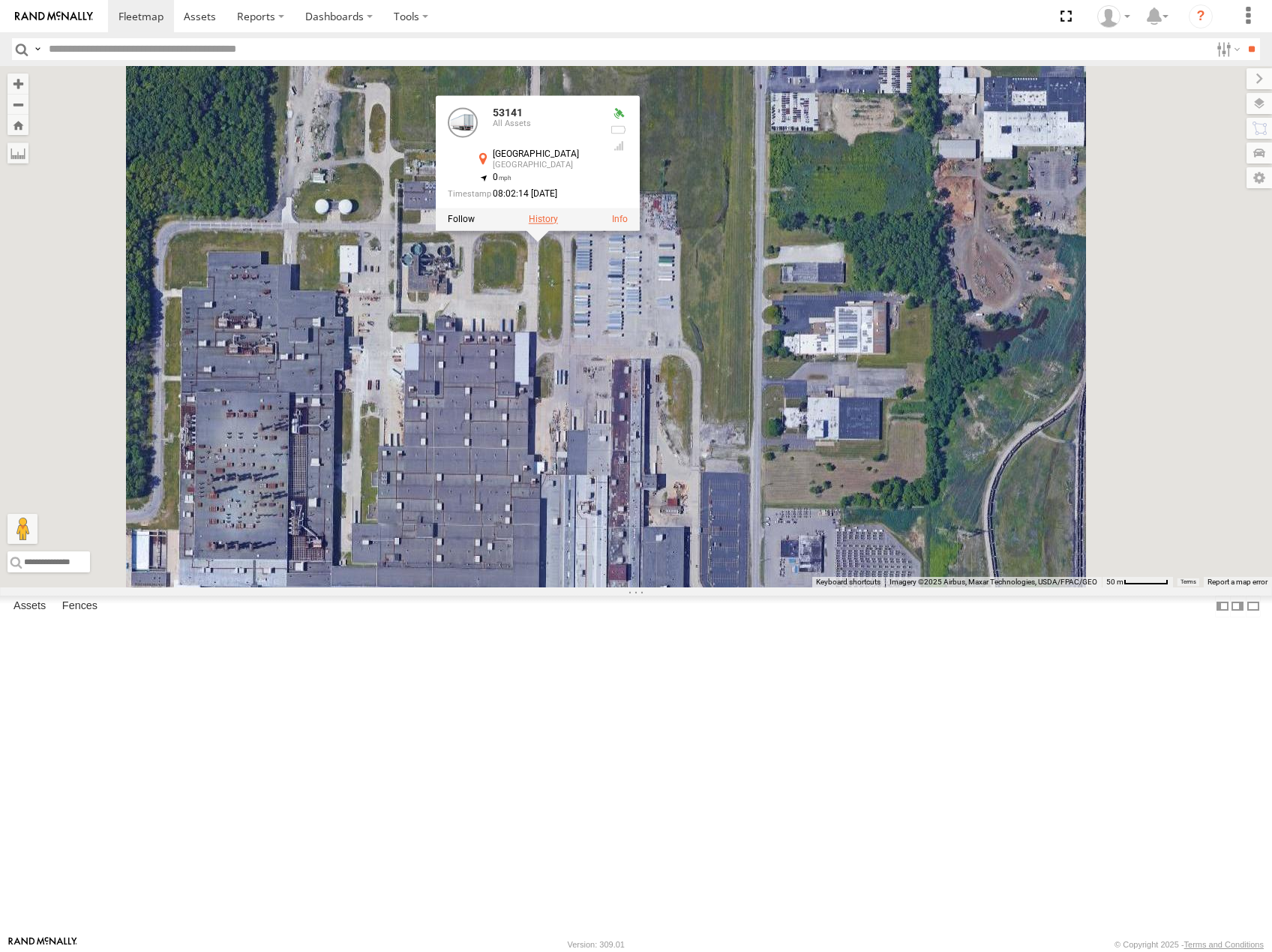
click at [558, 224] on label at bounding box center [543, 218] width 29 height 11
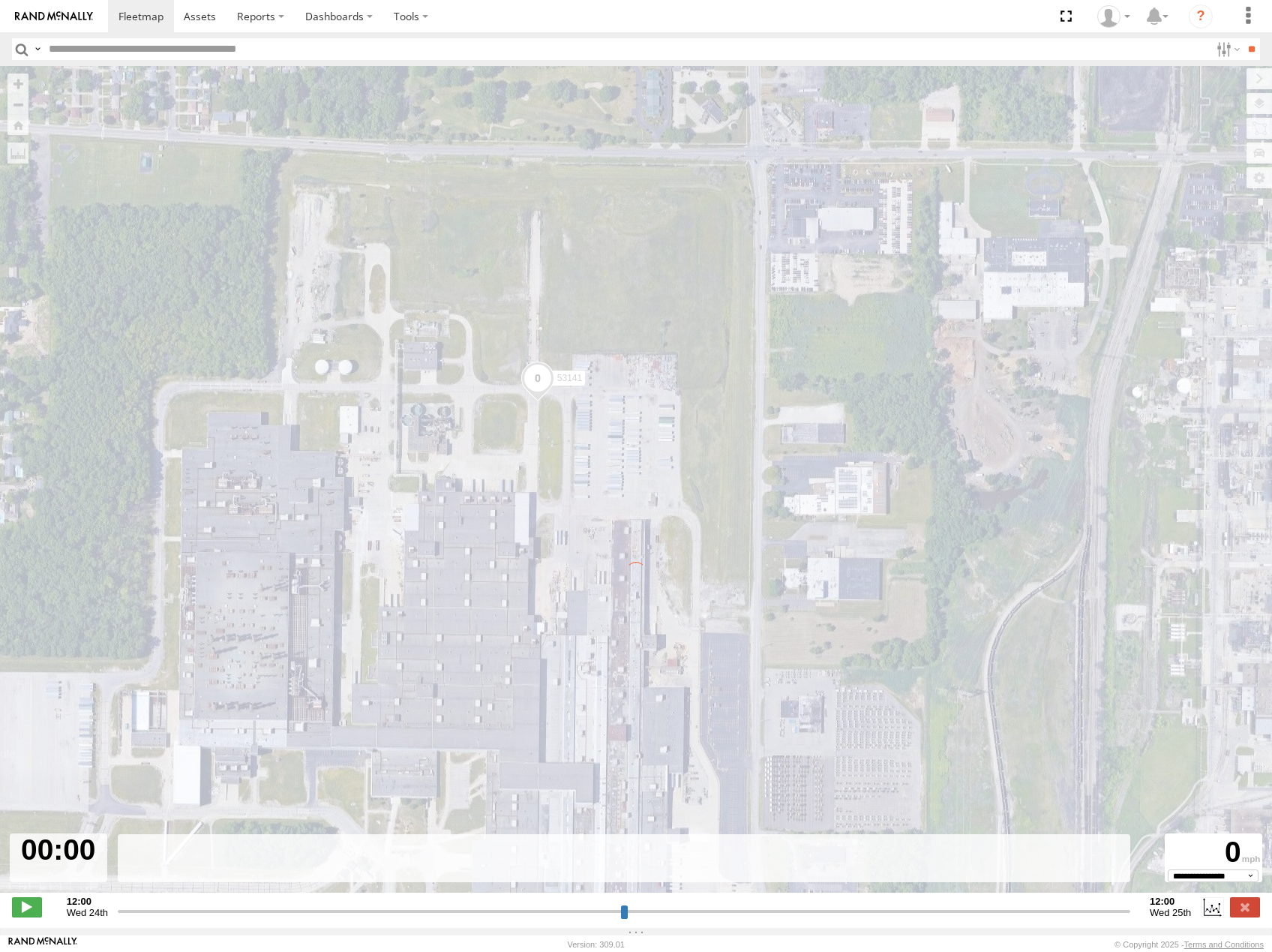
type input "**********"
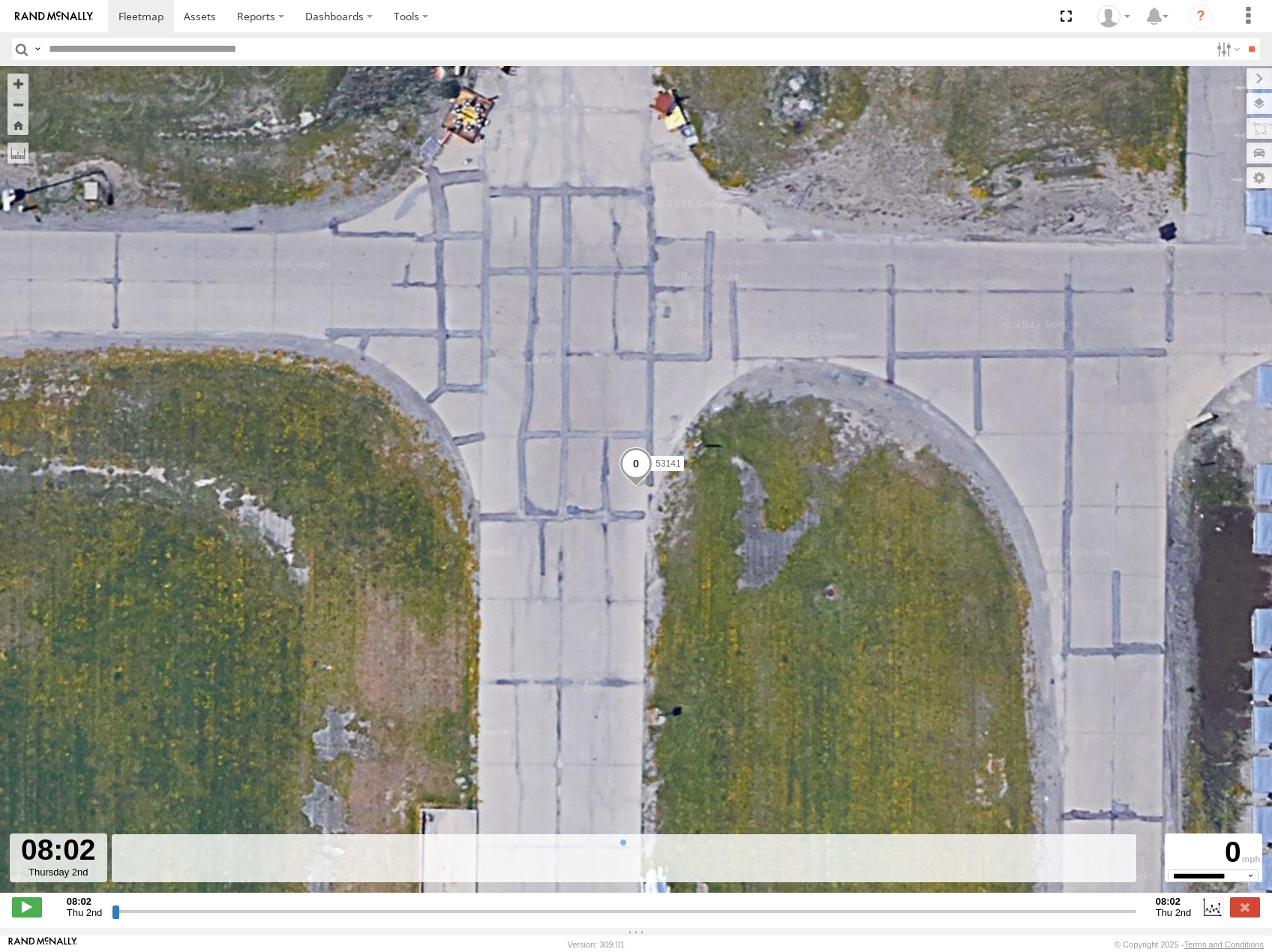
drag, startPoint x: 114, startPoint y: 920, endPoint x: 541, endPoint y: 840, distance: 434.4
click at [525, 903] on input "range" at bounding box center [624, 910] width 1024 height 14
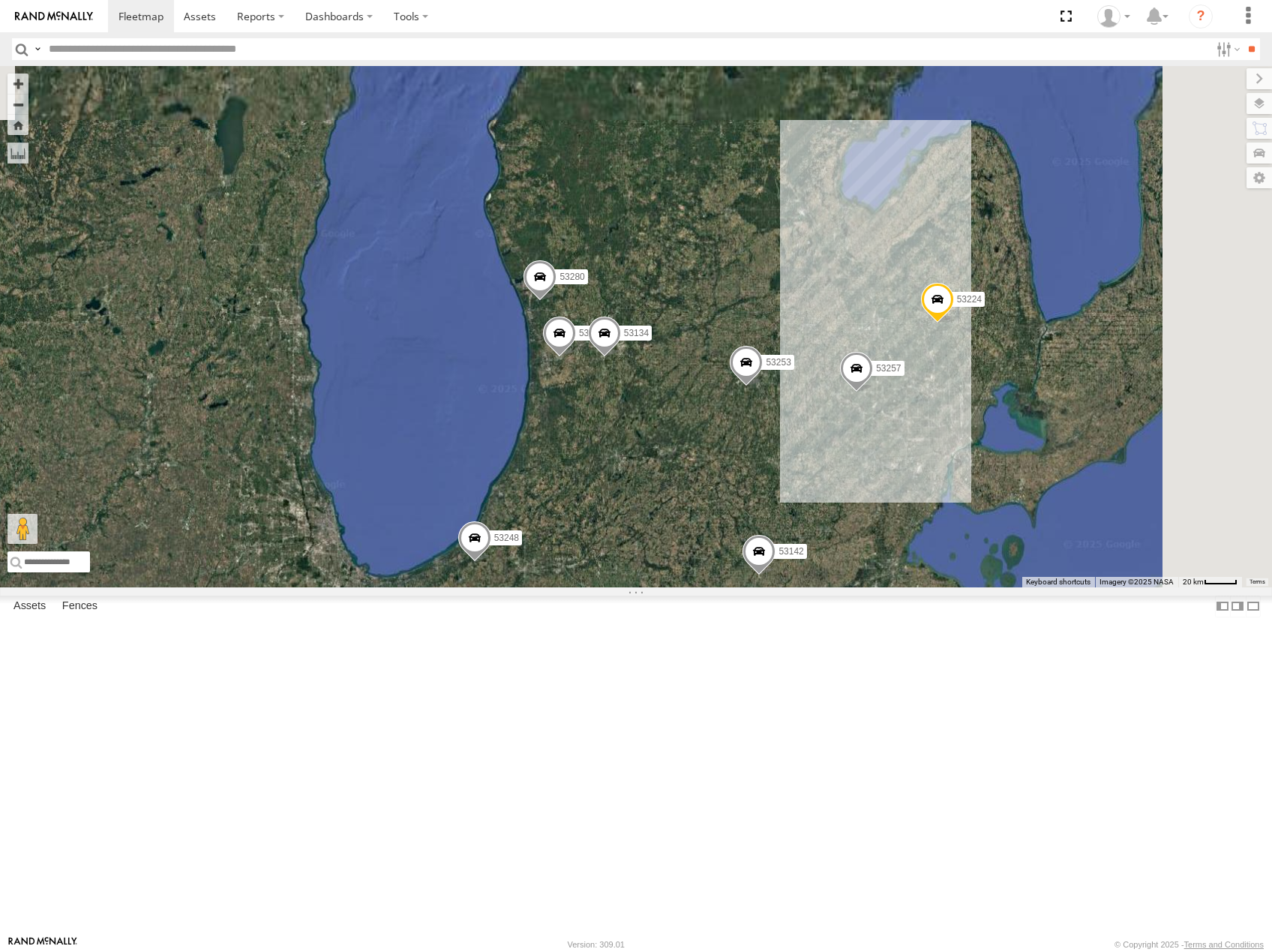
drag, startPoint x: 1131, startPoint y: 495, endPoint x: 853, endPoint y: 518, distance: 278.9
click at [854, 518] on div "53216 53225 53219 53208 53253 53249 53245 53248 53280 53256 53289 53257 53142 5…" at bounding box center [636, 327] width 1272 height 521
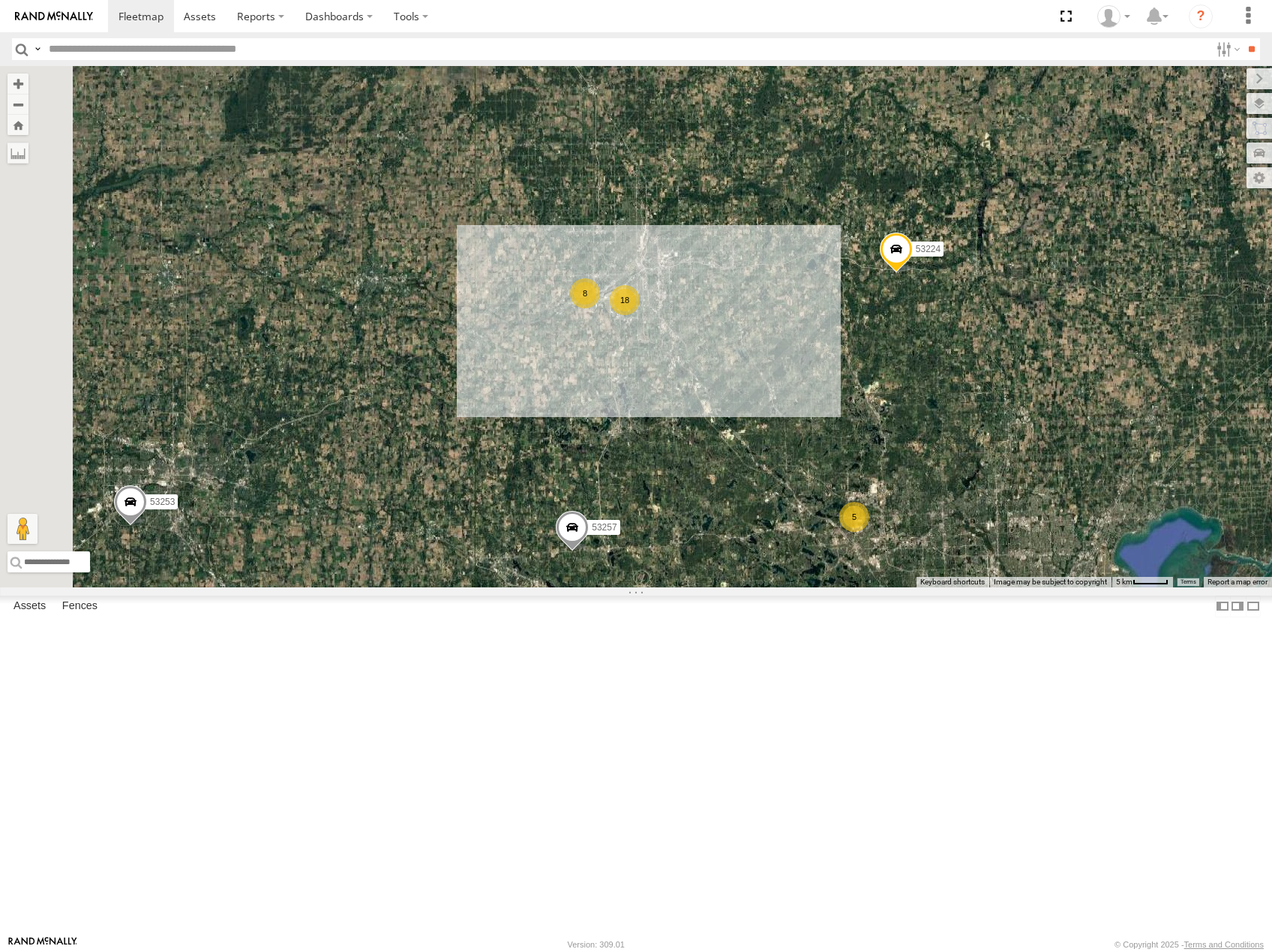
drag, startPoint x: 858, startPoint y: 509, endPoint x: 869, endPoint y: 509, distance: 11.0
click at [869, 509] on div "53216 53225 53219 53208 53253 53249 53245 53248 53280 53256 53289 53257 53142 5…" at bounding box center [636, 327] width 1272 height 521
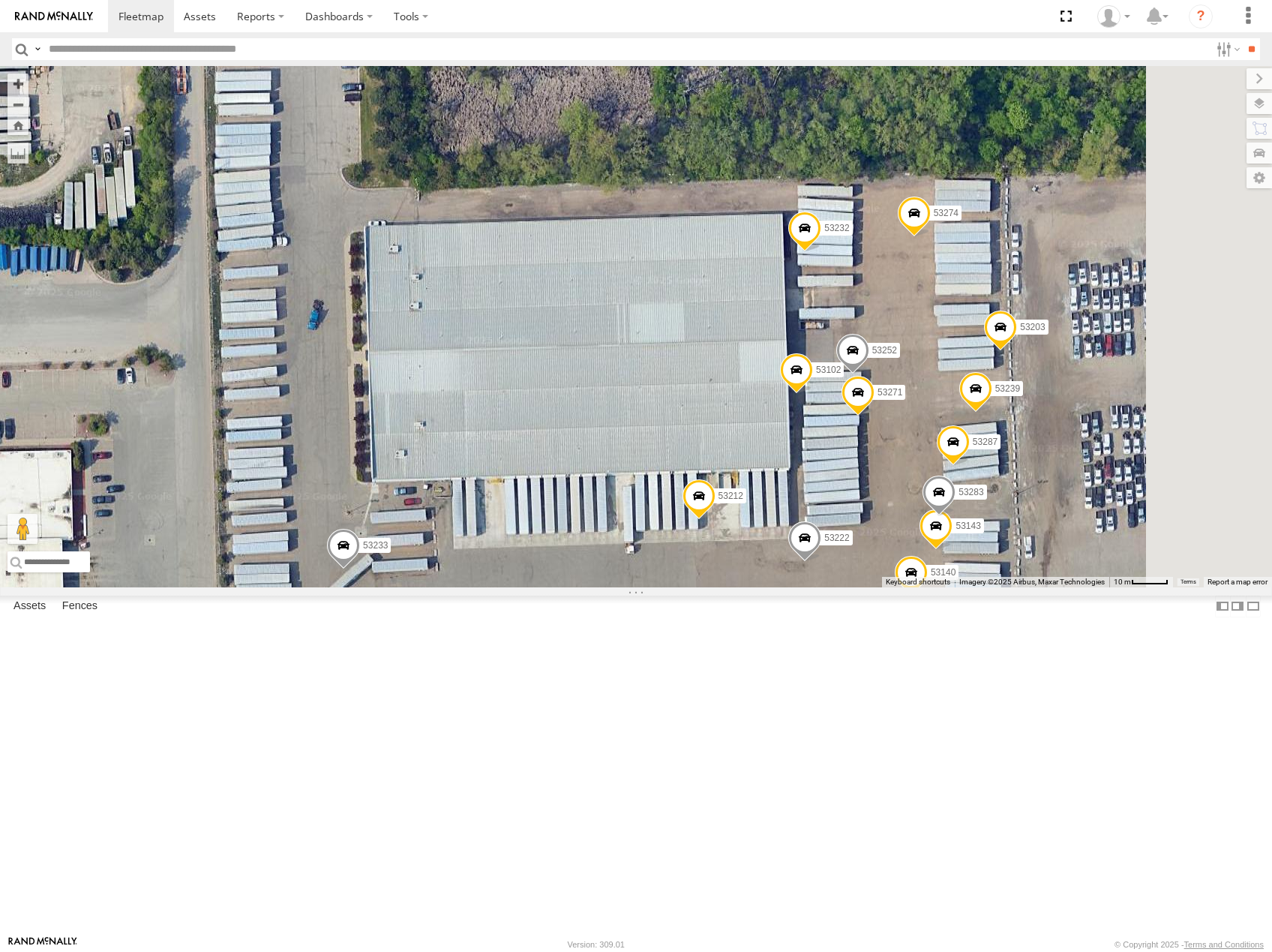
drag, startPoint x: 1049, startPoint y: 663, endPoint x: 988, endPoint y: 586, distance: 98.2
click at [989, 587] on div "53216 53225 53219 53208 53253 53249 53245 53248 53280 53256 53289 53257 53142 5…" at bounding box center [636, 327] width 1272 height 521
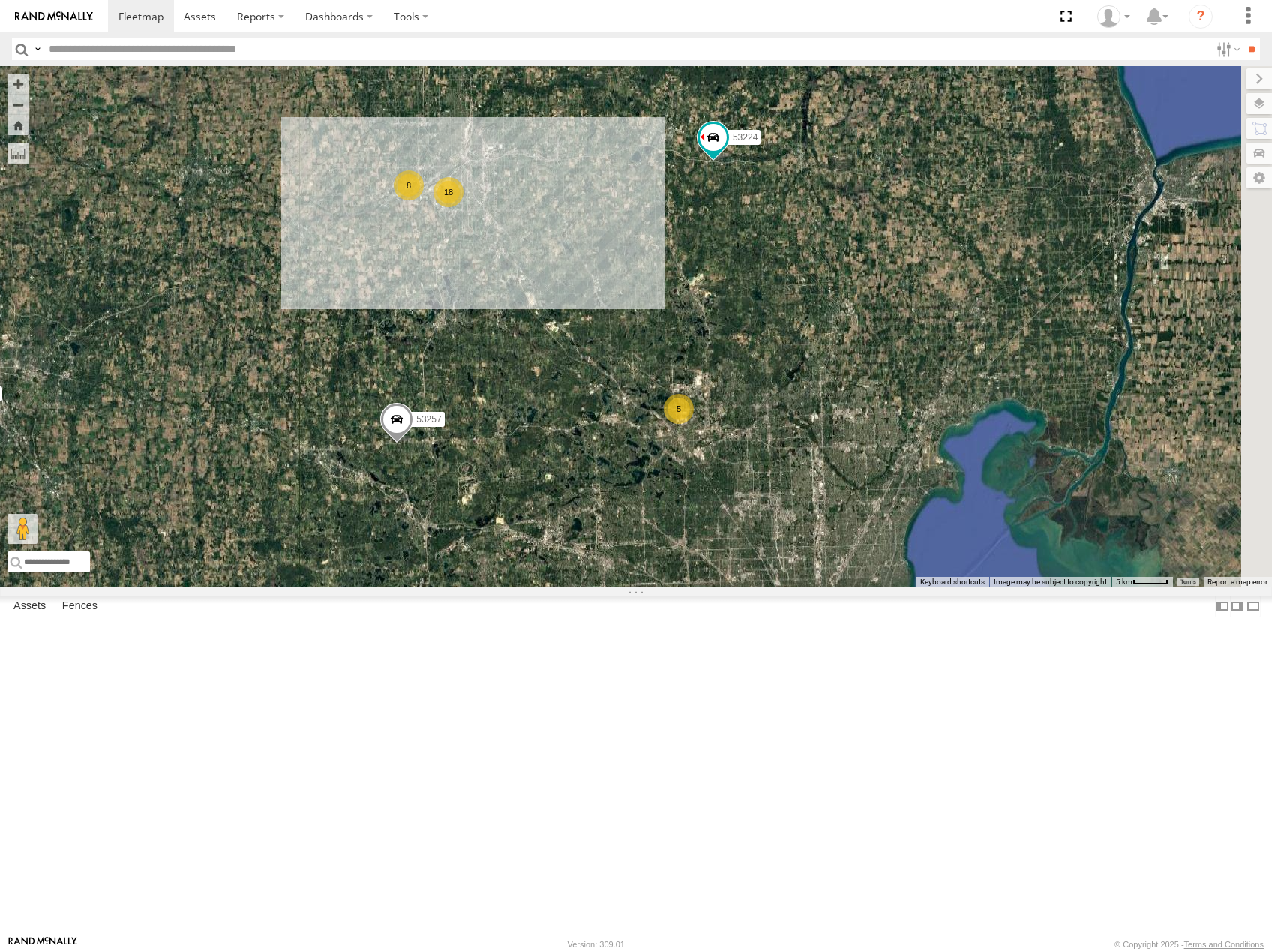
drag, startPoint x: 1101, startPoint y: 599, endPoint x: 830, endPoint y: 470, distance: 300.1
click at [830, 476] on div "8 5 18 53257 53253 53224 53211" at bounding box center [636, 327] width 1272 height 521
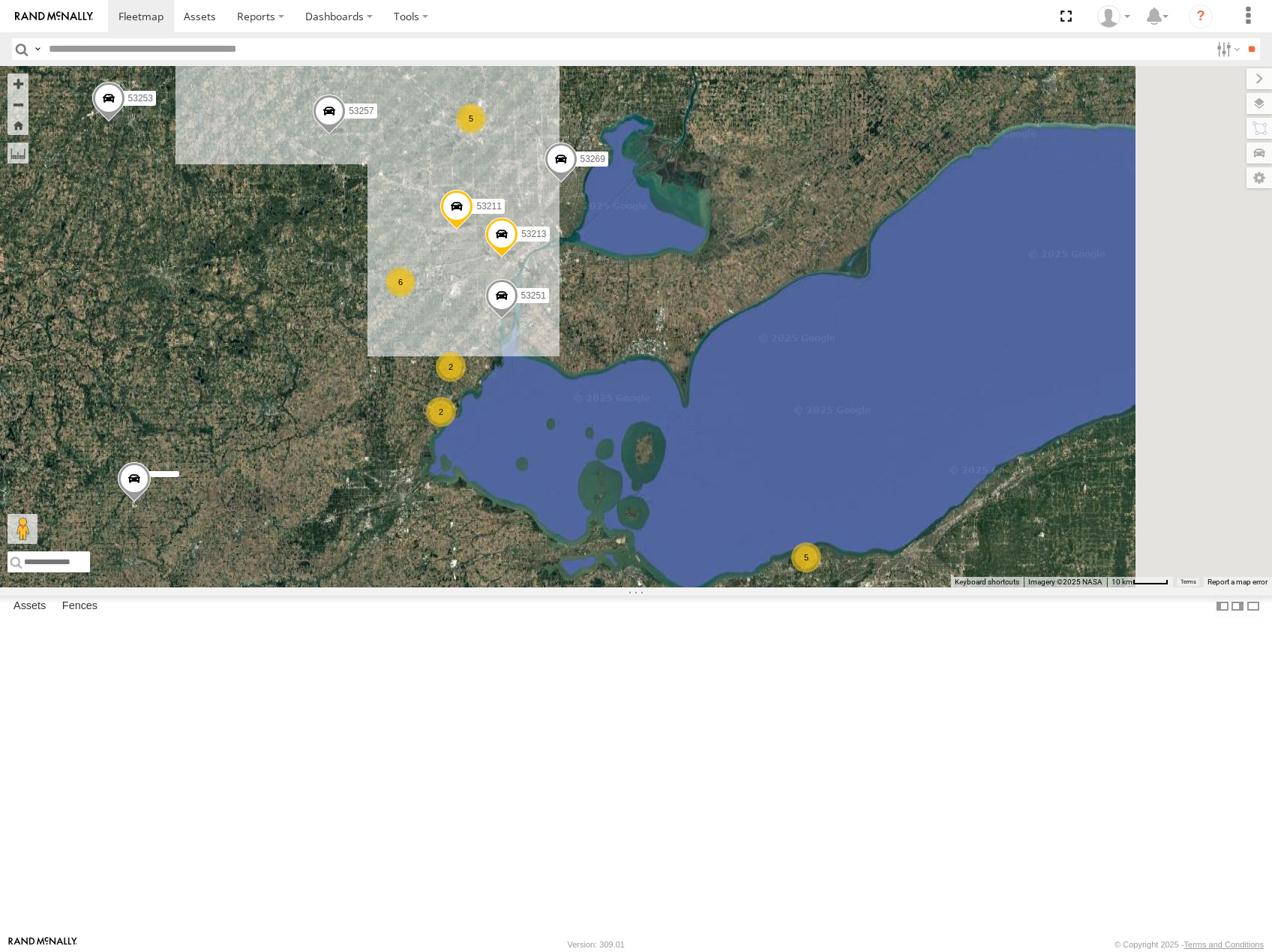
drag, startPoint x: 1054, startPoint y: 549, endPoint x: 946, endPoint y: 373, distance: 206.5
click at [946, 371] on div "53257 53253 53224 53211 26 2 5 2 5 53251 53213 6 53269" at bounding box center [636, 327] width 1272 height 521
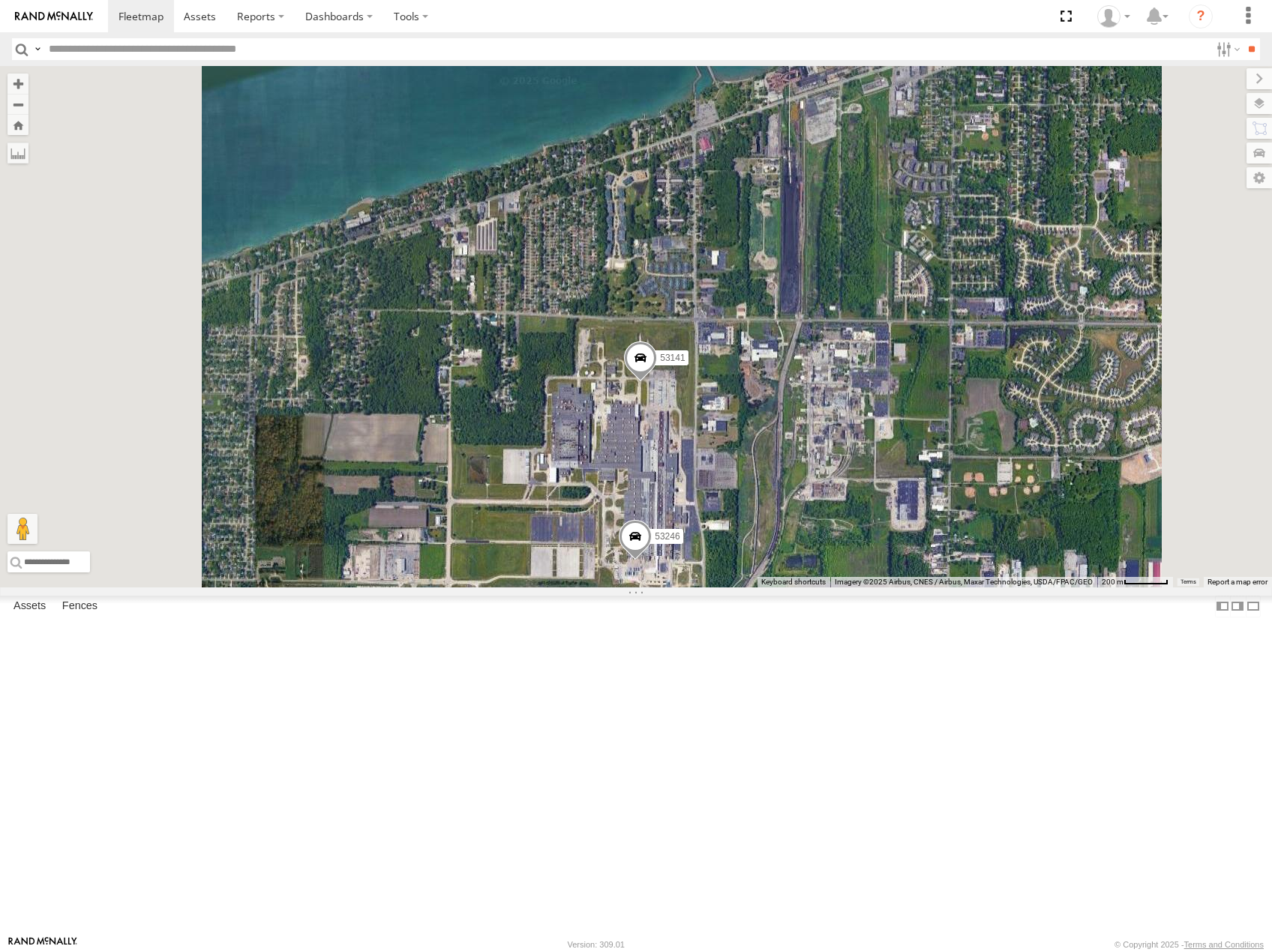
drag, startPoint x: 958, startPoint y: 647, endPoint x: 1041, endPoint y: 549, distance: 128.4
click at [1041, 549] on div "53257 53253 53224 53211 53251 53213 53269 53142 53141 53246 3" at bounding box center [636, 327] width 1272 height 521
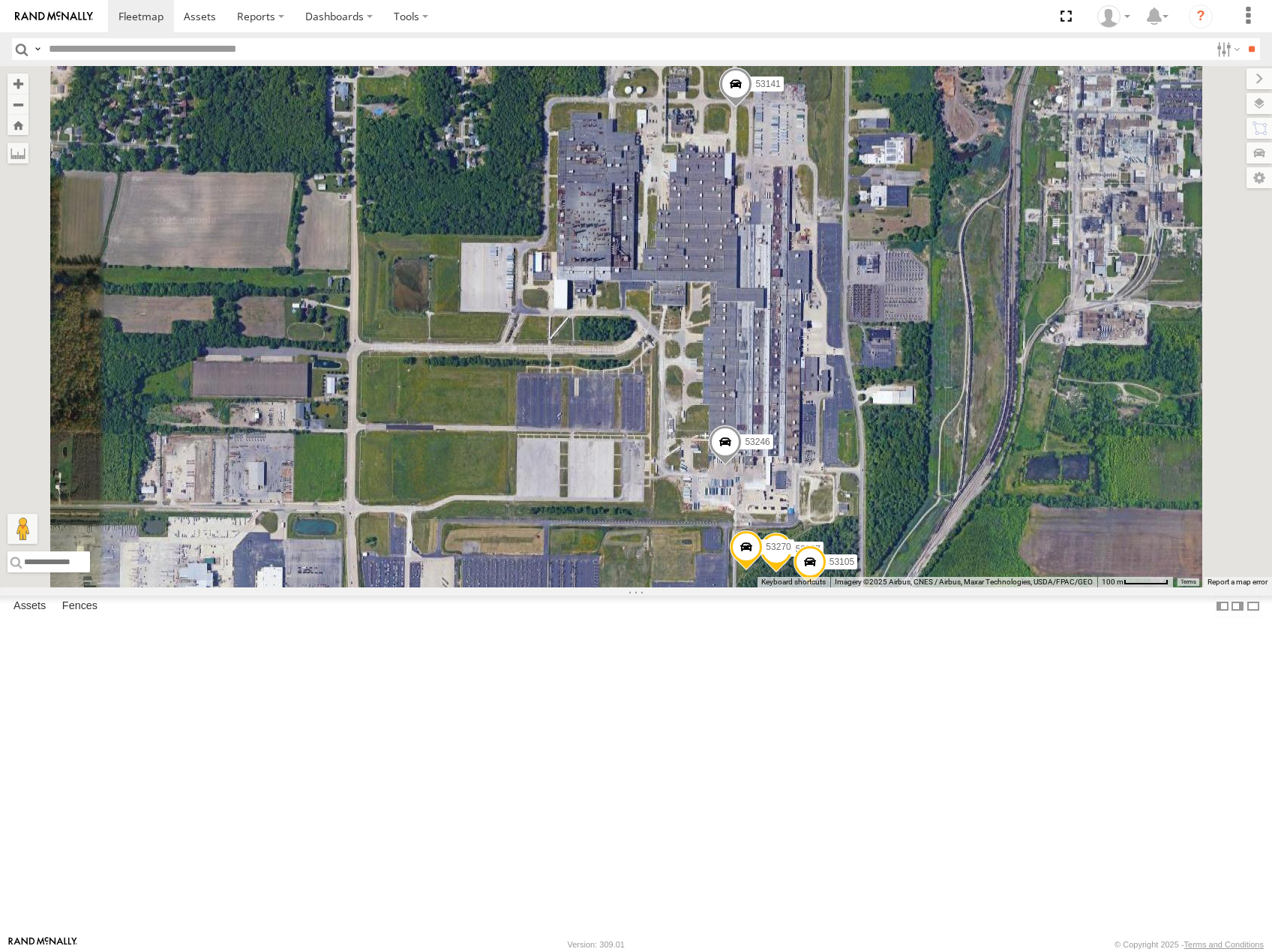
drag, startPoint x: 982, startPoint y: 601, endPoint x: 1038, endPoint y: 589, distance: 57.3
click at [1038, 587] on div "53257 53253 53224 53211 53251 53213 53269 53142 53141 53246 53267 53105 53270" at bounding box center [636, 327] width 1272 height 521
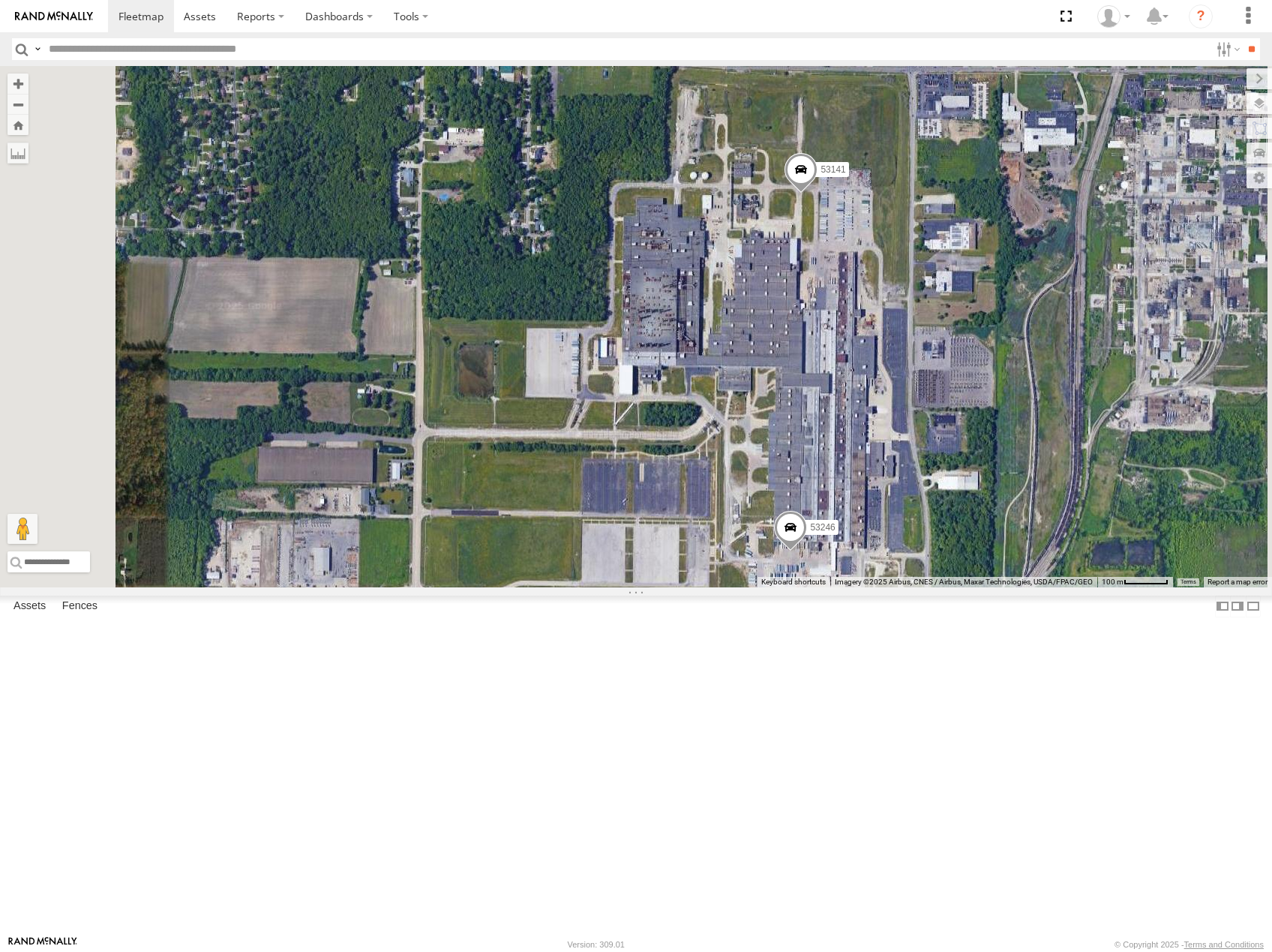
click at [1076, 504] on div "53257 53253 53224 53211 53251 53213 53269 53142 53141 53246 53267 53105 53270" at bounding box center [636, 327] width 1272 height 521
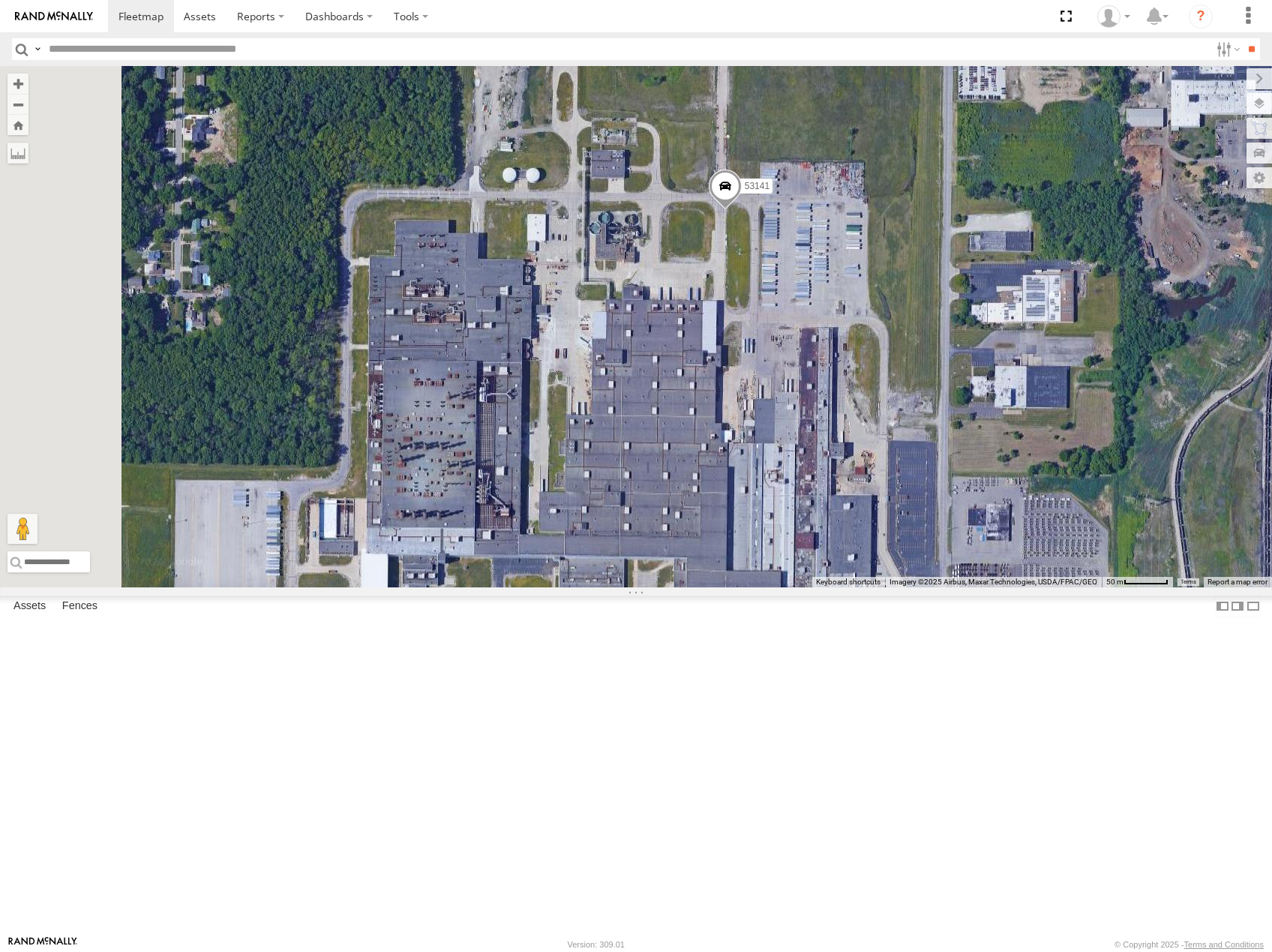
drag, startPoint x: 862, startPoint y: 643, endPoint x: 913, endPoint y: 486, distance: 165.1
click at [911, 496] on div "53257 53253 53224 53211 53251 53213 53269 53142 53141 53246 53267 53105 53270" at bounding box center [636, 327] width 1272 height 521
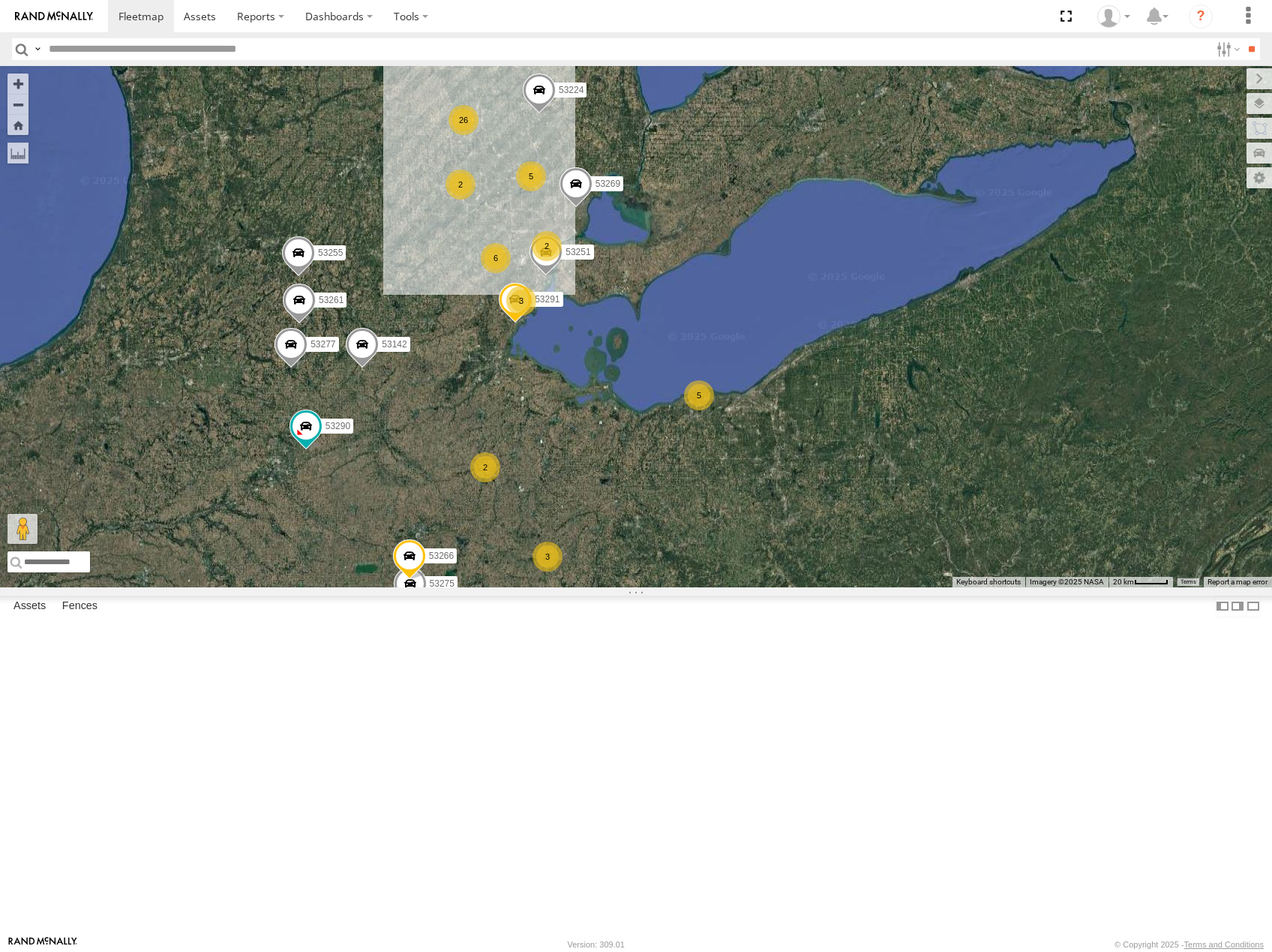
click at [844, 422] on div "26 3 5 53255 4 53275 3 5 53251 2 6 2 53289 2 53266 53291 53219 53269 53142 5326…" at bounding box center [636, 327] width 1272 height 521
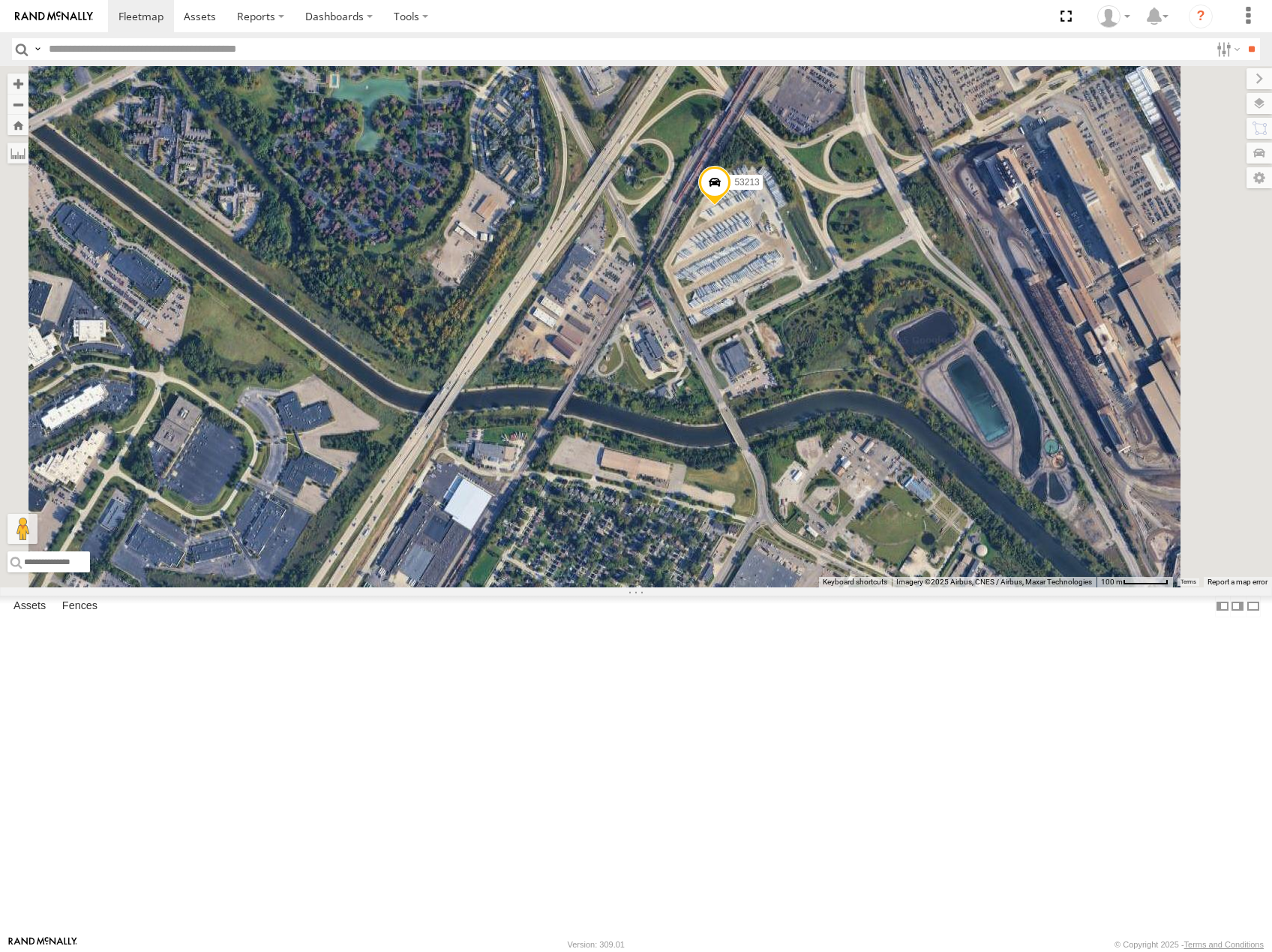
click at [731, 206] on span at bounding box center [715, 185] width 33 height 41
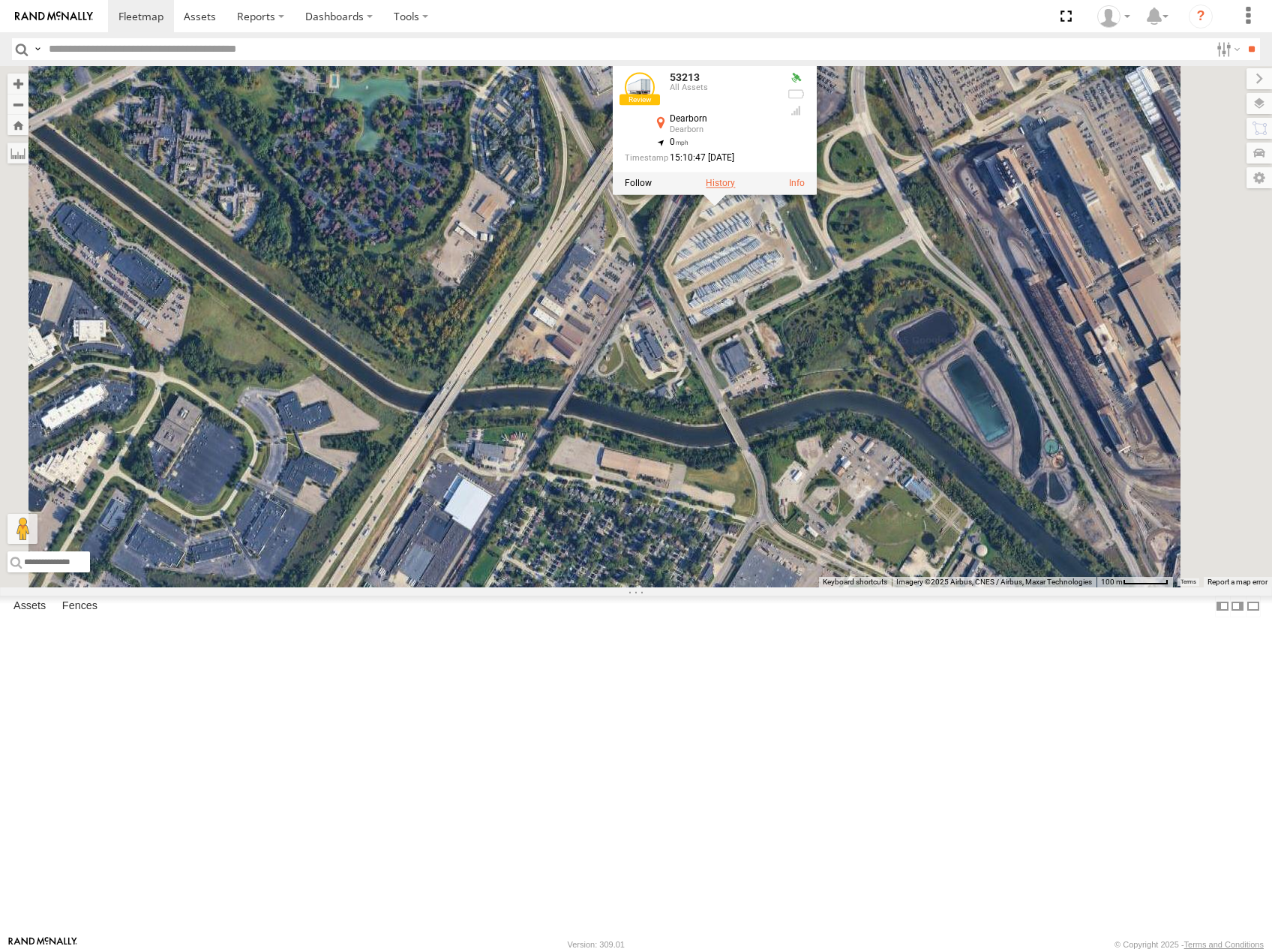
click at [735, 189] on label at bounding box center [720, 184] width 29 height 11
type input "**********"
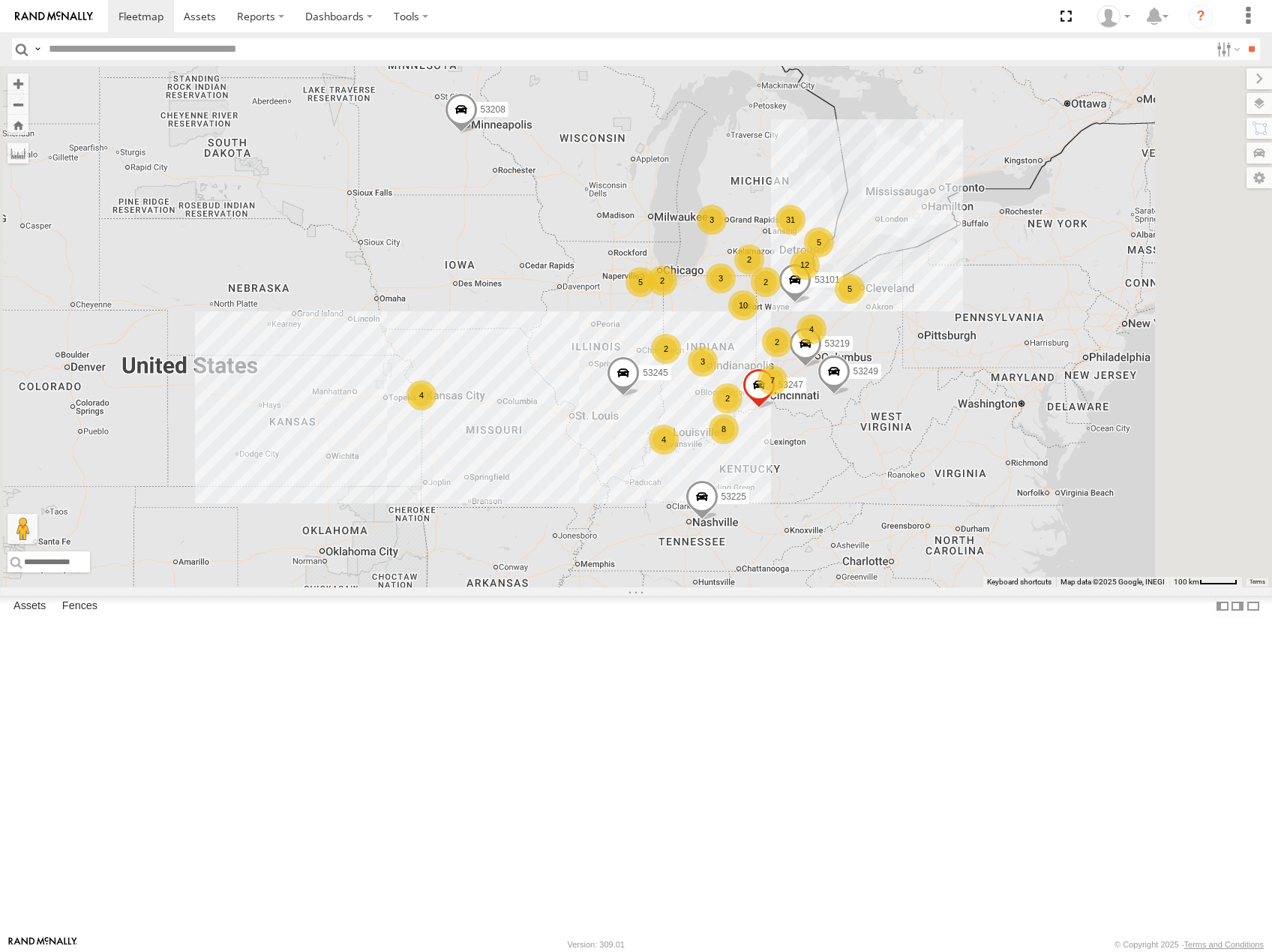
click at [157, 49] on input "text" at bounding box center [626, 49] width 1167 height 22
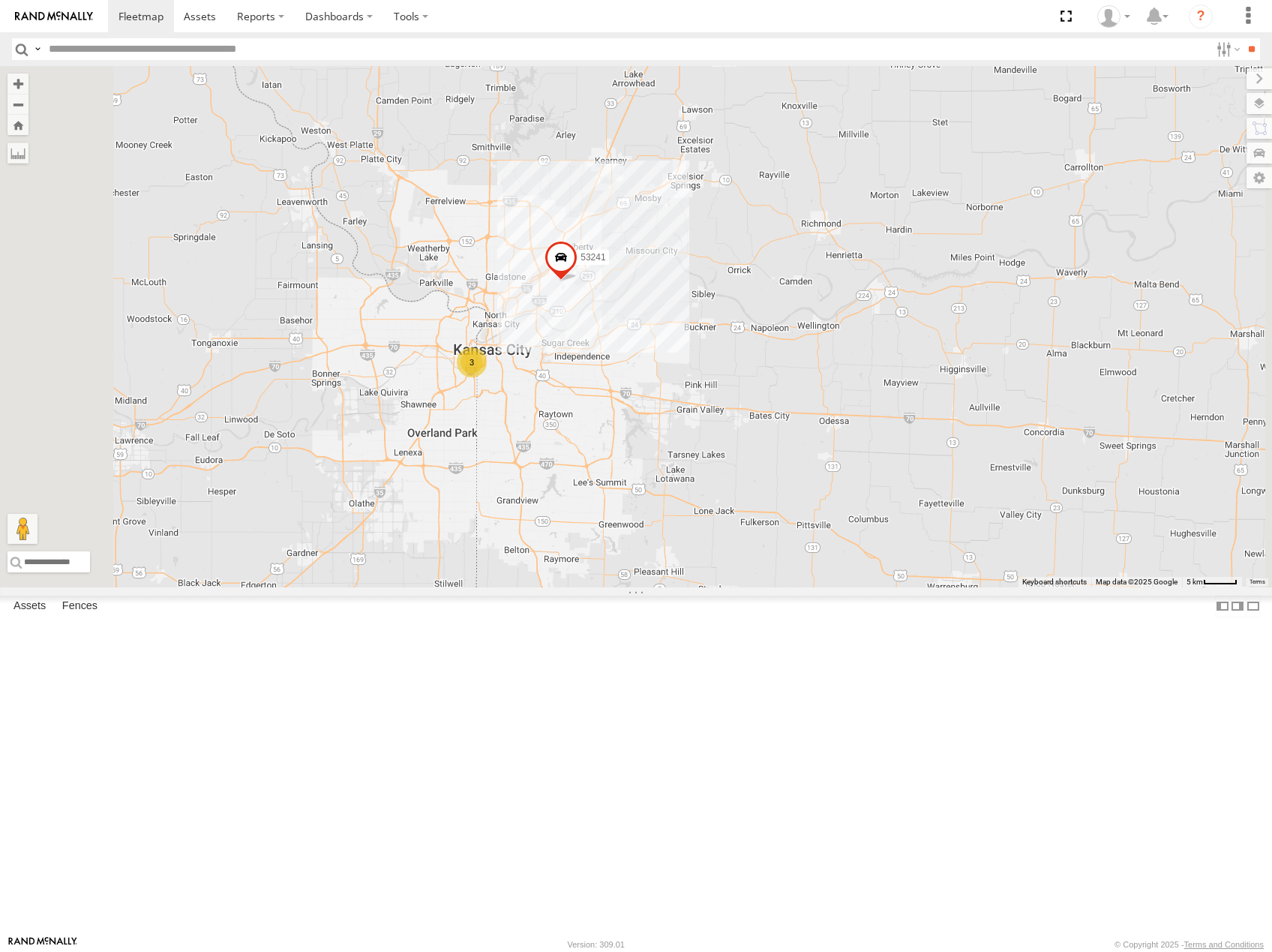
click at [137, 46] on input "text" at bounding box center [626, 49] width 1167 height 22
type input "*****"
click at [1242, 38] on input "**" at bounding box center [1250, 49] width 17 height 22
click at [0, 0] on div "All Assets" at bounding box center [0, 0] width 0 height 0
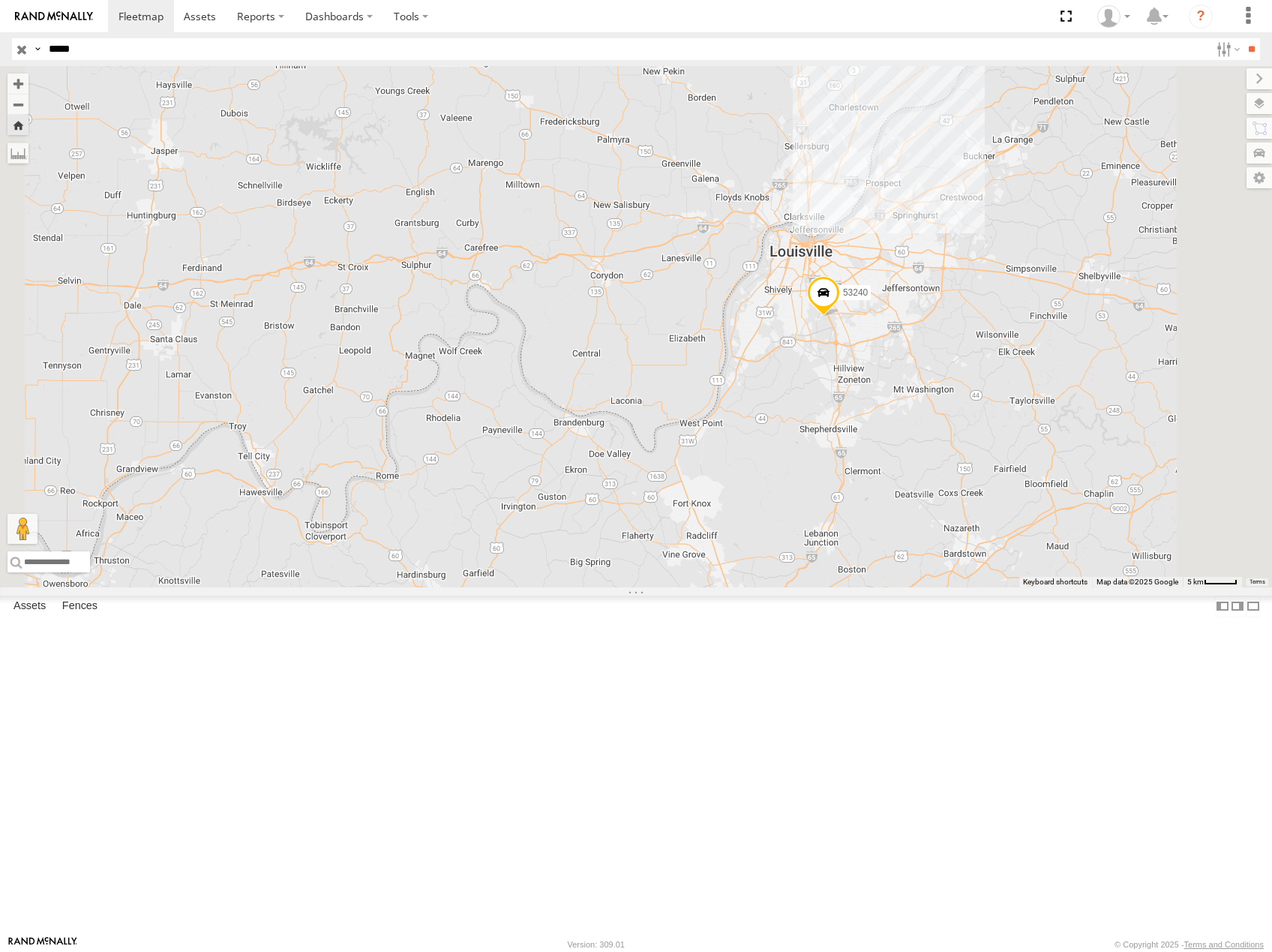
click at [20, 48] on input "button" at bounding box center [22, 49] width 20 height 22
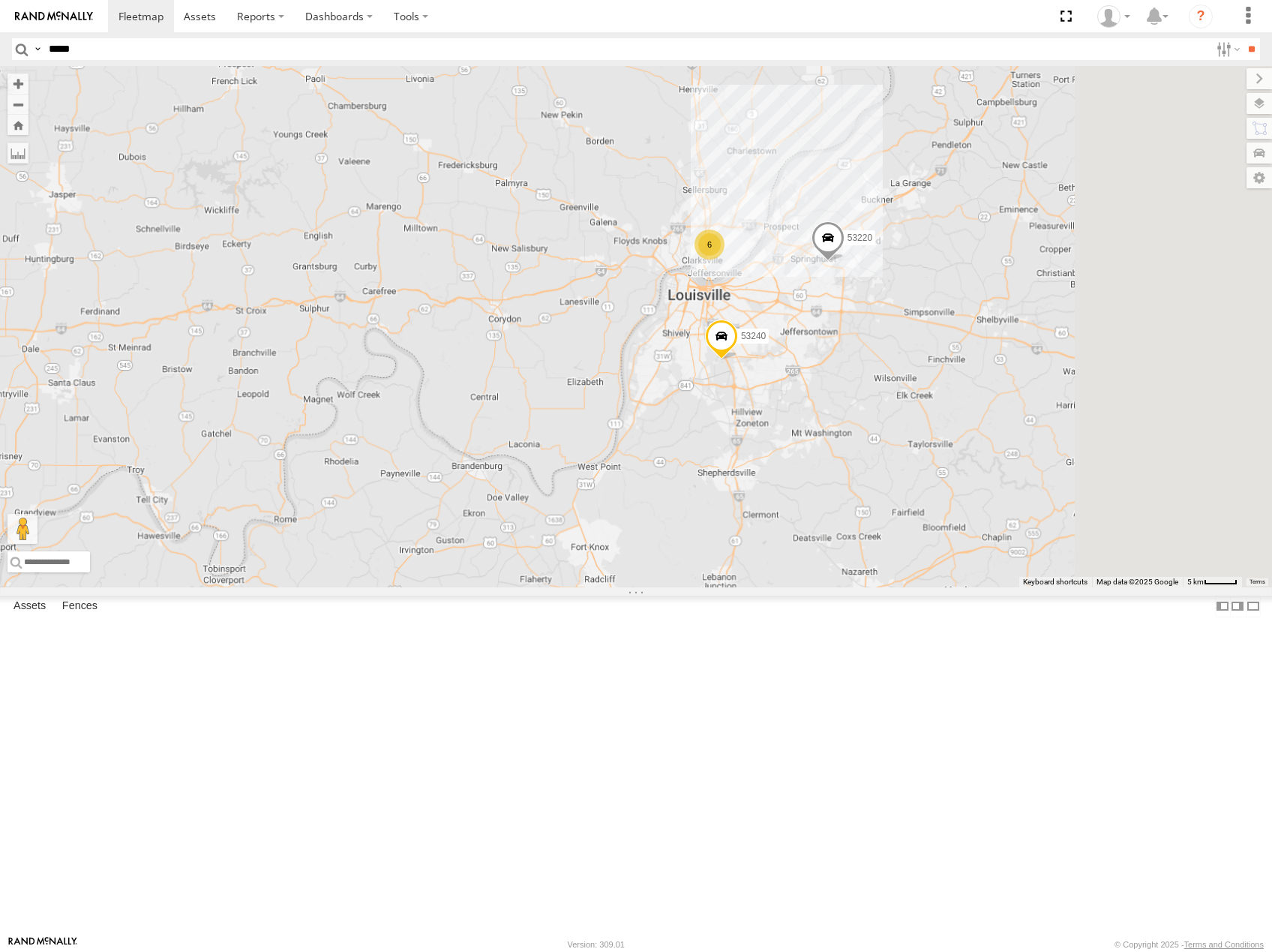
drag, startPoint x: 1026, startPoint y: 404, endPoint x: 906, endPoint y: 479, distance: 141.5
click at [907, 479] on div "53240 6 53131 53220" at bounding box center [636, 327] width 1272 height 521
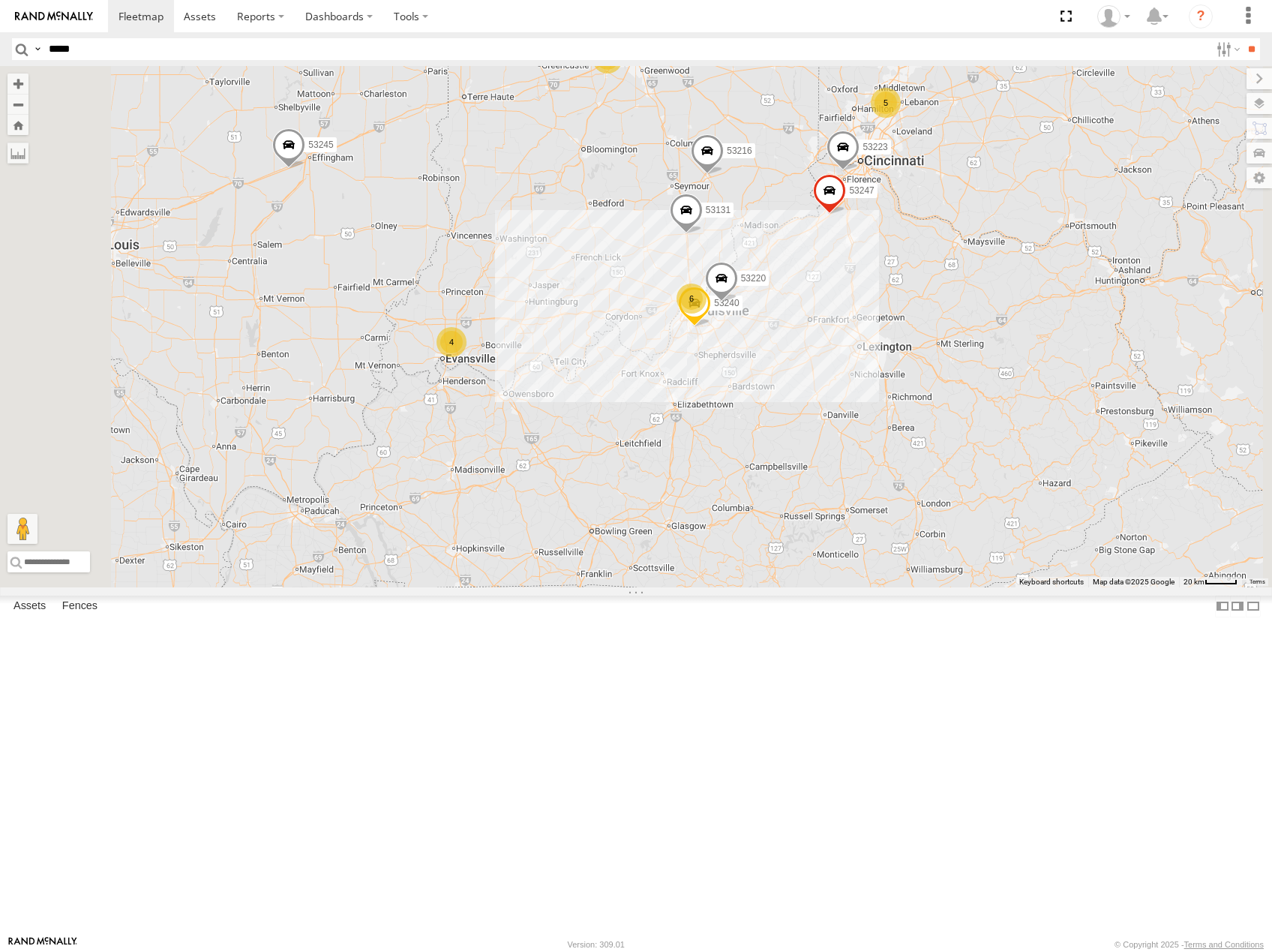
drag, startPoint x: 1048, startPoint y: 404, endPoint x: 897, endPoint y: 544, distance: 205.9
click at [897, 544] on div "53240 53131 53220 4 53216 5 53223 53149 6 53247 53275 3 53225 2 53289 53266 532…" at bounding box center [636, 327] width 1272 height 521
